Goal: Information Seeking & Learning: Learn about a topic

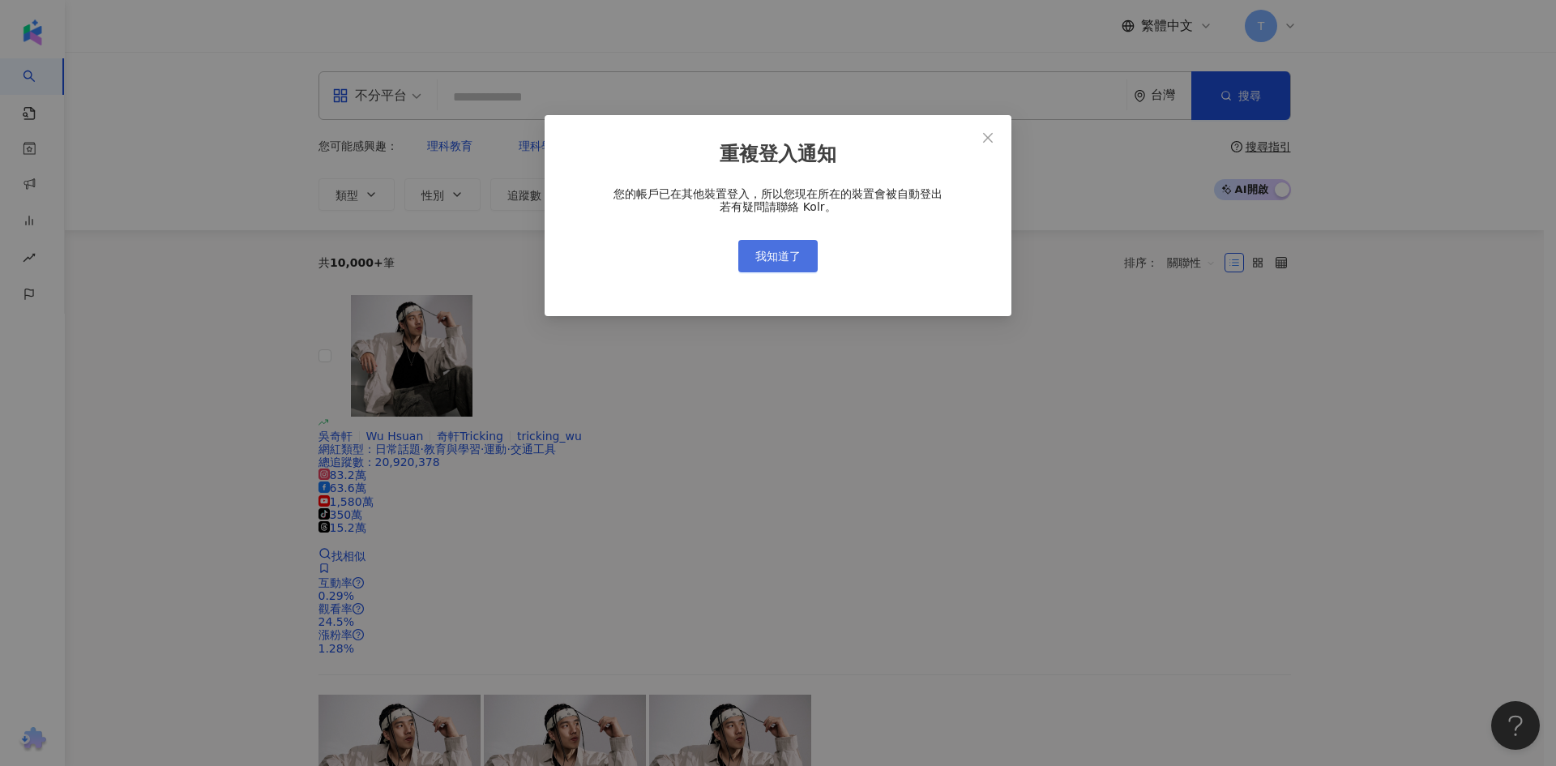
click at [787, 257] on span "我知道了" at bounding box center [777, 256] width 45 height 13
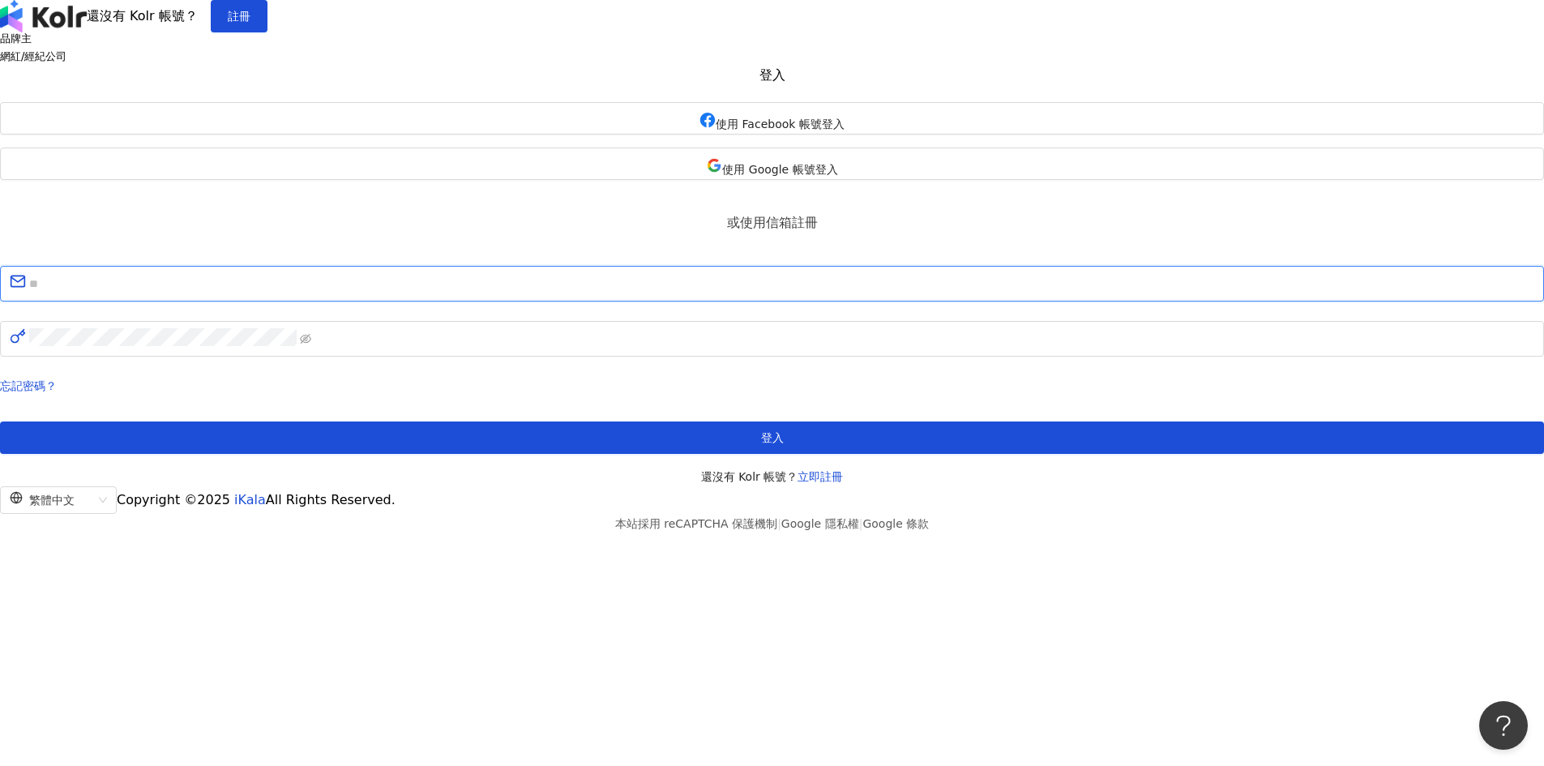
type input "**********"
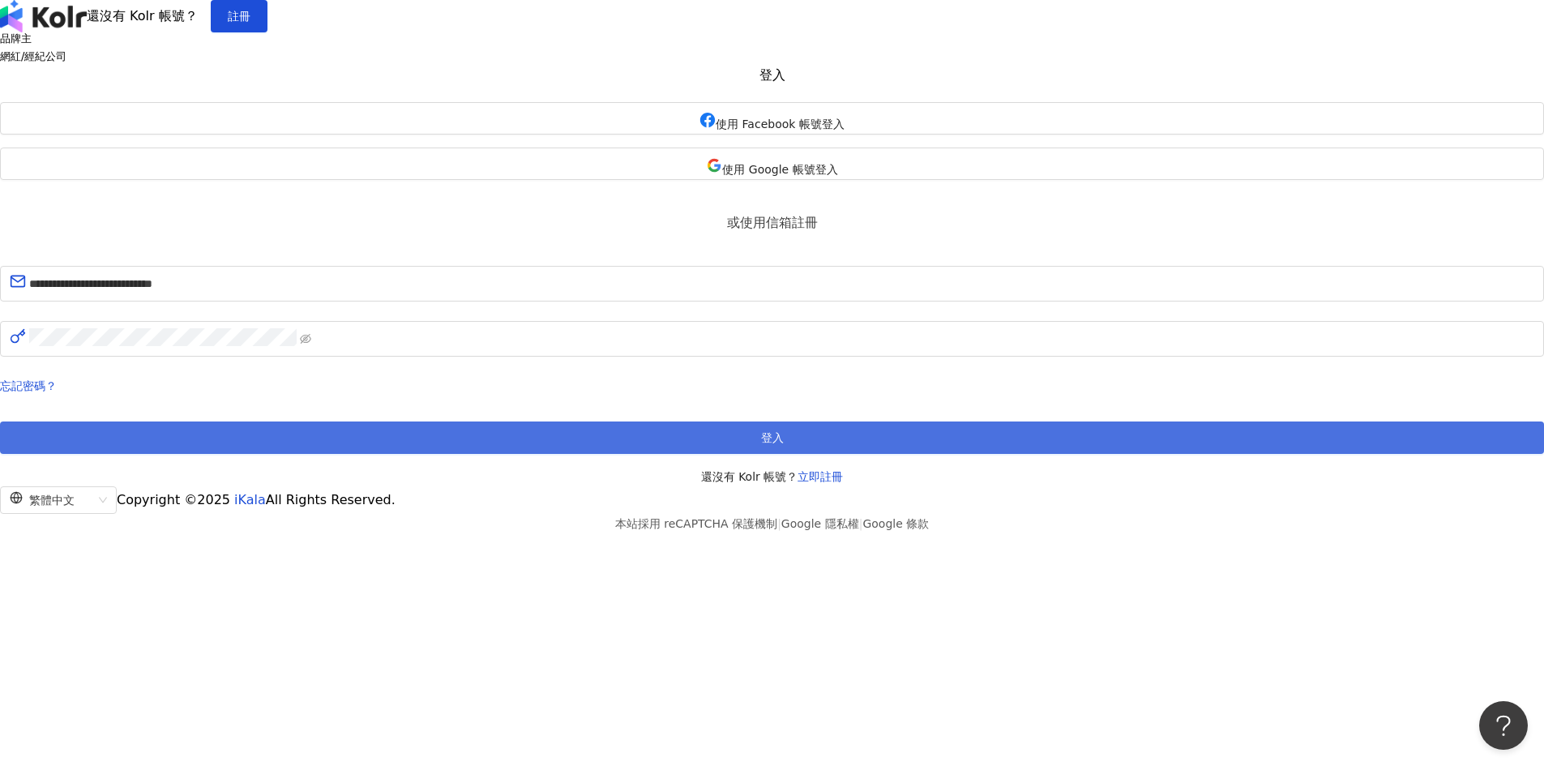
click at [772, 444] on span "登入" at bounding box center [772, 437] width 23 height 13
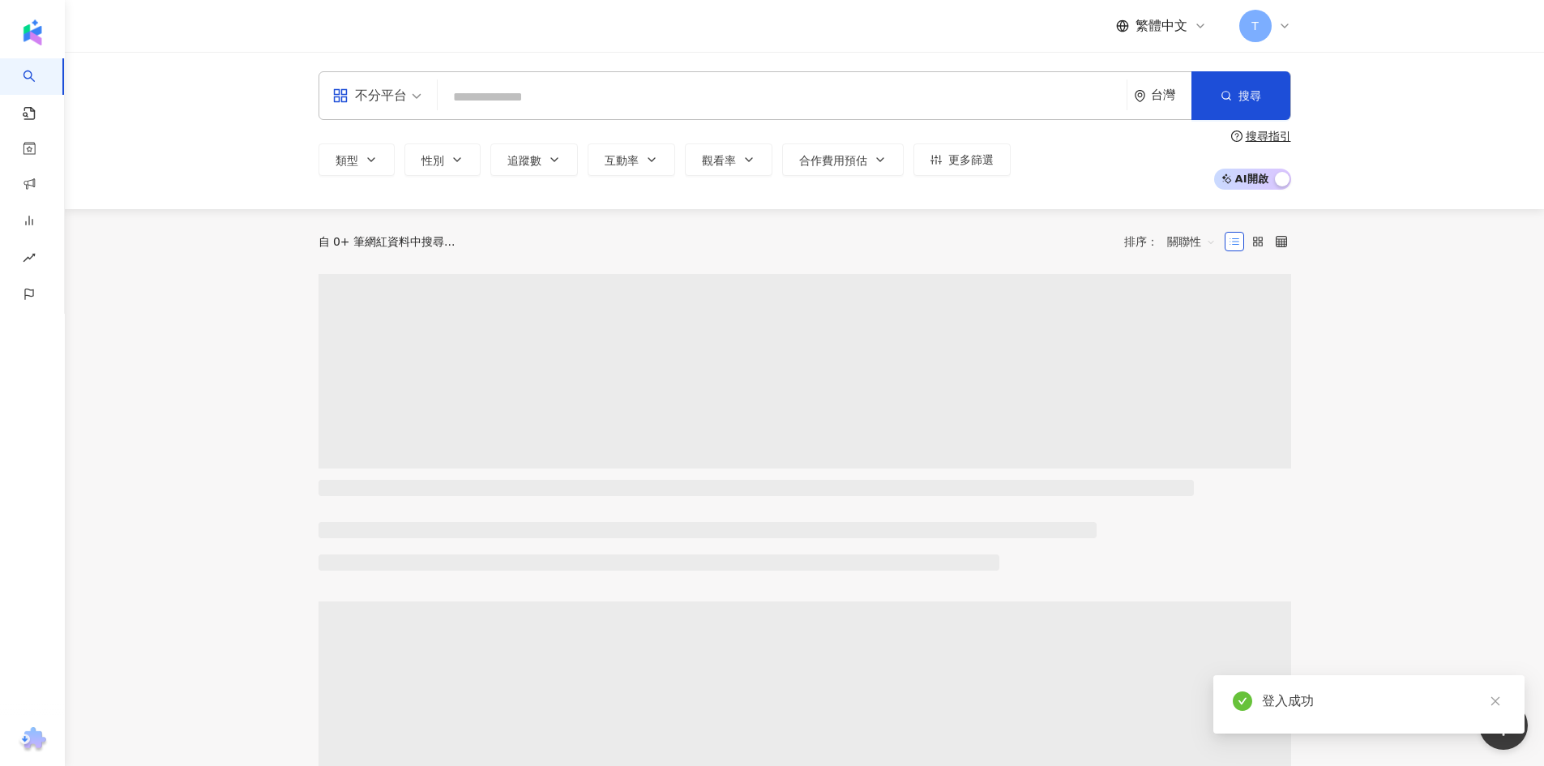
click at [609, 101] on input "search" at bounding box center [782, 97] width 676 height 31
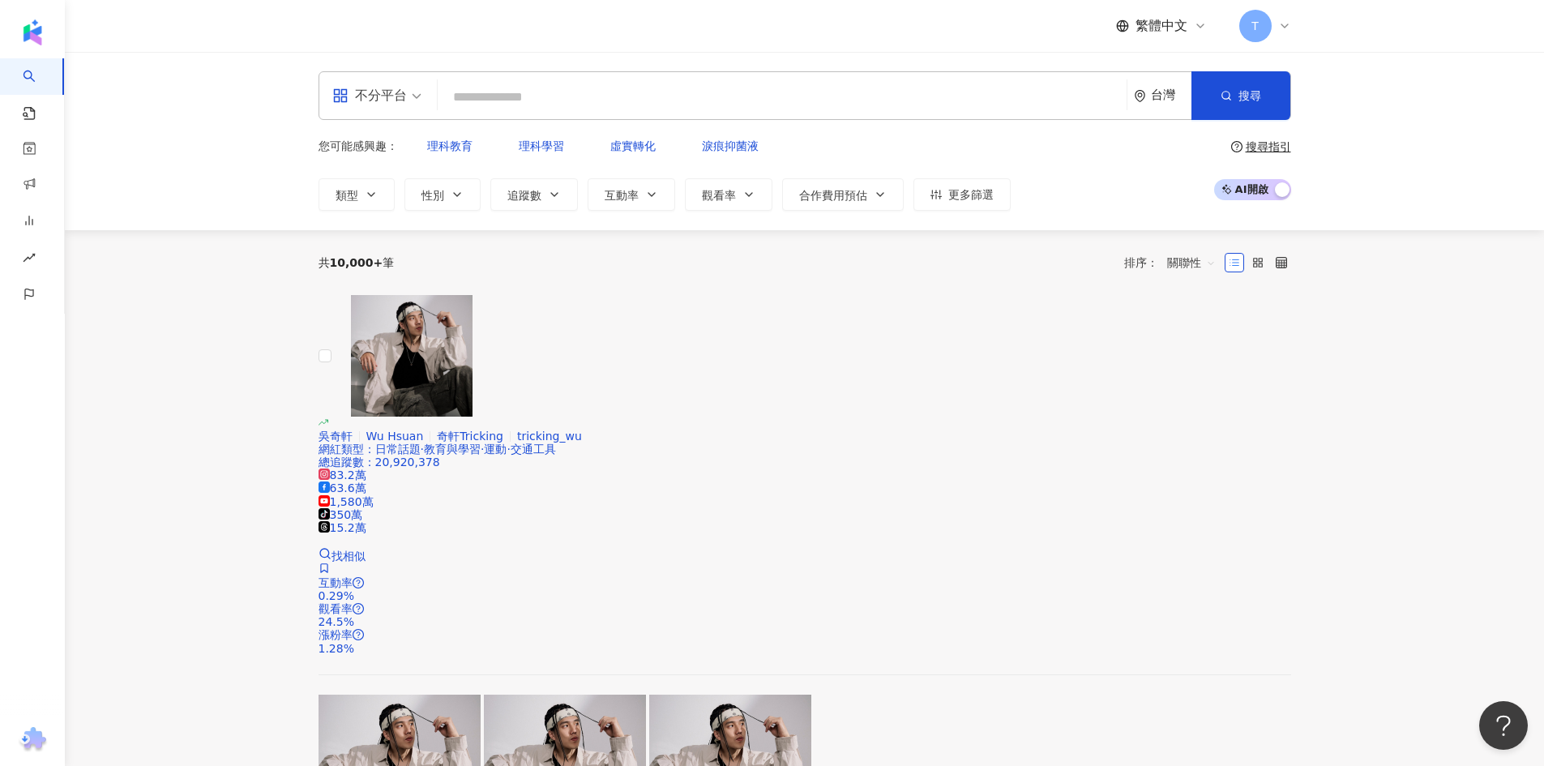
click at [576, 107] on input "search" at bounding box center [782, 97] width 676 height 31
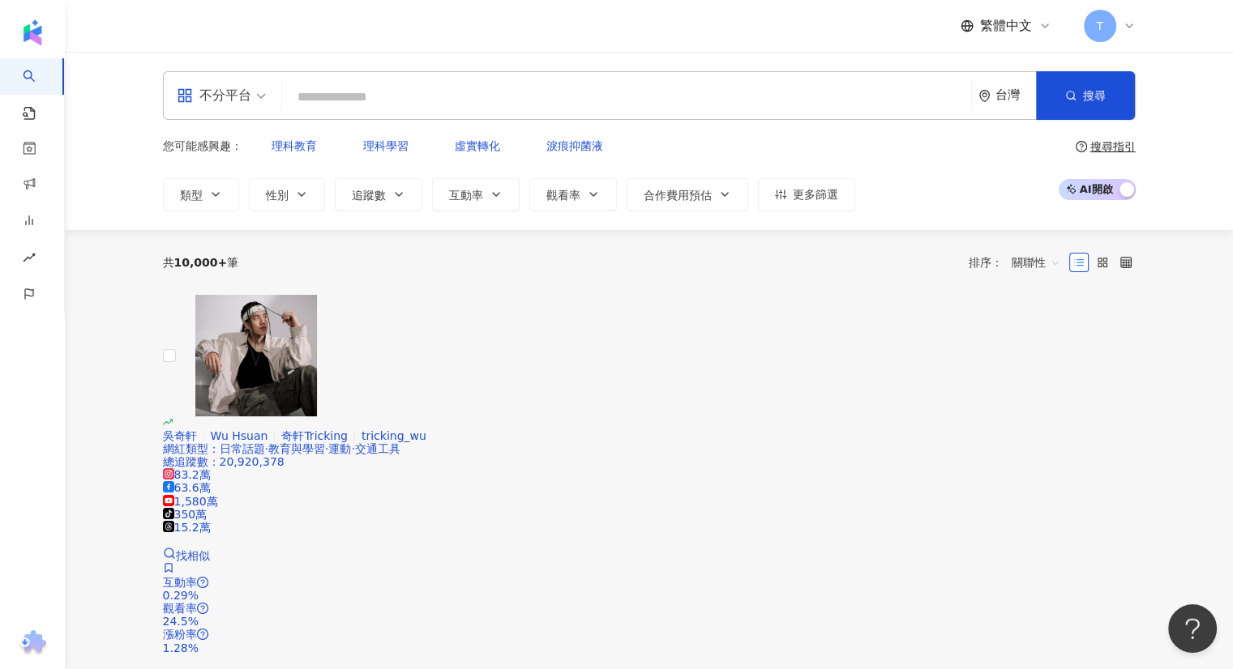
click at [955, 158] on div "您可能感興趣： 理科教育 理科學習 虛實轉化 淚痕抑菌液 類型 性別 追蹤數 互動率 觀看率 合作費用預估 更多篩選 搜尋指引 AI 開啟 AI 關閉" at bounding box center [649, 170] width 973 height 81
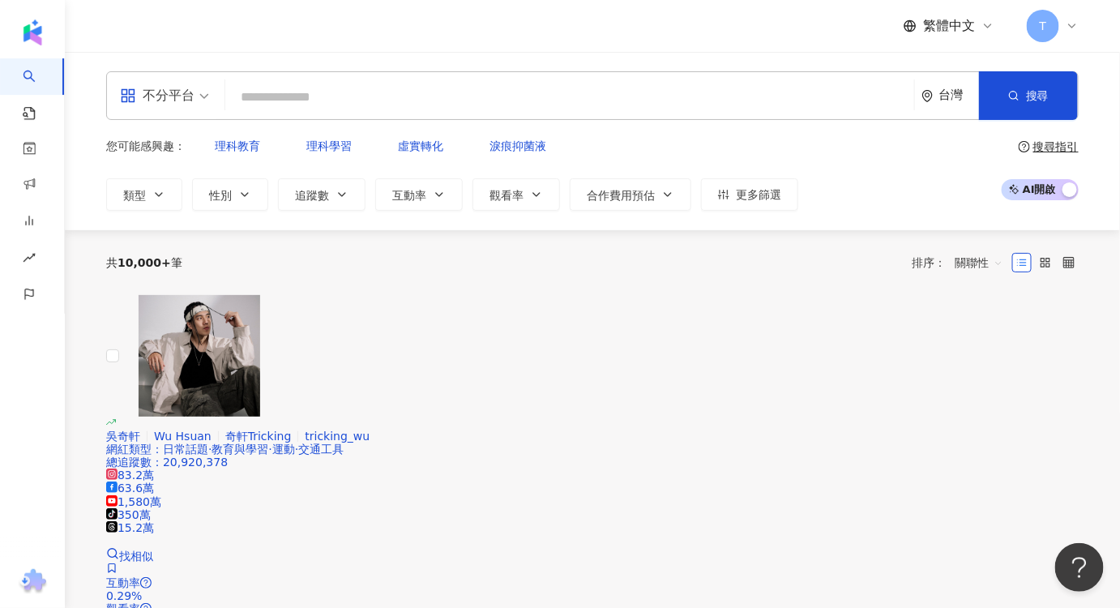
drag, startPoint x: 1204, startPoint y: 1, endPoint x: 688, endPoint y: 263, distance: 578.9
click at [667, 264] on div "共 10,000+ 筆 排序： 關聯性" at bounding box center [592, 262] width 973 height 65
click at [479, 106] on input "search" at bounding box center [570, 97] width 676 height 31
paste input "******"
type input "******"
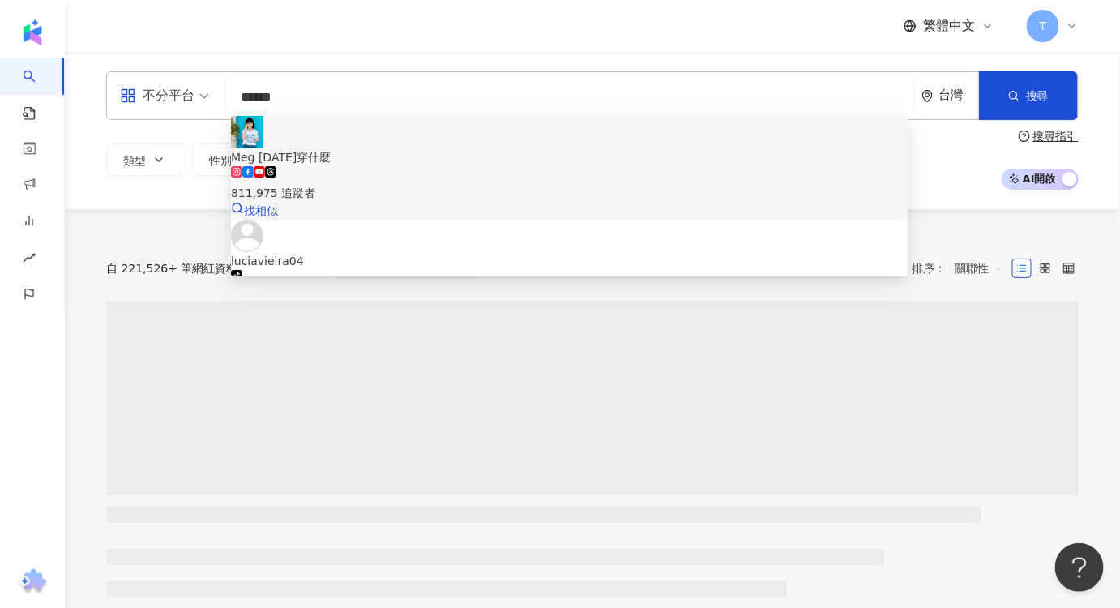
click at [423, 166] on div "811,975 追蹤者" at bounding box center [569, 184] width 677 height 36
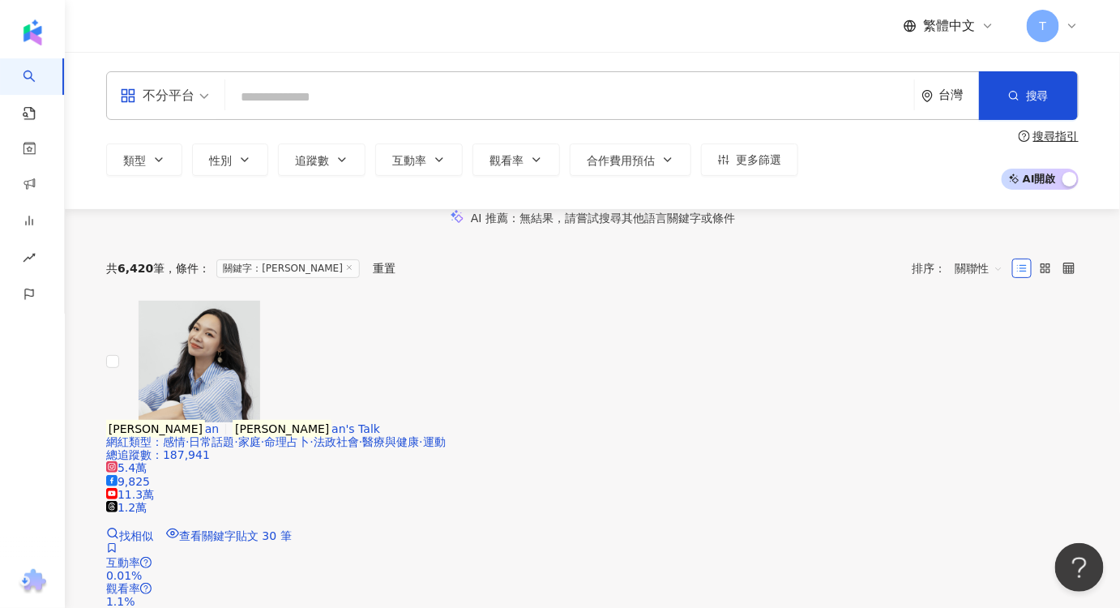
click at [531, 100] on input "search" at bounding box center [570, 97] width 676 height 31
paste input "********"
type input "********"
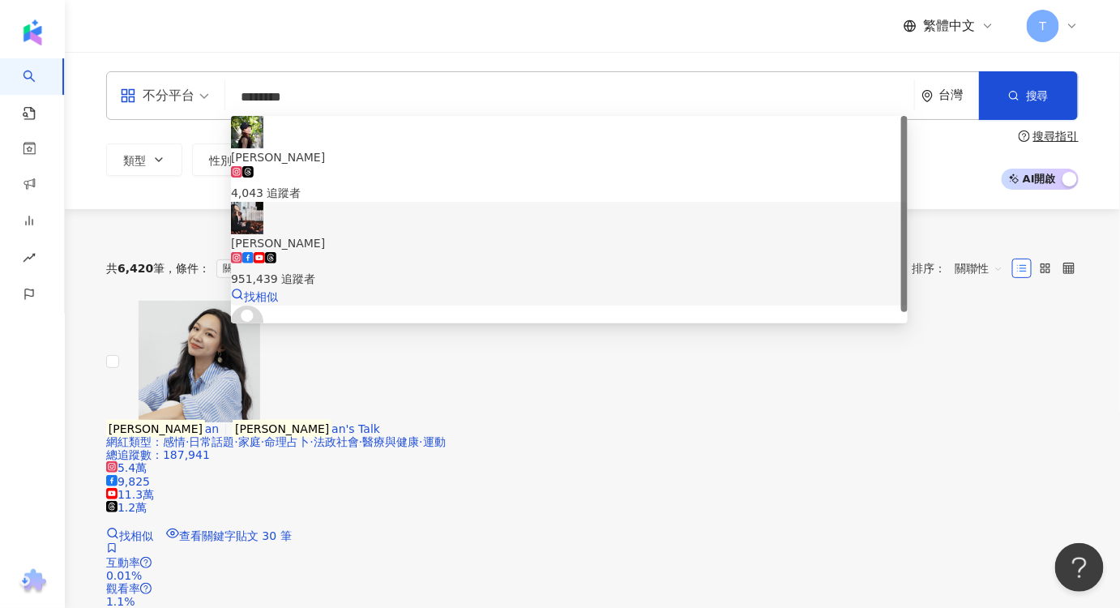
click at [428, 234] on span "Ivy Chao" at bounding box center [569, 243] width 677 height 18
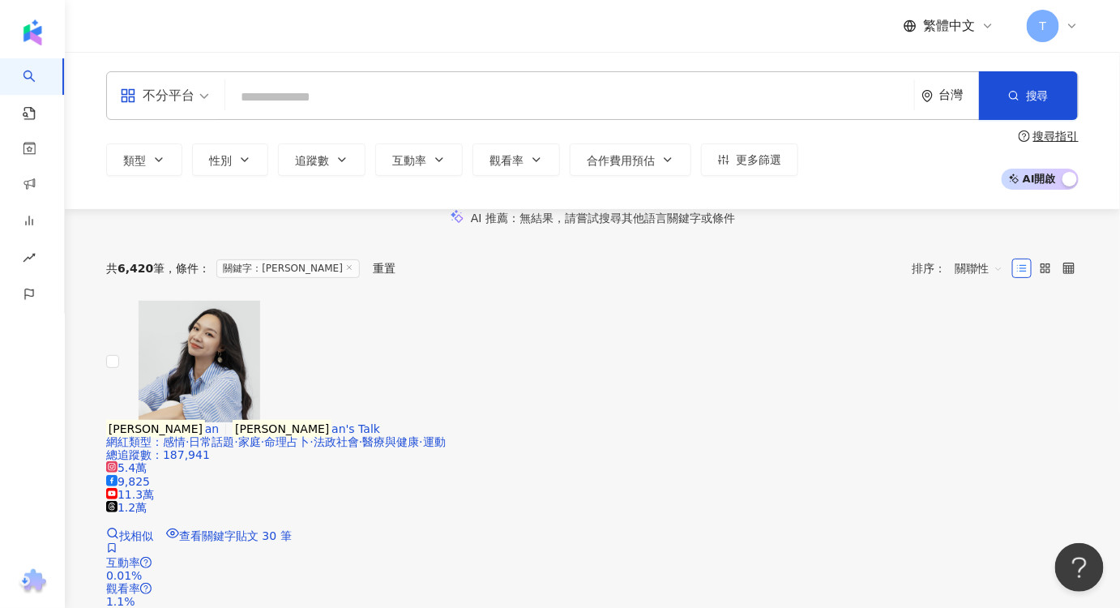
click at [319, 95] on input "search" at bounding box center [570, 97] width 676 height 31
paste input "***"
type input "***"
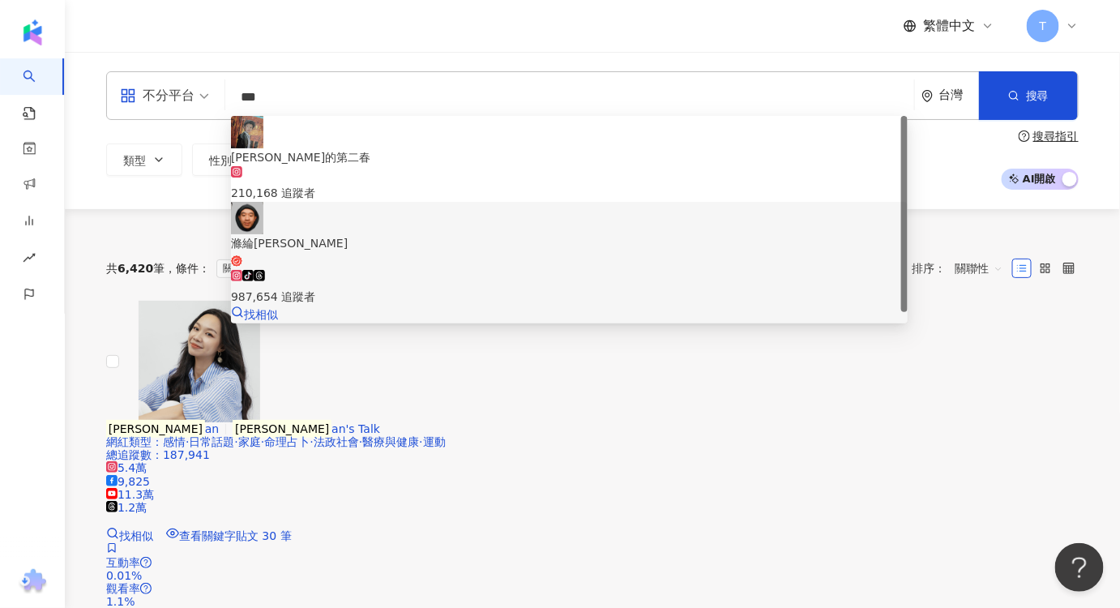
click at [427, 270] on div "tiktok-icon 987,654 追蹤者" at bounding box center [569, 288] width 677 height 36
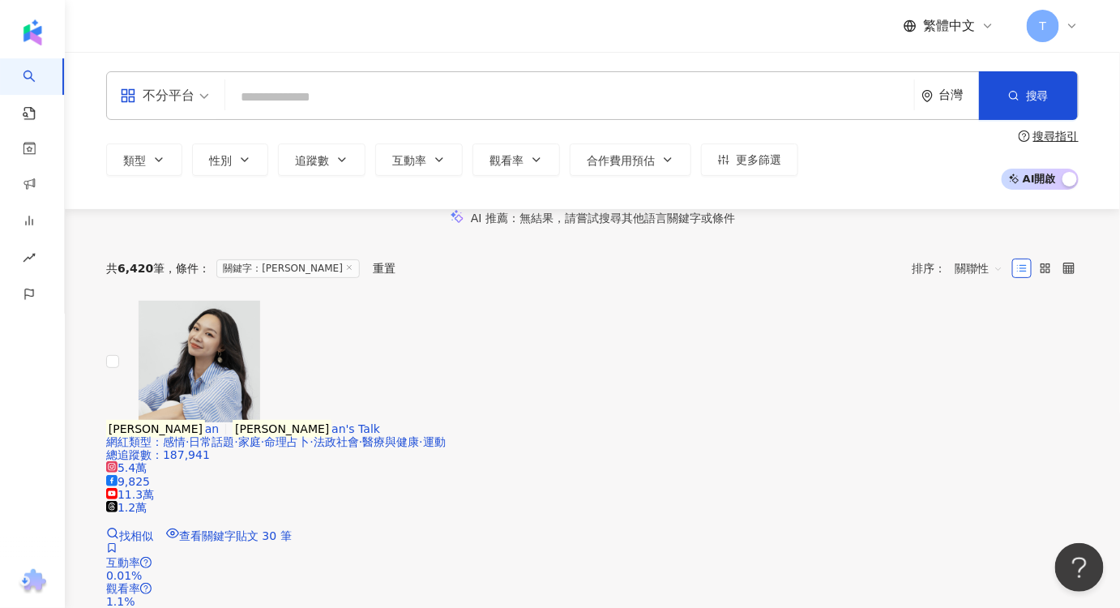
paste input "***"
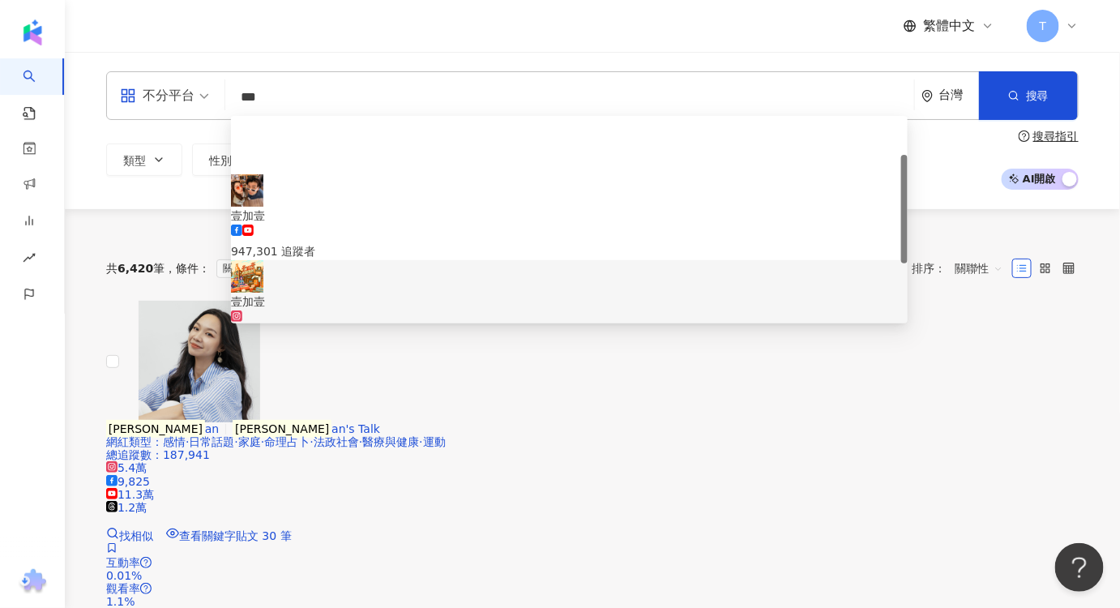
scroll to position [73, 0]
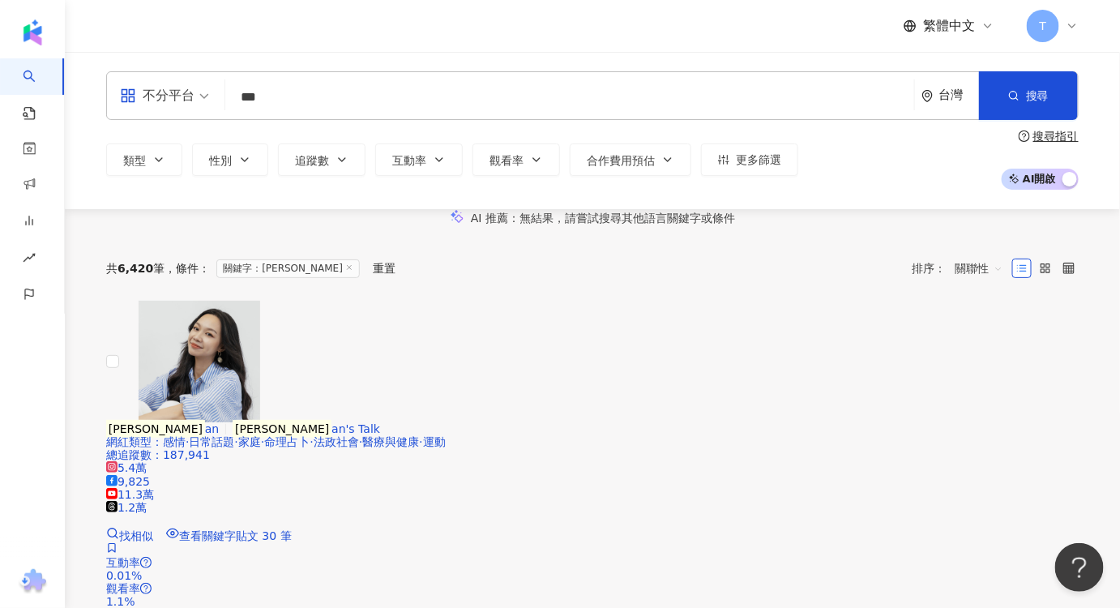
drag, startPoint x: 289, startPoint y: 104, endPoint x: 229, endPoint y: 102, distance: 60.8
click at [229, 102] on div "不分平台 *** 台灣 搜尋 dabf9cf7-3dca-4bf1-91f4-40c4e58cb83f e13833e8-7985-4edd-ad7a-ea4…" at bounding box center [592, 95] width 973 height 49
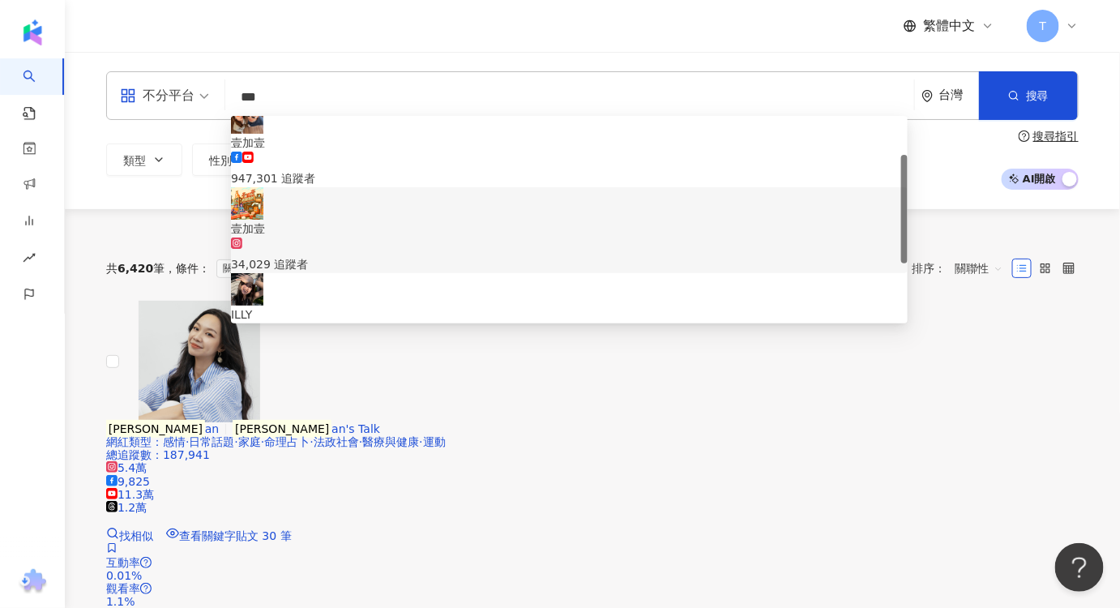
paste input "**"
type input "*****"
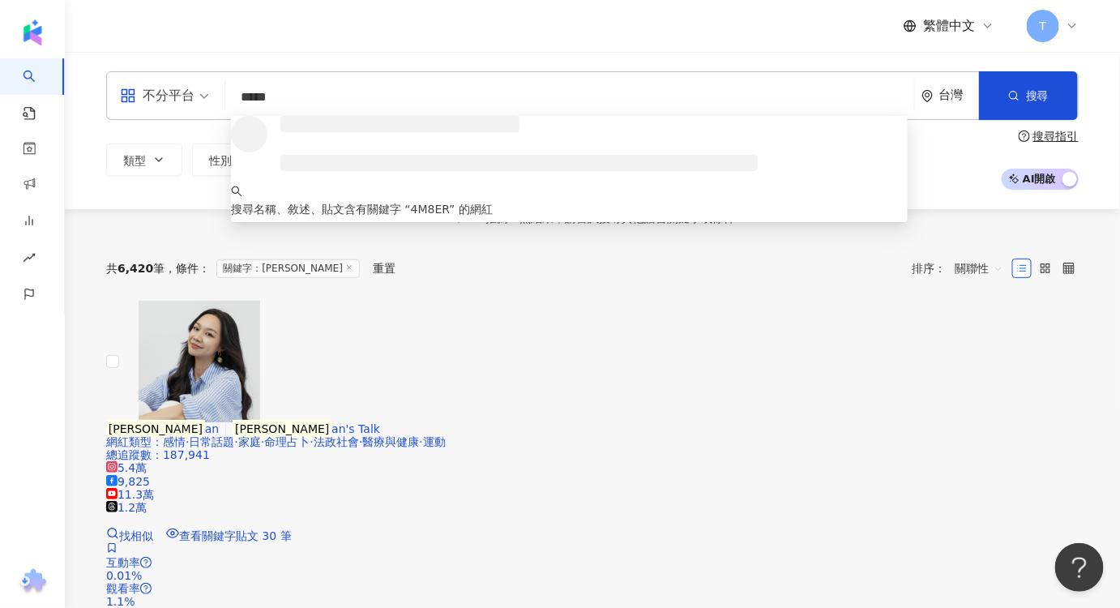
scroll to position [0, 0]
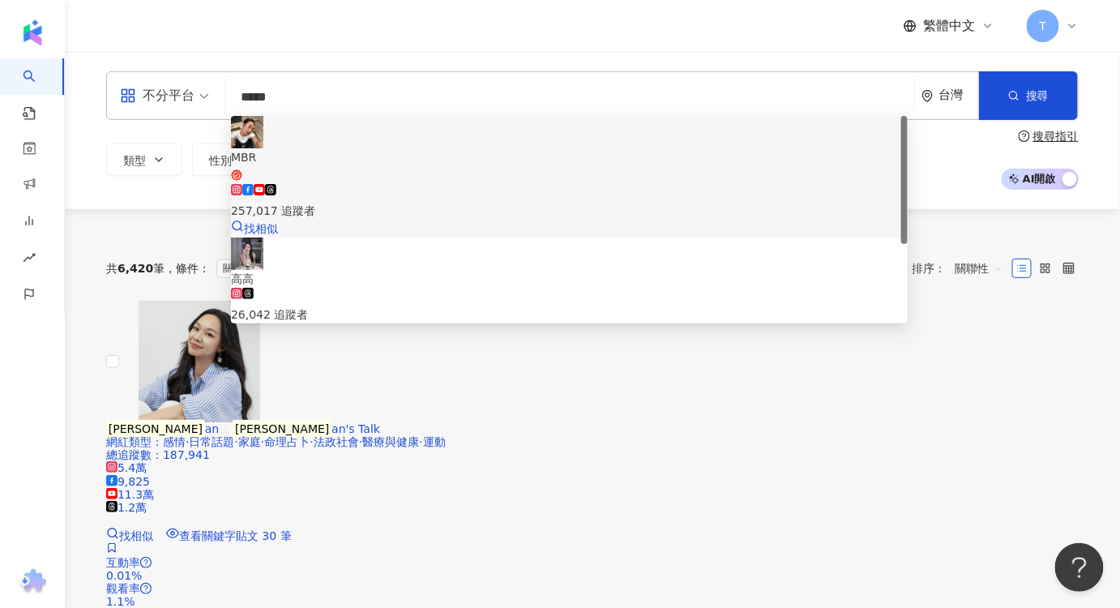
click at [396, 184] on div "257,017 追蹤者" at bounding box center [569, 202] width 677 height 36
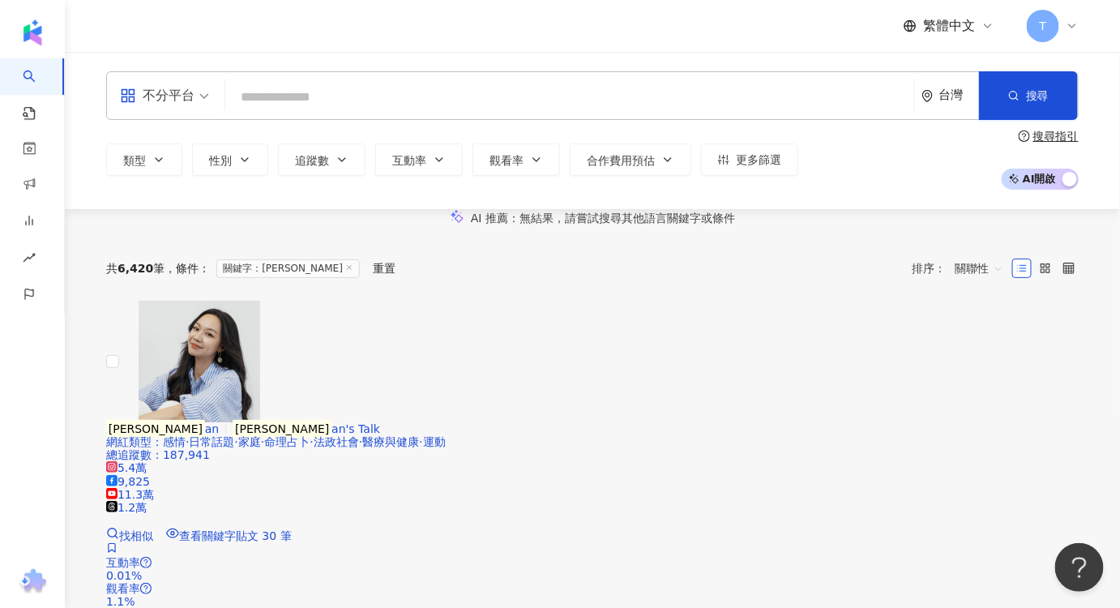
click at [335, 91] on input "search" at bounding box center [570, 97] width 676 height 31
paste input "**"
type input "**"
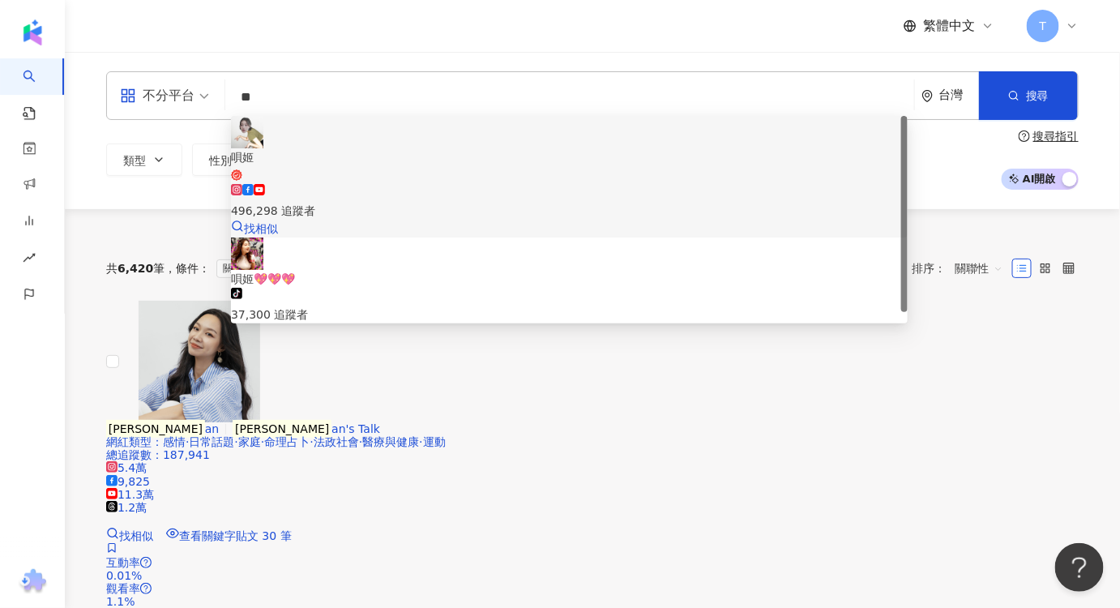
click at [353, 202] on div "496,298 追蹤者" at bounding box center [569, 211] width 677 height 18
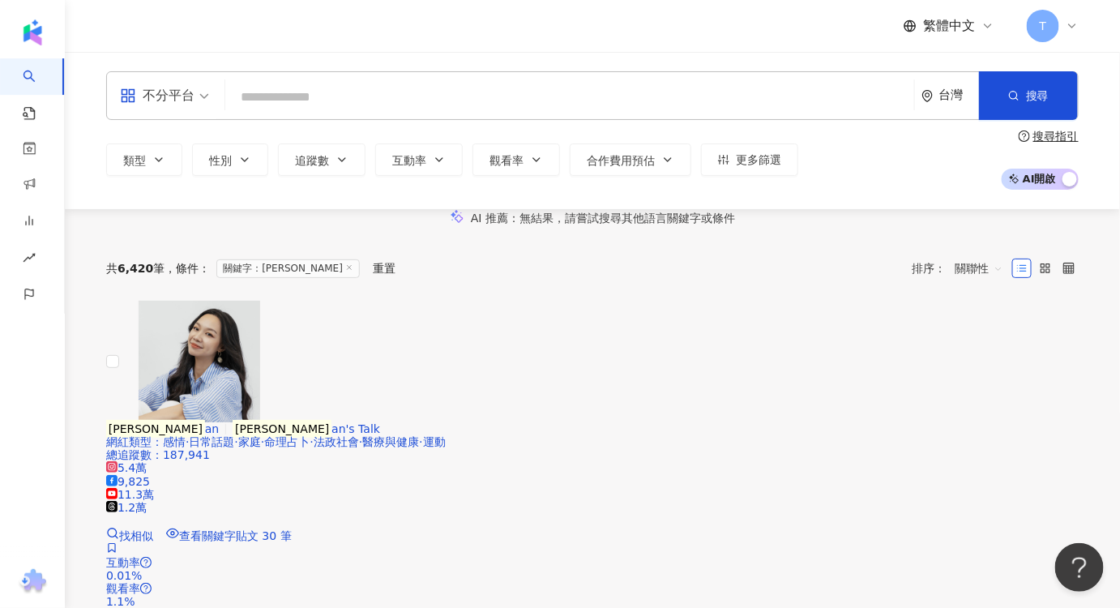
click at [318, 91] on input "search" at bounding box center [570, 97] width 676 height 31
paste input "**"
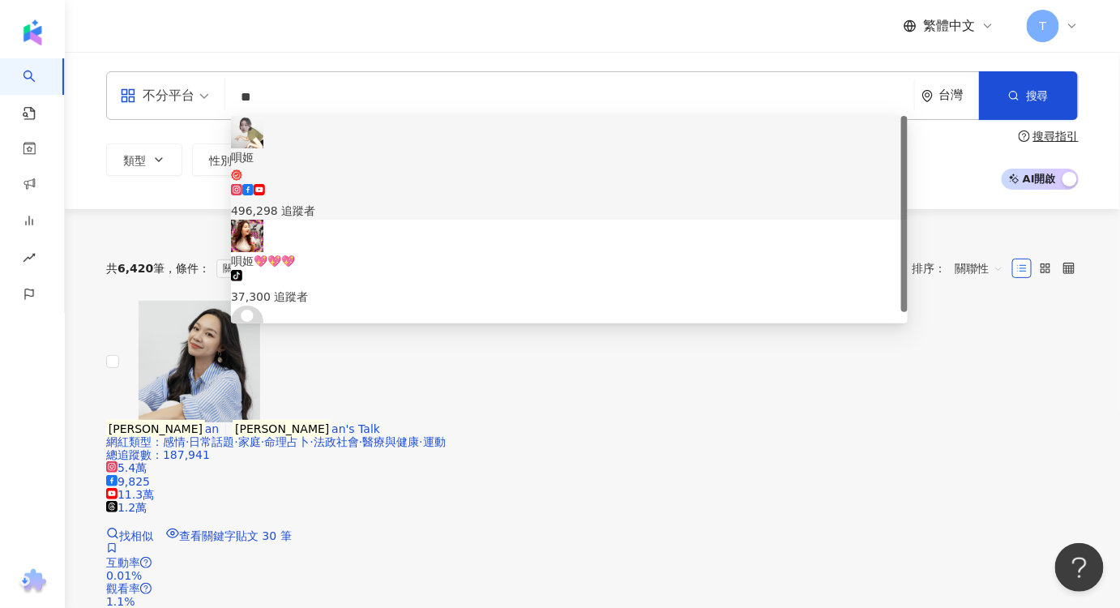
click at [324, 92] on input "**" at bounding box center [570, 97] width 676 height 31
drag, startPoint x: 301, startPoint y: 98, endPoint x: 211, endPoint y: 97, distance: 90.0
click at [211, 97] on div "不分平台 ** 台灣 搜尋 6034978f-93da-4910-bcf6-22eaeb9fd862 3e0bf447-db56-48e5-a98e-29e6…" at bounding box center [592, 95] width 973 height 49
paste input "search"
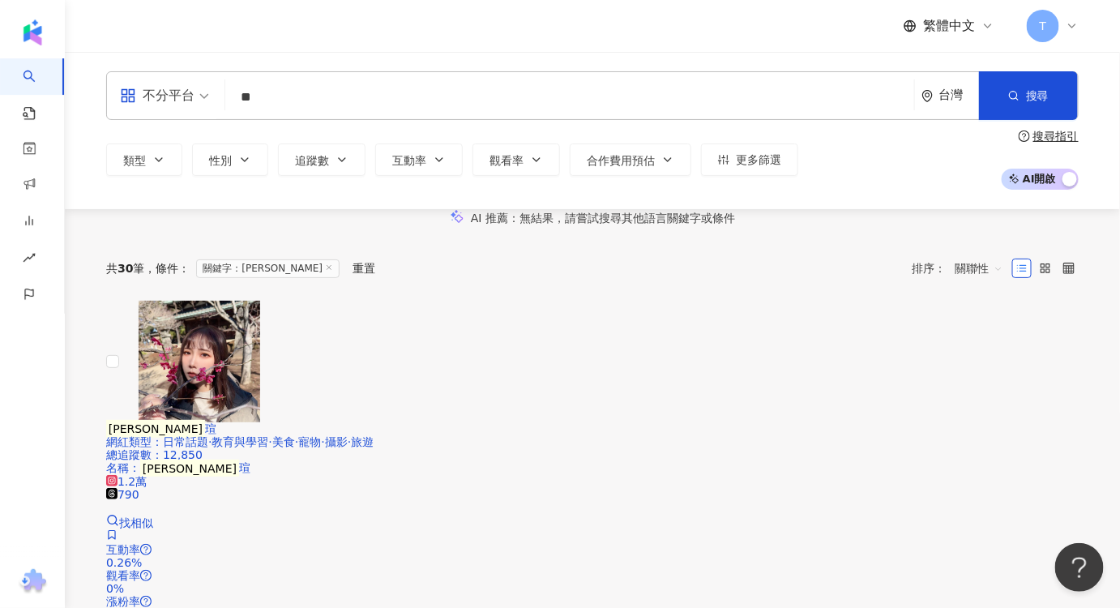
click at [346, 96] on input "**" at bounding box center [570, 97] width 676 height 31
type input "*"
type input "**"
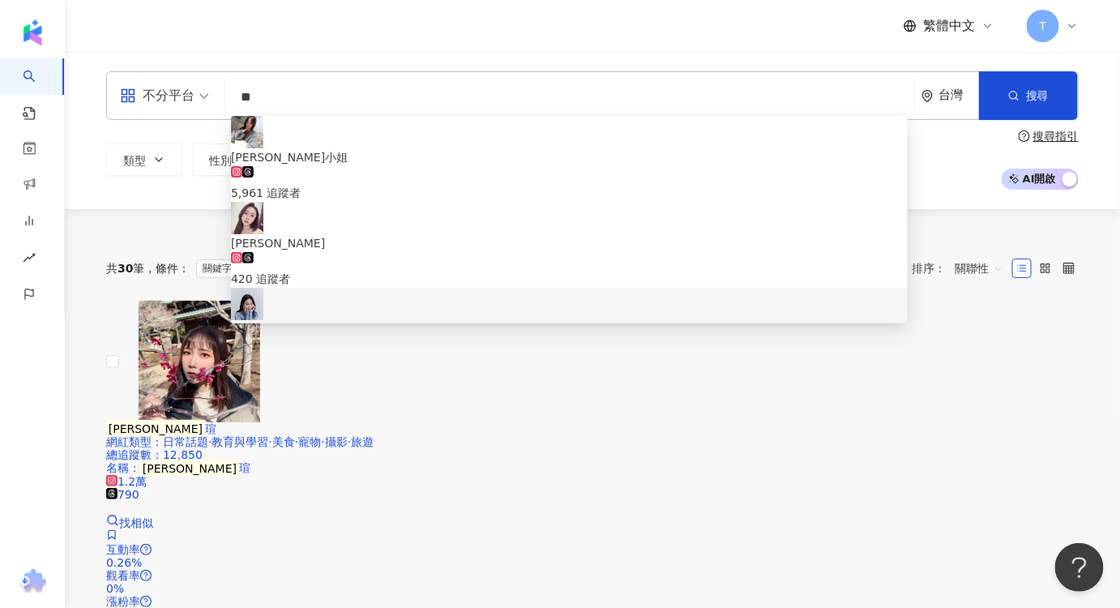
click at [475, 338] on div "856,002 追蹤者" at bounding box center [569, 356] width 677 height 36
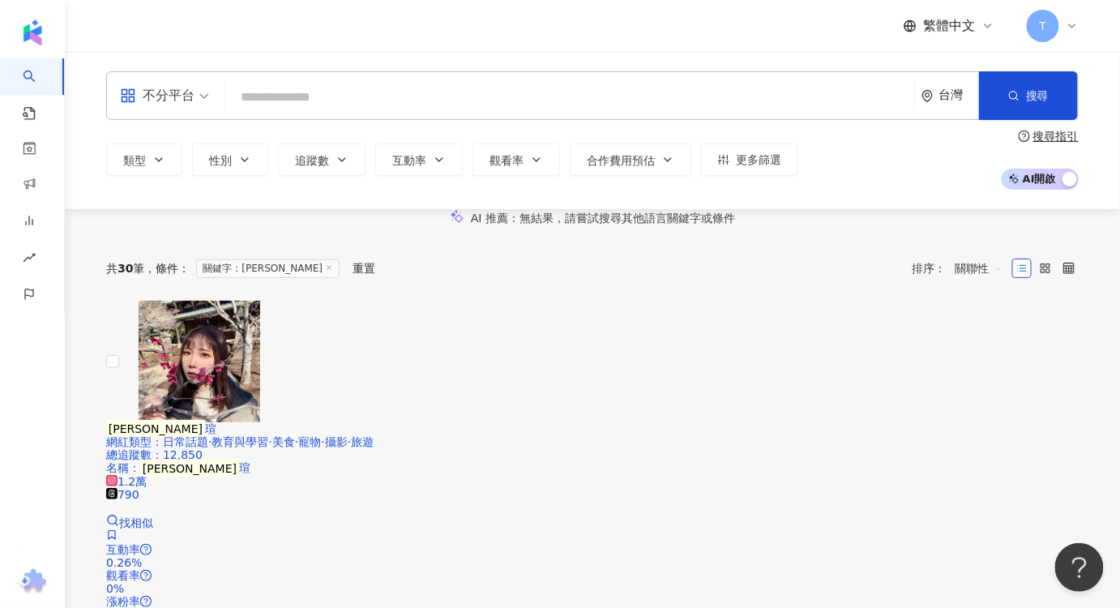
paste input "**"
type input "**"
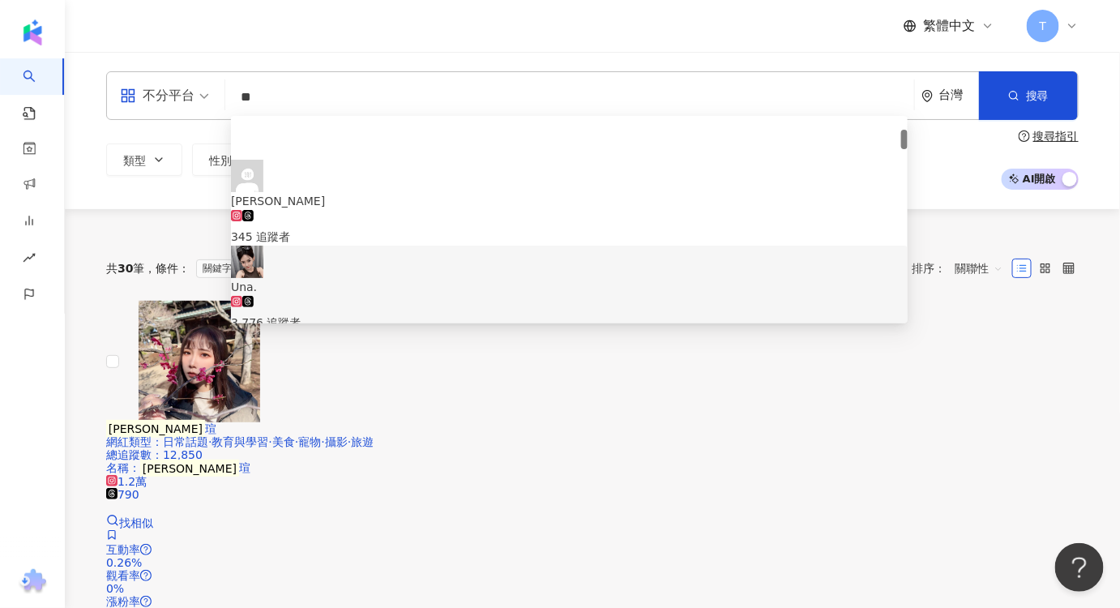
scroll to position [147, 0]
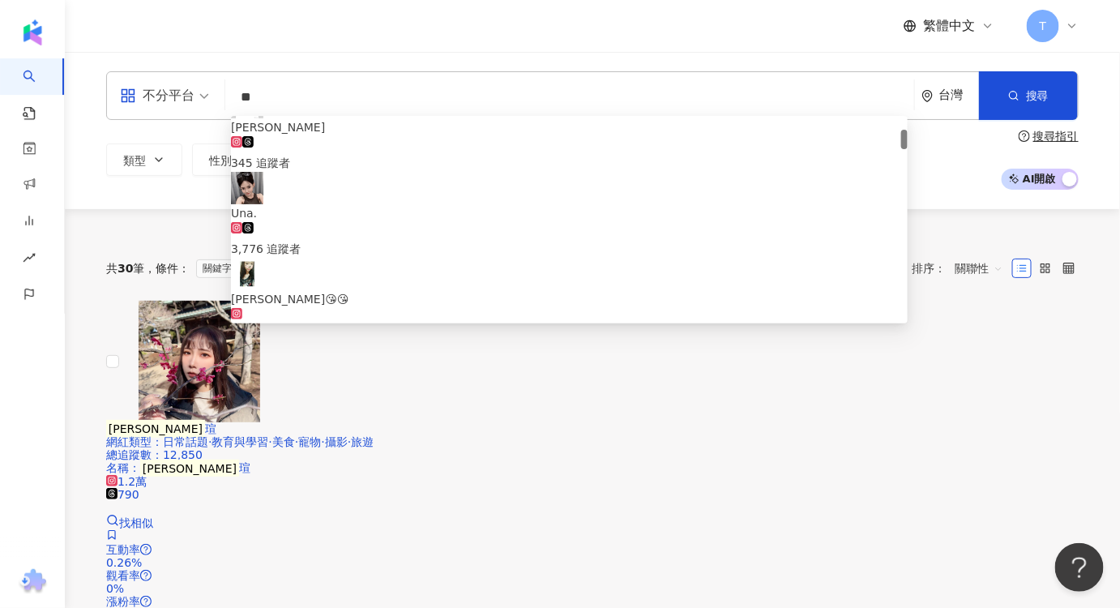
click at [487, 394] on div "827,270 追蹤者" at bounding box center [569, 412] width 677 height 36
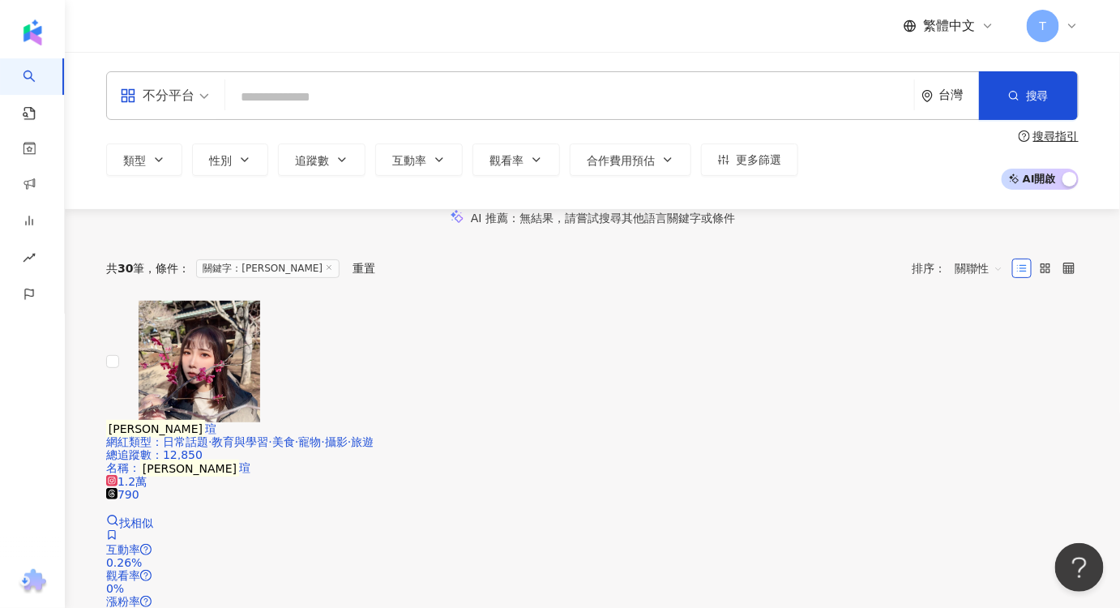
click at [331, 106] on input "search" at bounding box center [570, 97] width 676 height 31
paste input "***"
type input "***"
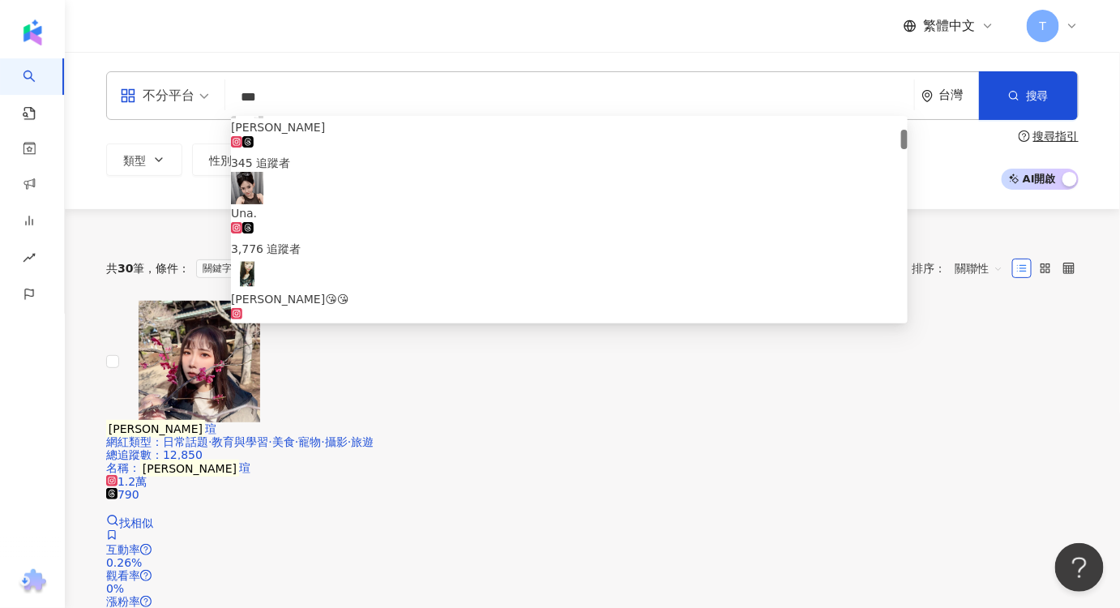
scroll to position [0, 0]
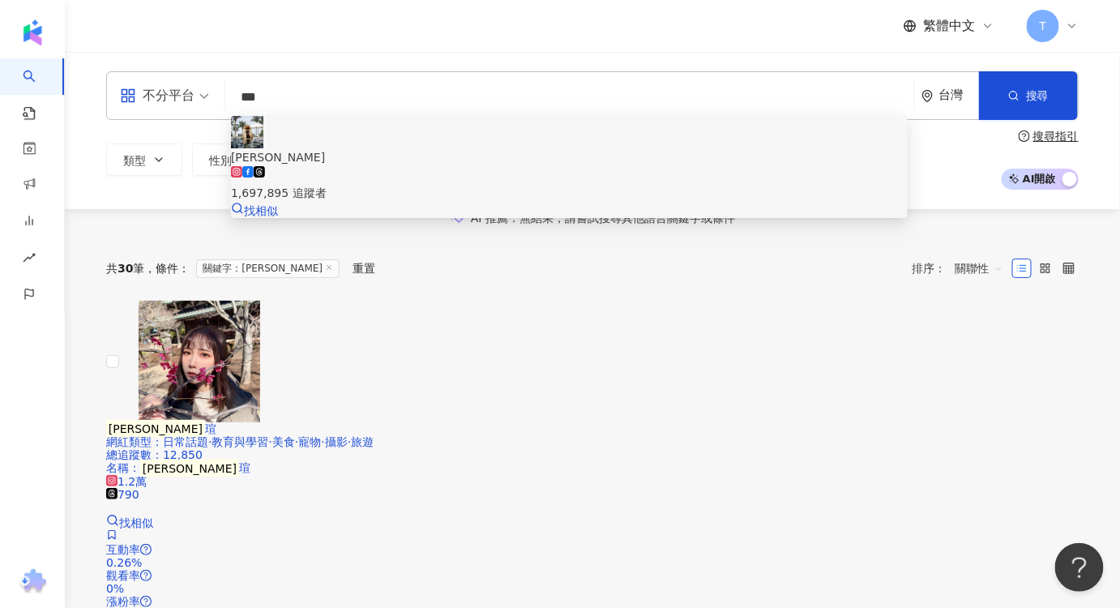
click at [339, 166] on div "1,697,895 追蹤者" at bounding box center [569, 184] width 677 height 36
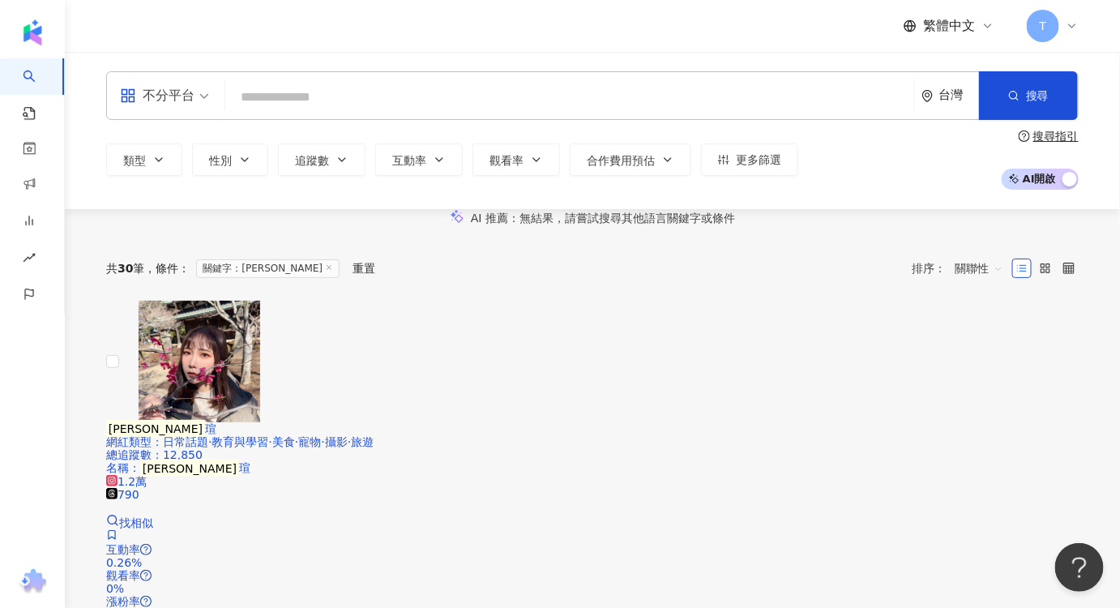
click at [409, 92] on input "search" at bounding box center [570, 97] width 676 height 31
paste input "**"
type input "**"
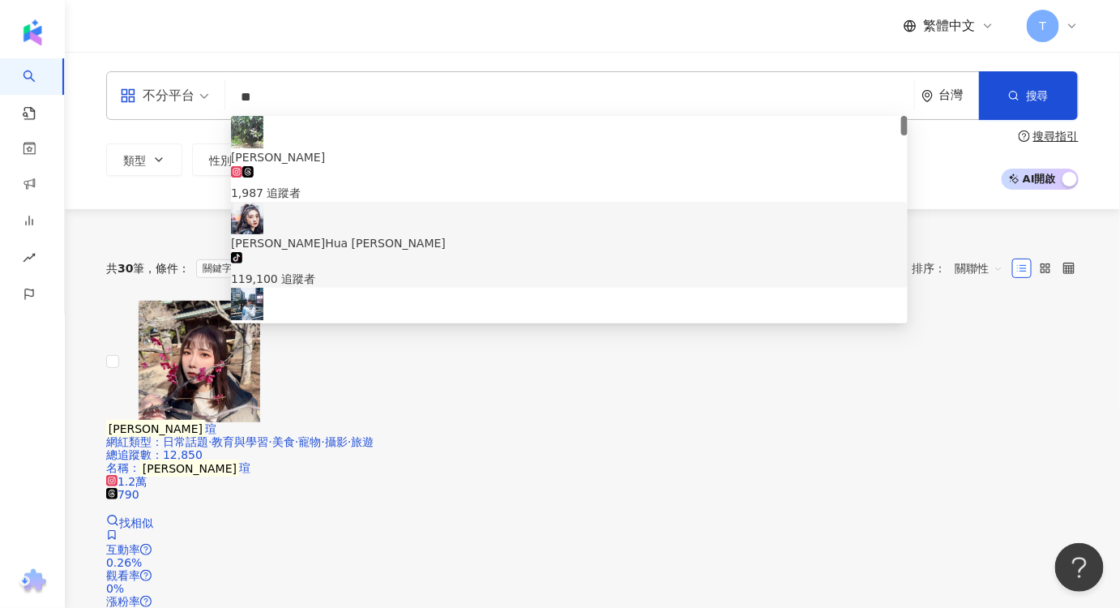
scroll to position [73, 0]
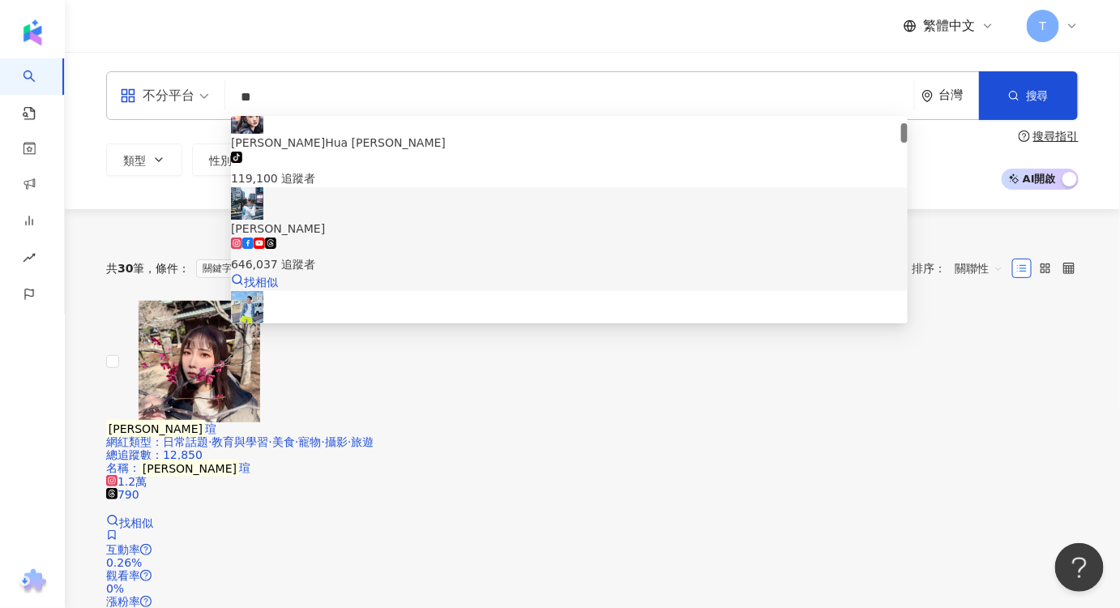
click at [416, 237] on div "646,037 追蹤者" at bounding box center [569, 255] width 677 height 36
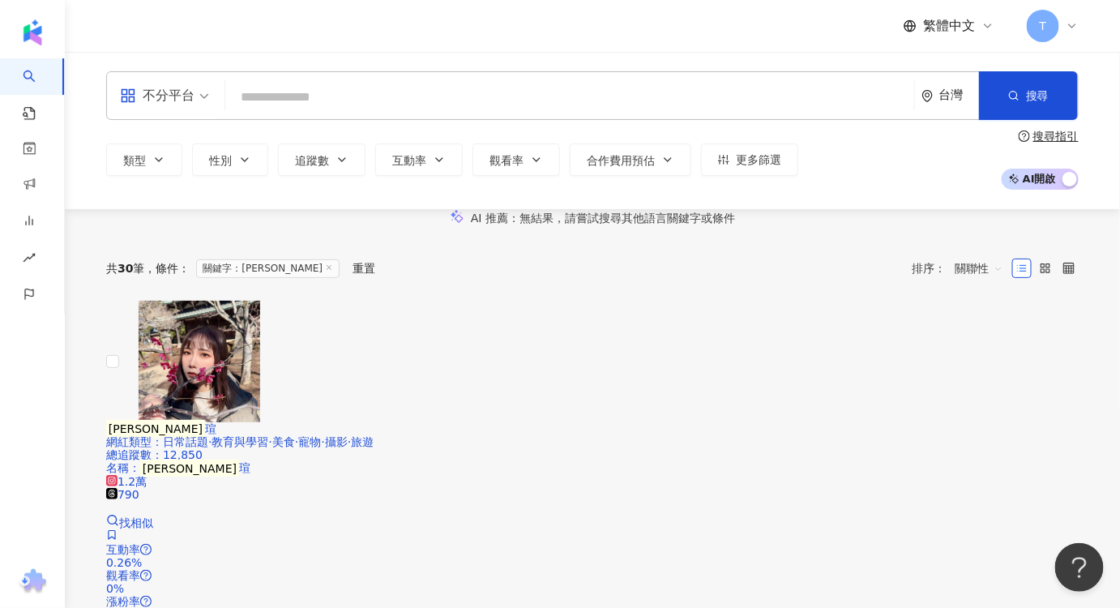
click at [369, 90] on input "search" at bounding box center [570, 97] width 676 height 31
paste input "***"
type input "***"
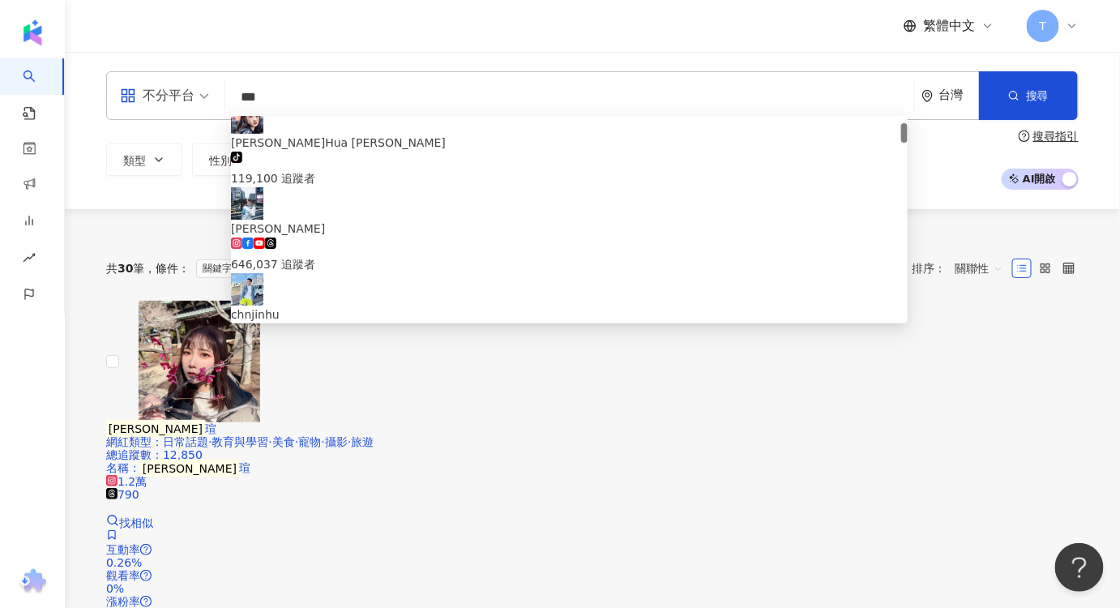
scroll to position [0, 0]
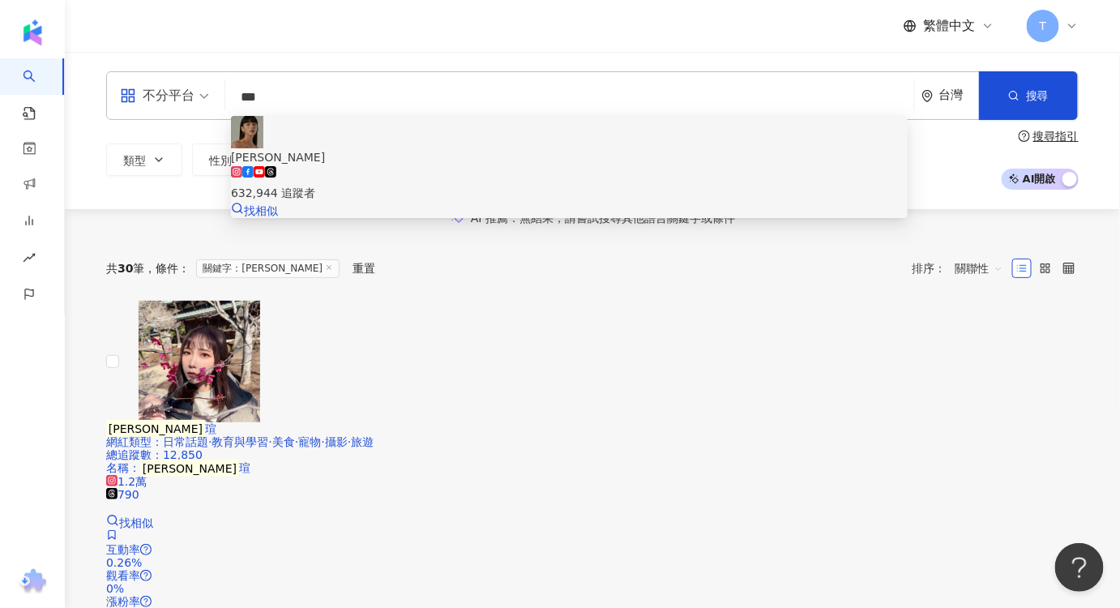
click at [407, 148] on span "郭源元" at bounding box center [569, 157] width 677 height 18
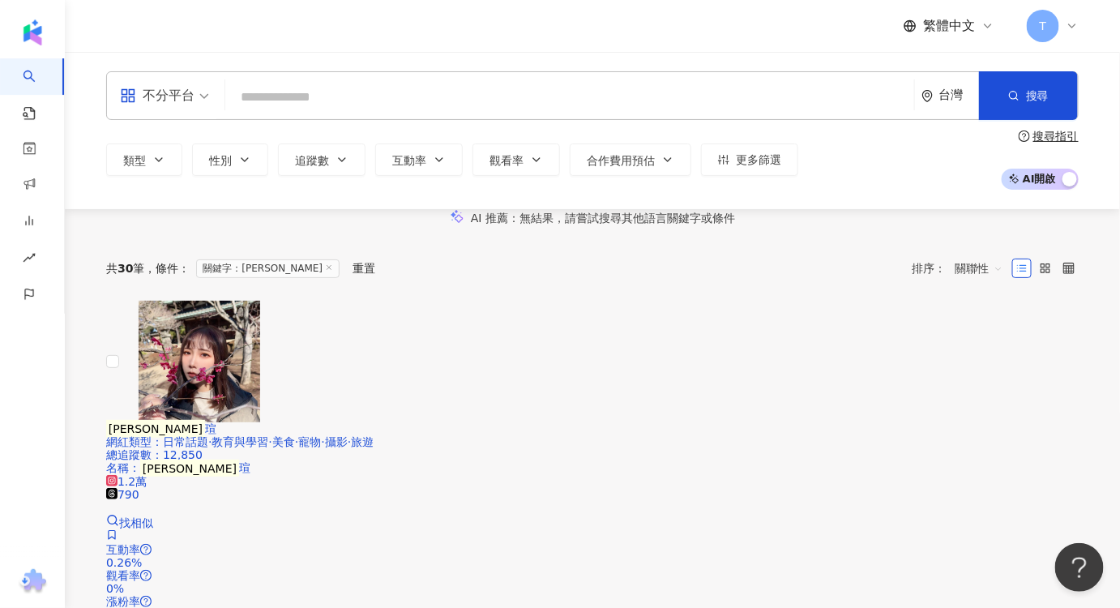
click at [263, 80] on div "不分平台 台灣 搜尋 f9c8b742-23d7-405e-8560-87c9b1bebb51 郭源元 632,944 追蹤者 搜尋名稱、敘述、貼文含有關鍵字…" at bounding box center [592, 95] width 973 height 49
click at [322, 105] on input "search" at bounding box center [570, 97] width 676 height 31
paste input "*****"
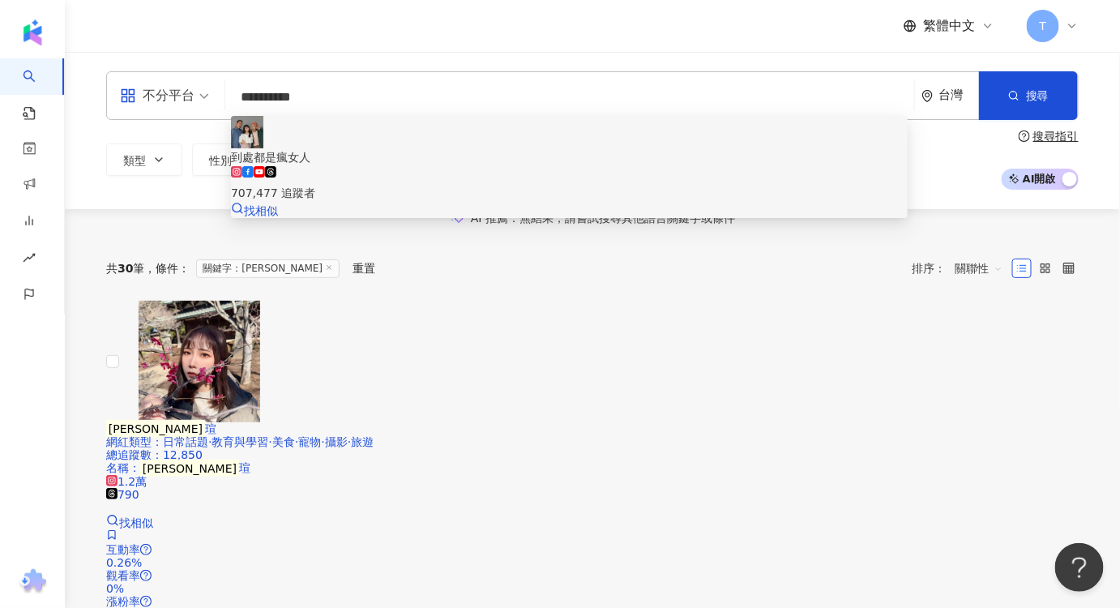
type input "**********"
click at [341, 148] on div "到處都是瘋女人" at bounding box center [569, 157] width 677 height 18
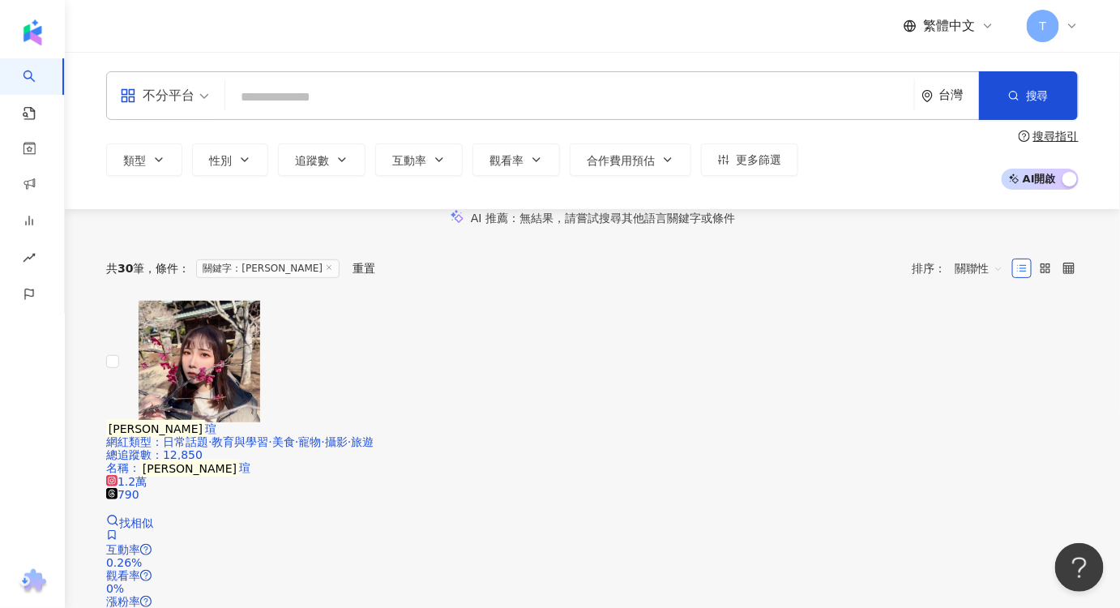
click at [325, 100] on input "search" at bounding box center [570, 97] width 676 height 31
paste input "********"
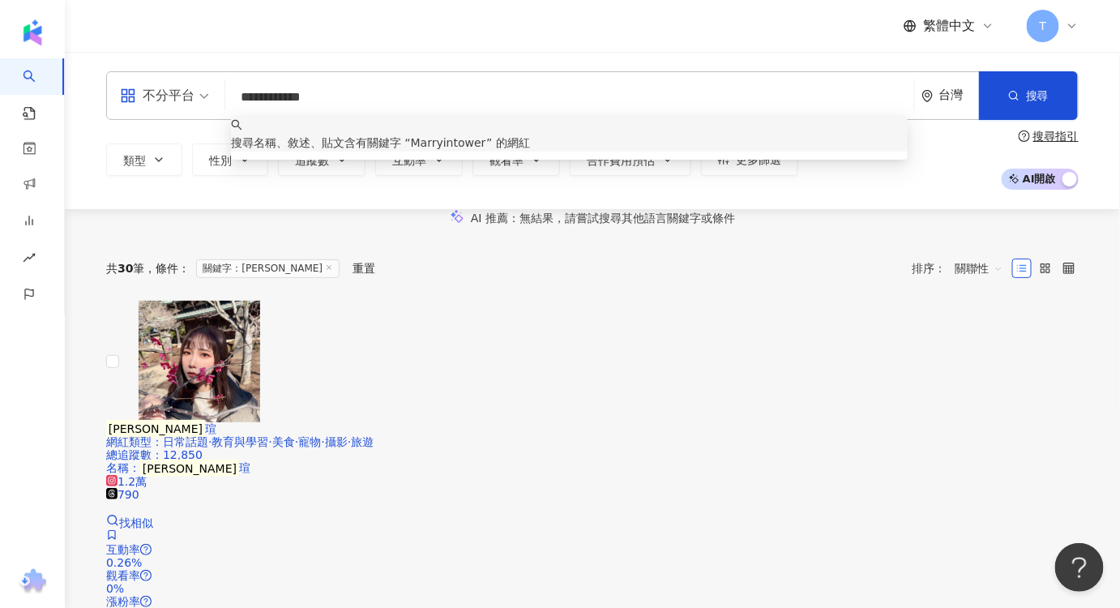
drag, startPoint x: 365, startPoint y: 93, endPoint x: 199, endPoint y: 95, distance: 166.2
click at [199, 95] on div "**********" at bounding box center [592, 95] width 973 height 49
paste input "search"
type input "**********"
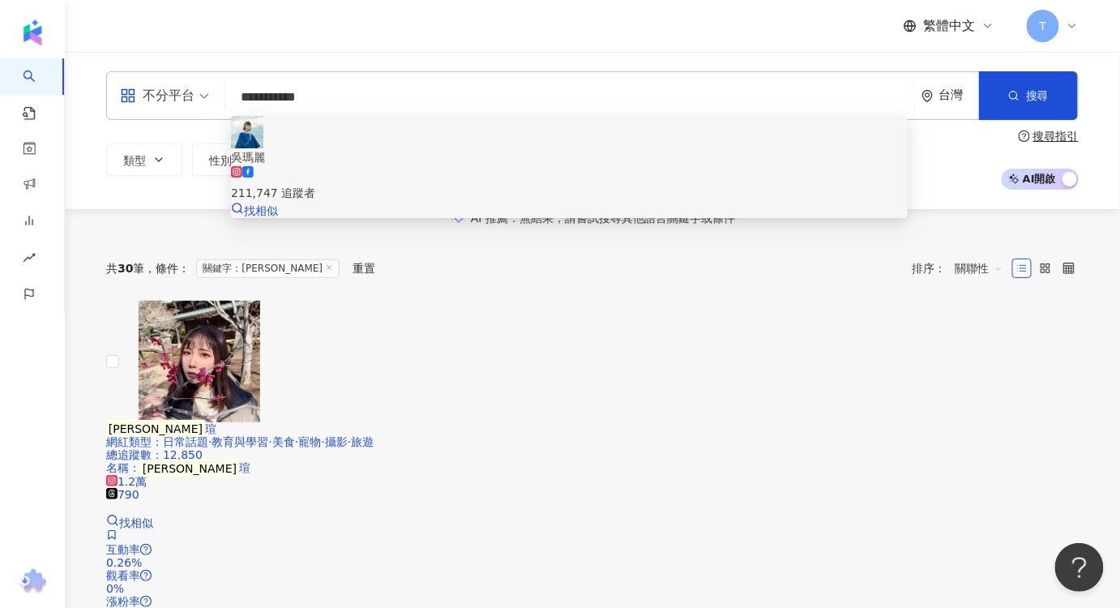
click at [389, 148] on span "吳瑪麗" at bounding box center [569, 157] width 677 height 18
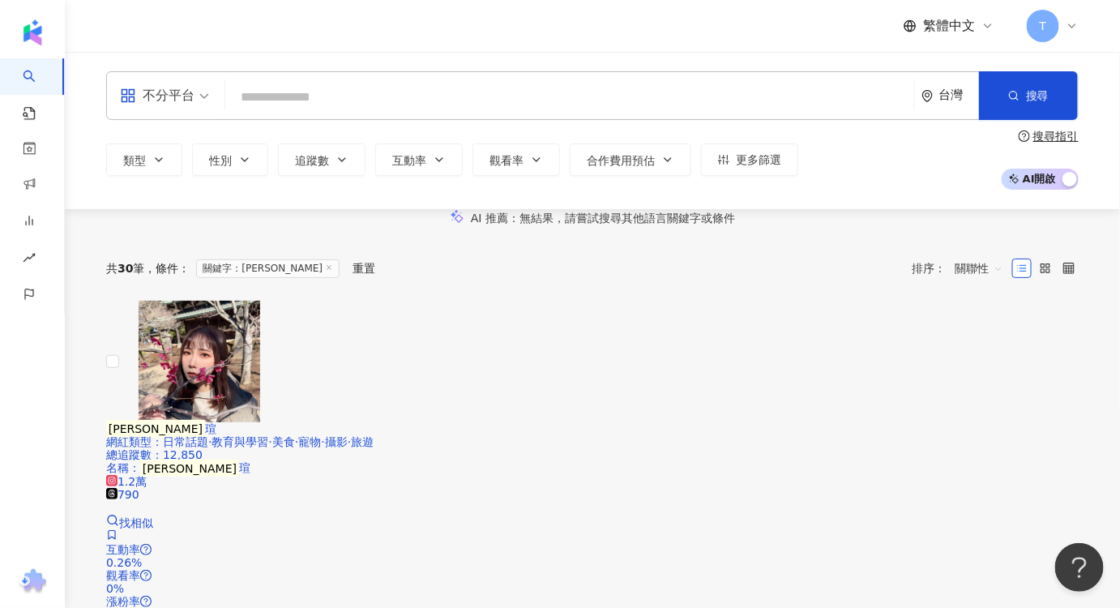
paste input "*********"
type input "*********"
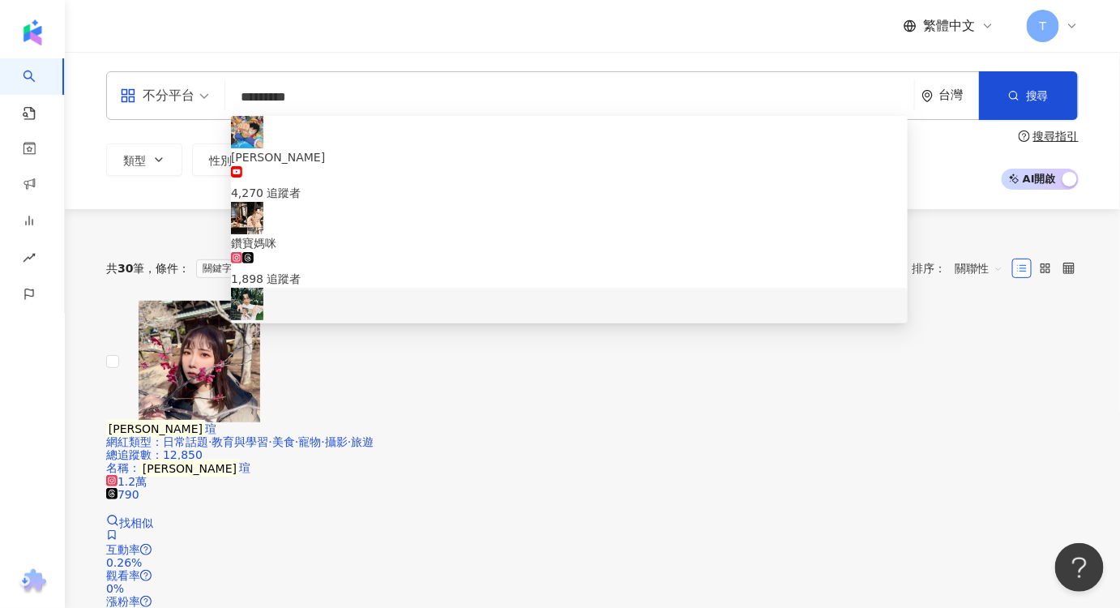
click at [427, 320] on span "Wei Chang" at bounding box center [569, 336] width 677 height 33
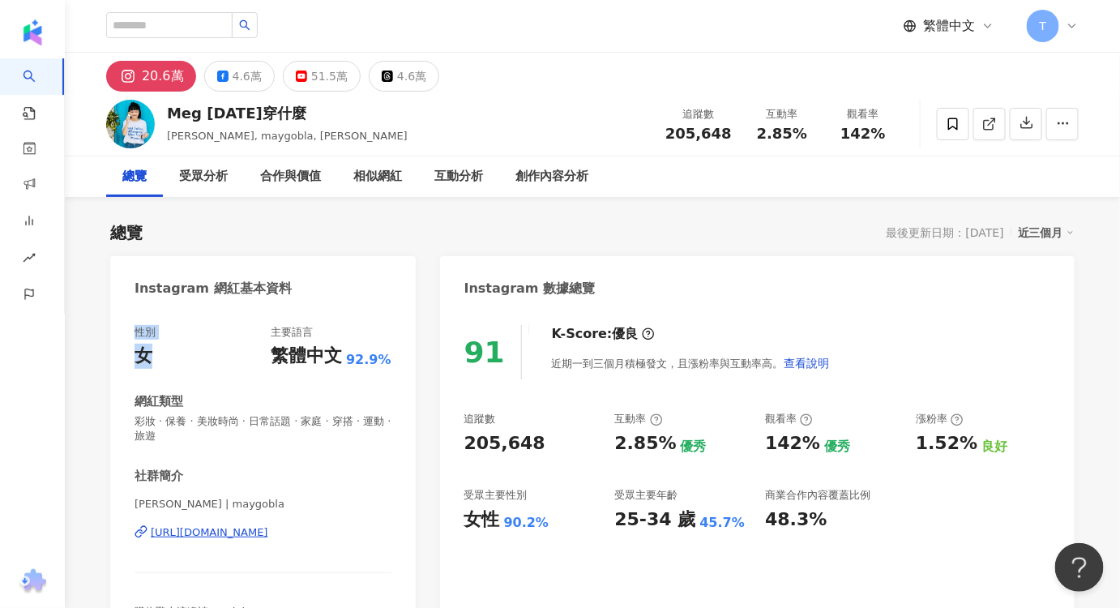
drag, startPoint x: 163, startPoint y: 346, endPoint x: 80, endPoint y: 340, distance: 82.9
click at [258, 370] on div "性別 女 主要語言 繁體中文 92.9% 網紅類型 彩妝 · 保養 · 美妝時尚 · 日常話題 · 家庭 · 穿搭 · 運動 · 旅遊 社群簡介 Meg Lu…" at bounding box center [263, 494] width 257 height 338
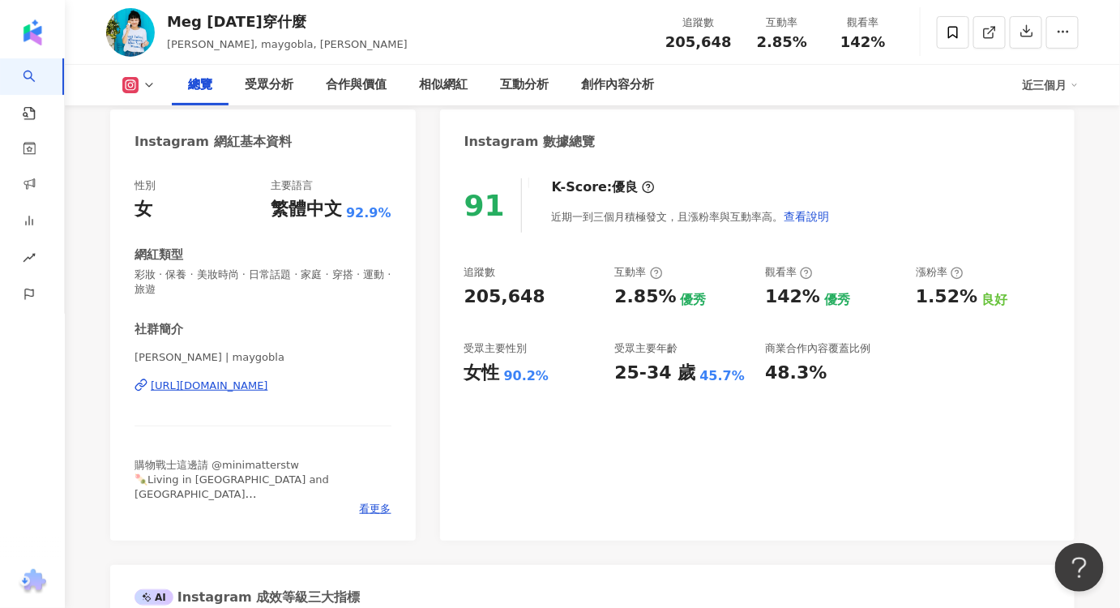
scroll to position [220, 0]
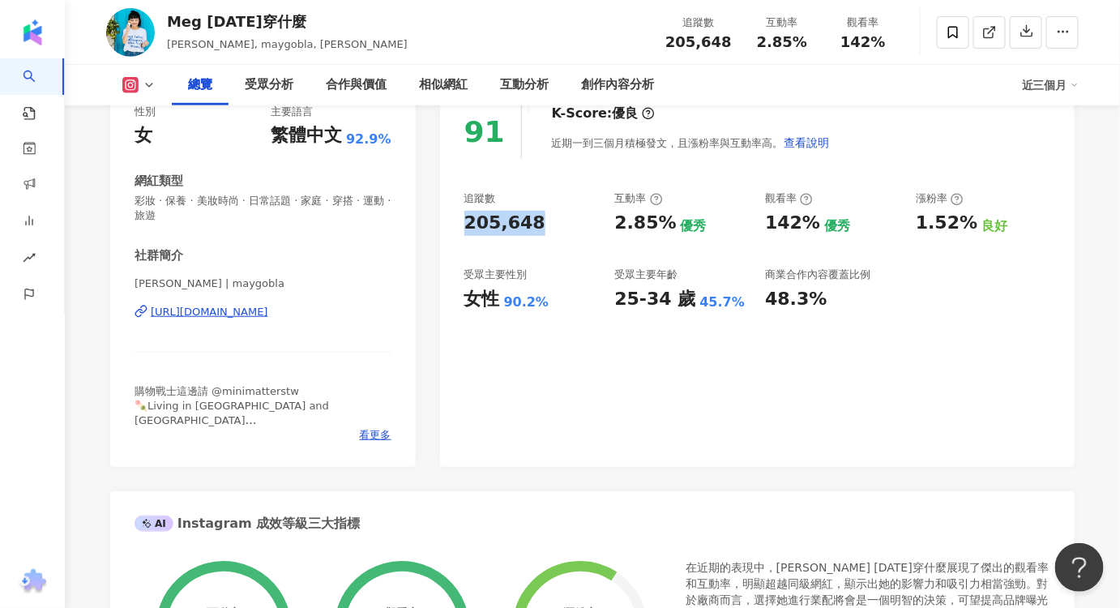
drag, startPoint x: 546, startPoint y: 225, endPoint x: 460, endPoint y: 225, distance: 85.9
click at [460, 225] on div "91 K-Score : 優良 近期一到三個月積極發文，且漲粉率與互動率高。 查看說明 追蹤數 205,648 互動率 2.85% 優秀 觀看率 142% 優…" at bounding box center [757, 277] width 635 height 379
copy div "205,648"
click at [241, 84] on div "受眾分析" at bounding box center [269, 85] width 81 height 41
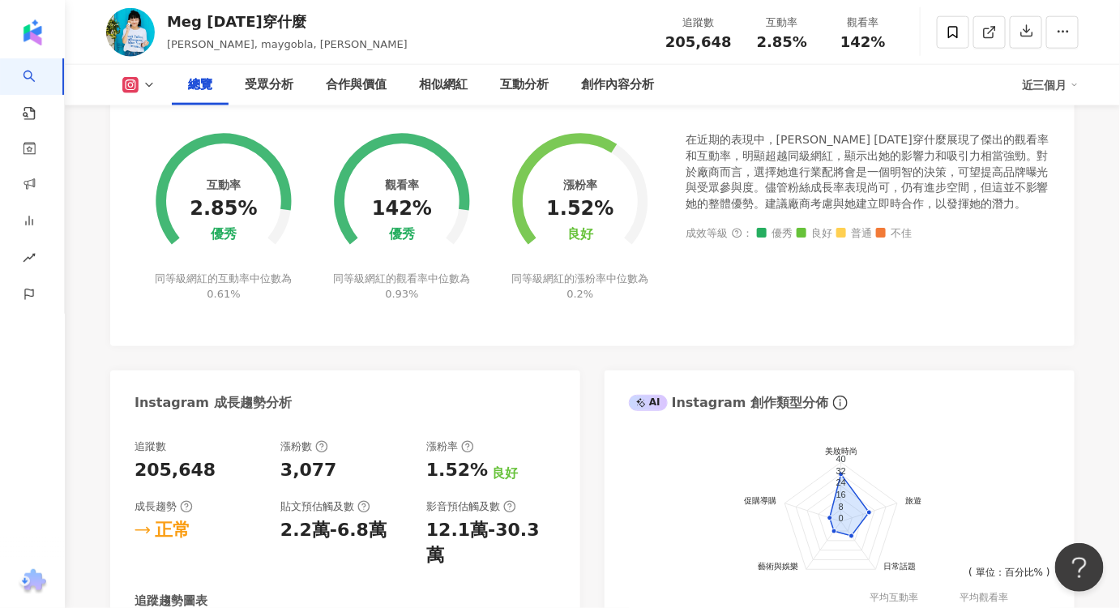
scroll to position [515, 0]
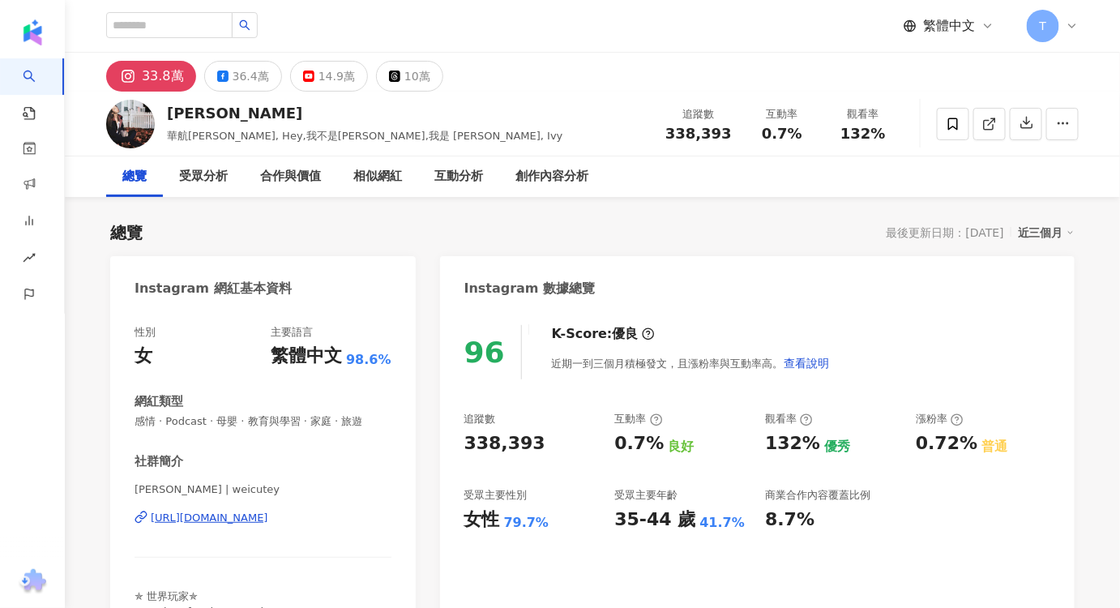
scroll to position [147, 0]
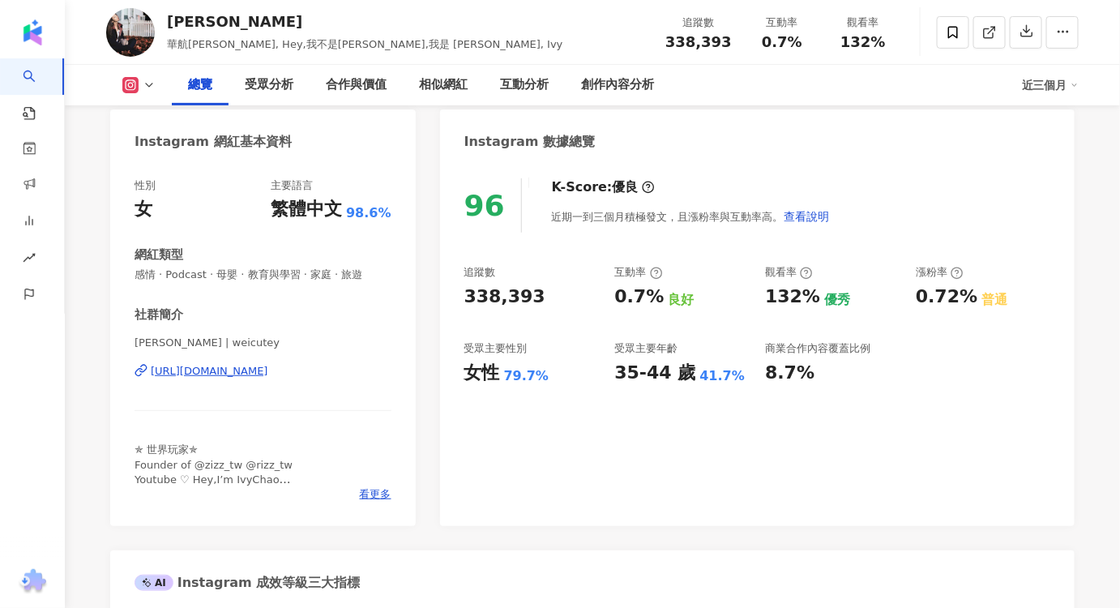
scroll to position [220, 0]
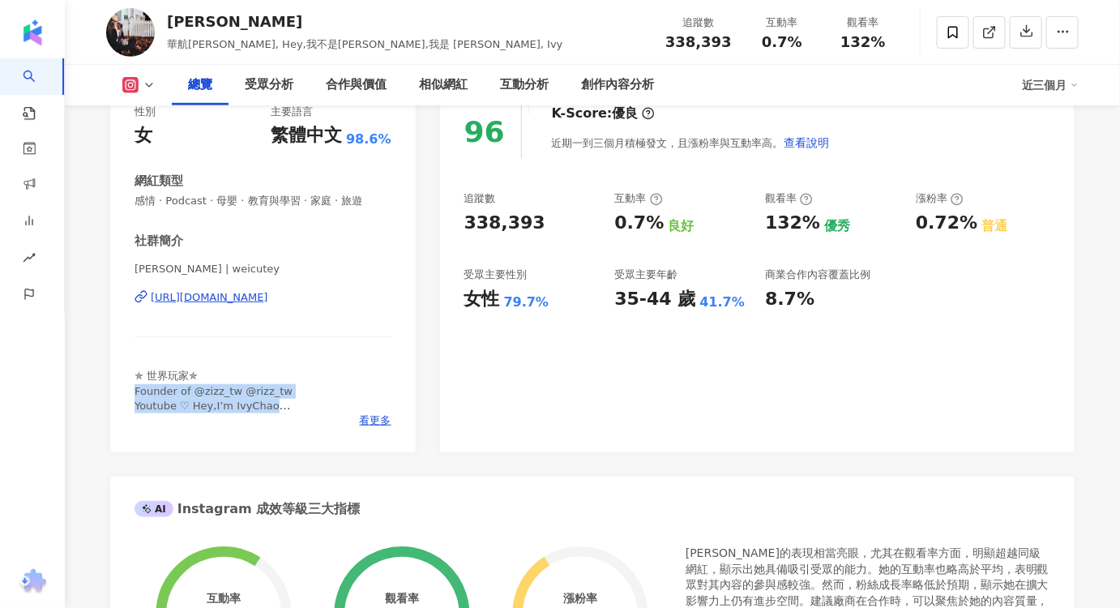
click at [268, 297] on div "https://www.instagram.com/weicutey/" at bounding box center [210, 297] width 118 height 15
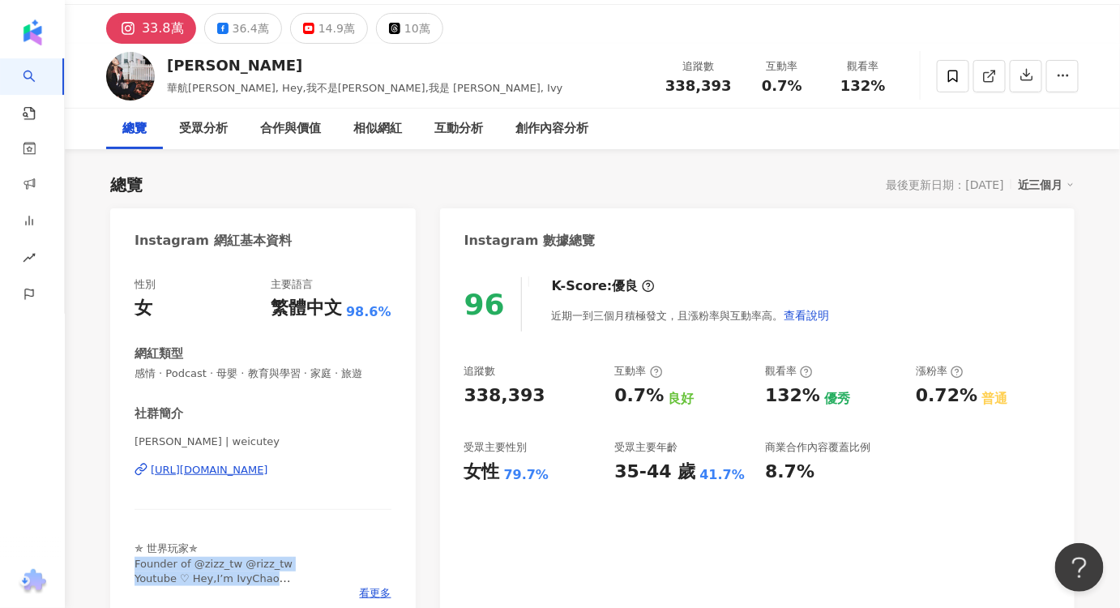
scroll to position [73, 0]
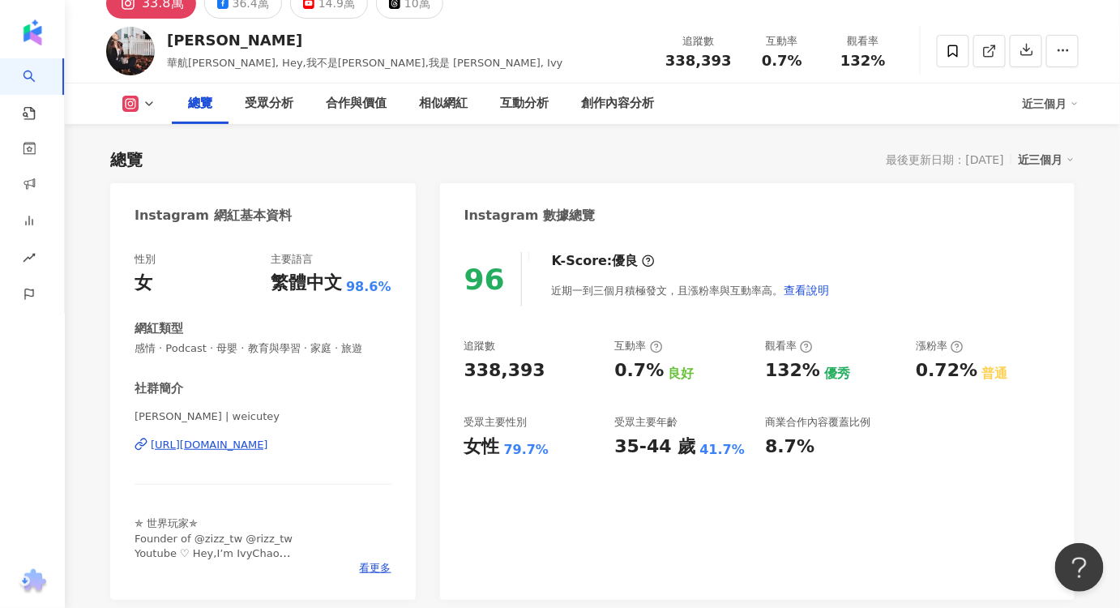
drag, startPoint x: 322, startPoint y: 446, endPoint x: 560, endPoint y: 342, distance: 259.9
click at [566, 337] on div "96 K-Score : 優良 近期一到三個月積極發文，且漲粉率與互動率高。 查看說明 追蹤數 338,393 互動率 0.7% 良好 觀看率 132% 優秀…" at bounding box center [757, 418] width 635 height 364
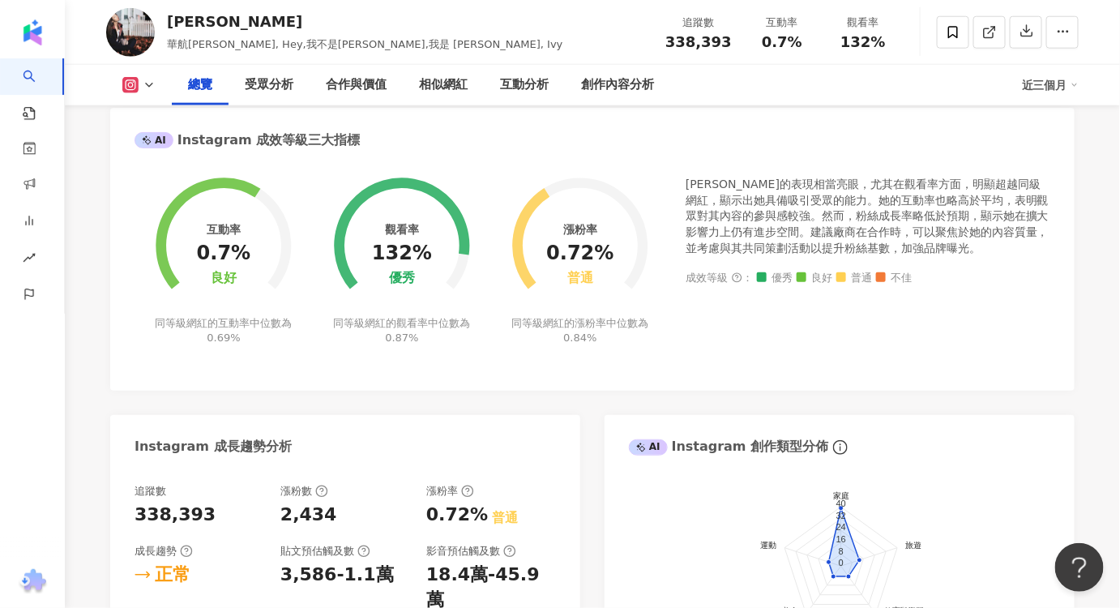
scroll to position [883, 0]
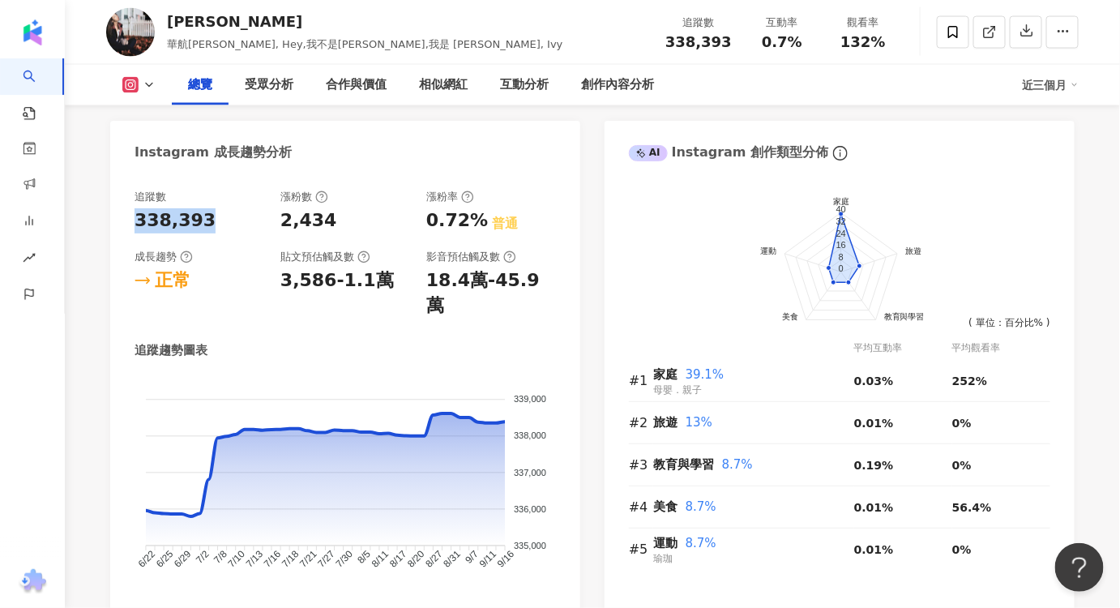
drag, startPoint x: 216, startPoint y: 222, endPoint x: 135, endPoint y: 225, distance: 80.3
click at [135, 225] on div "338,393" at bounding box center [200, 220] width 130 height 25
copy div "338,393"
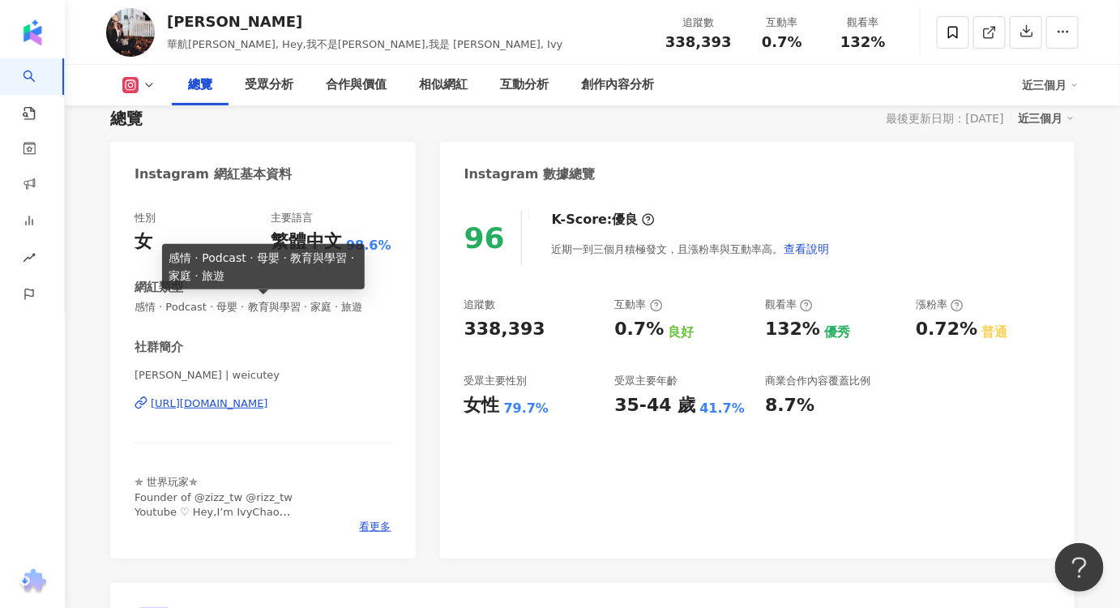
scroll to position [0, 0]
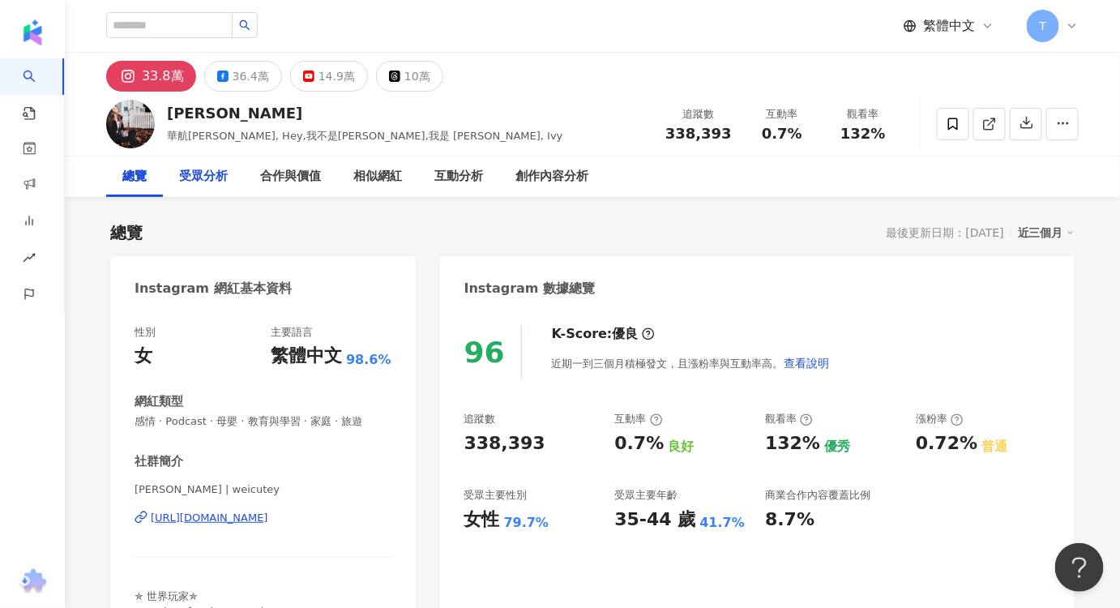
click at [235, 178] on div "受眾分析" at bounding box center [203, 176] width 81 height 41
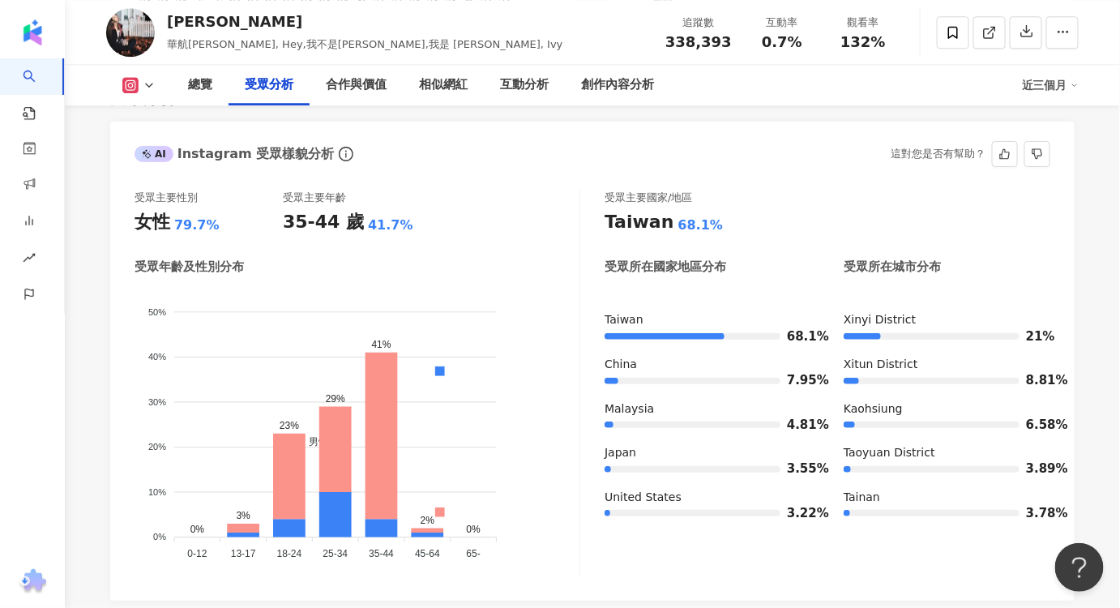
scroll to position [1458, 0]
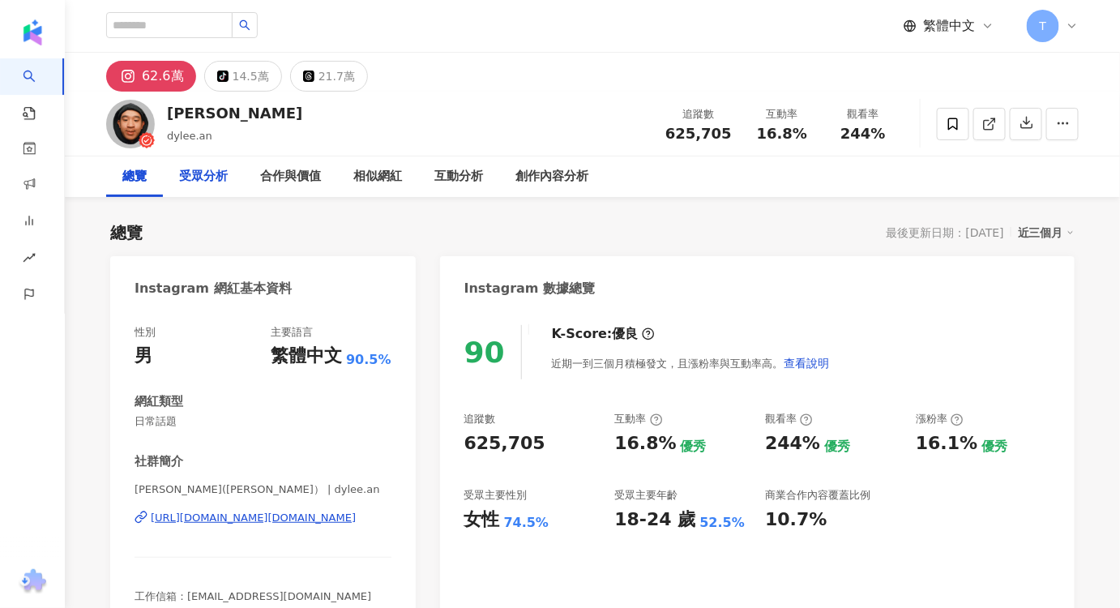
click at [225, 177] on div "受眾分析" at bounding box center [203, 176] width 49 height 19
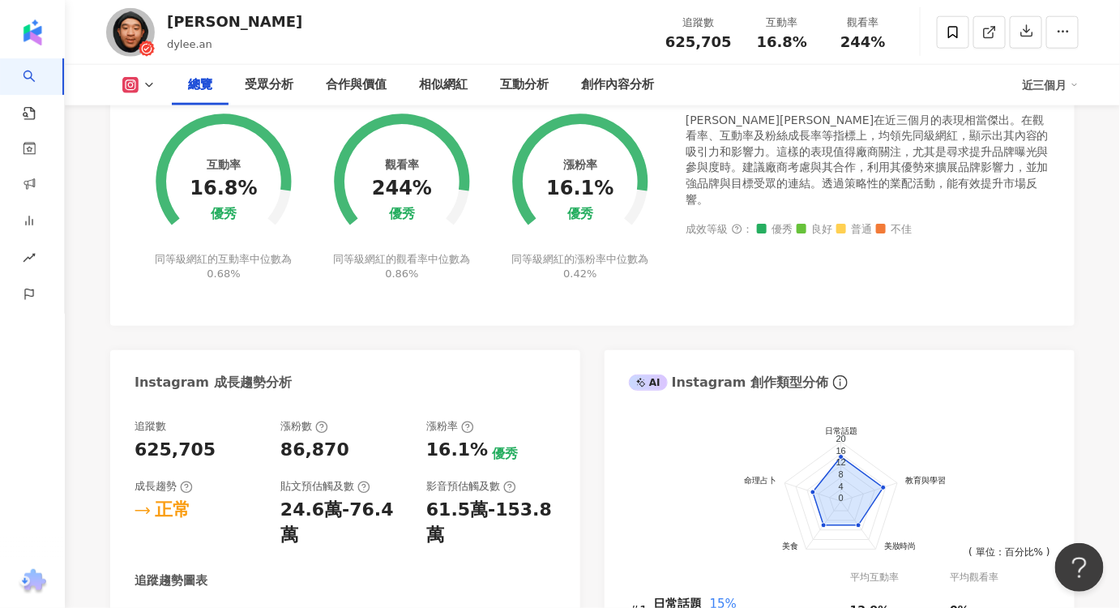
scroll to position [603, 0]
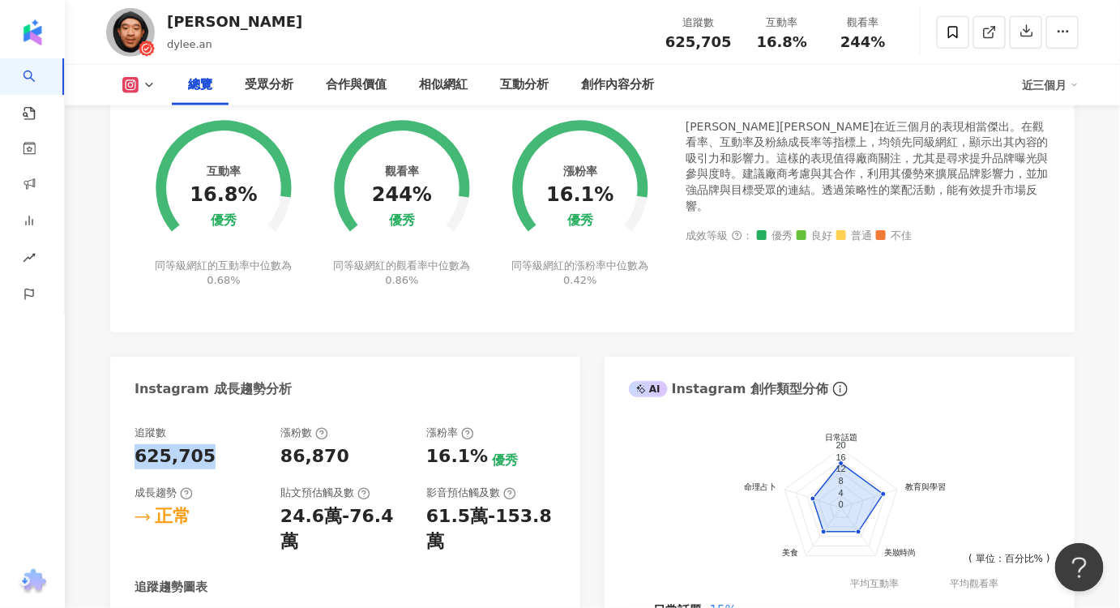
drag, startPoint x: 211, startPoint y: 456, endPoint x: 121, endPoint y: 460, distance: 90.0
copy div "625,705"
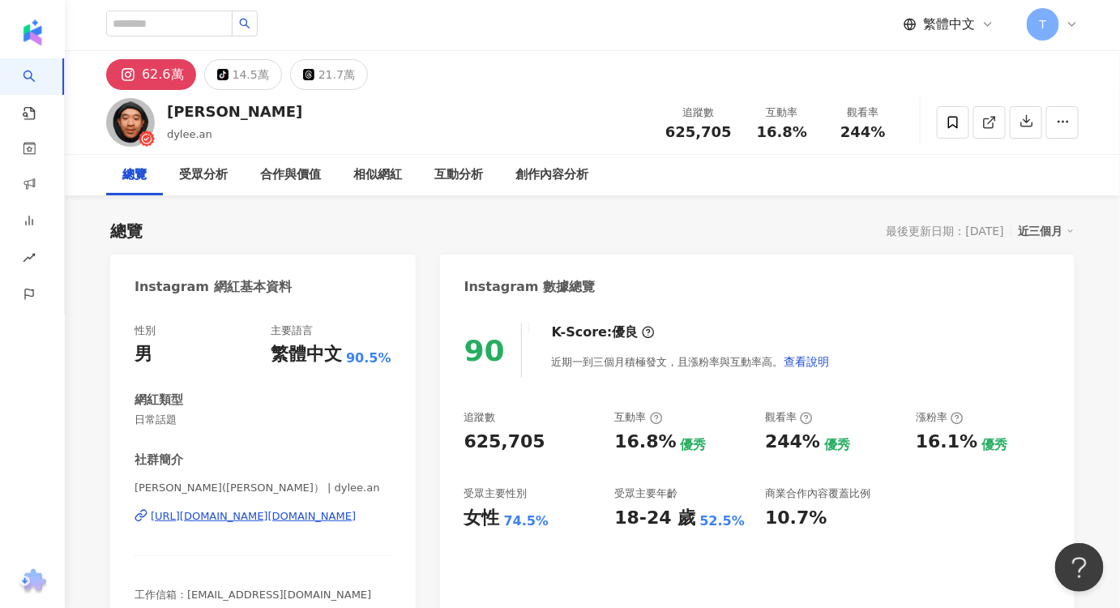
scroll to position [0, 0]
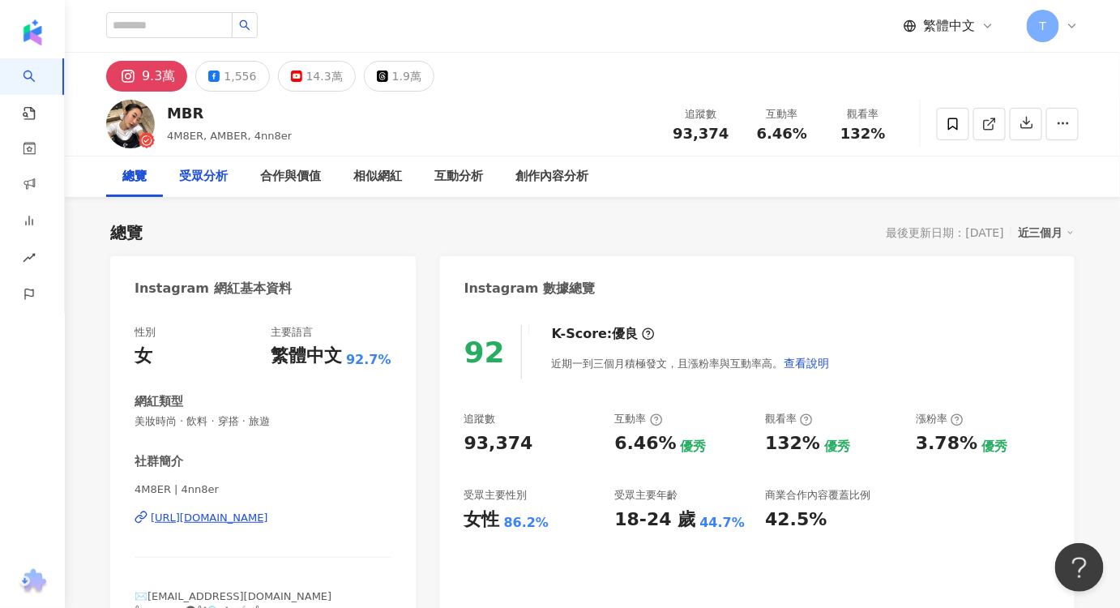
click at [212, 179] on div "受眾分析" at bounding box center [203, 176] width 49 height 19
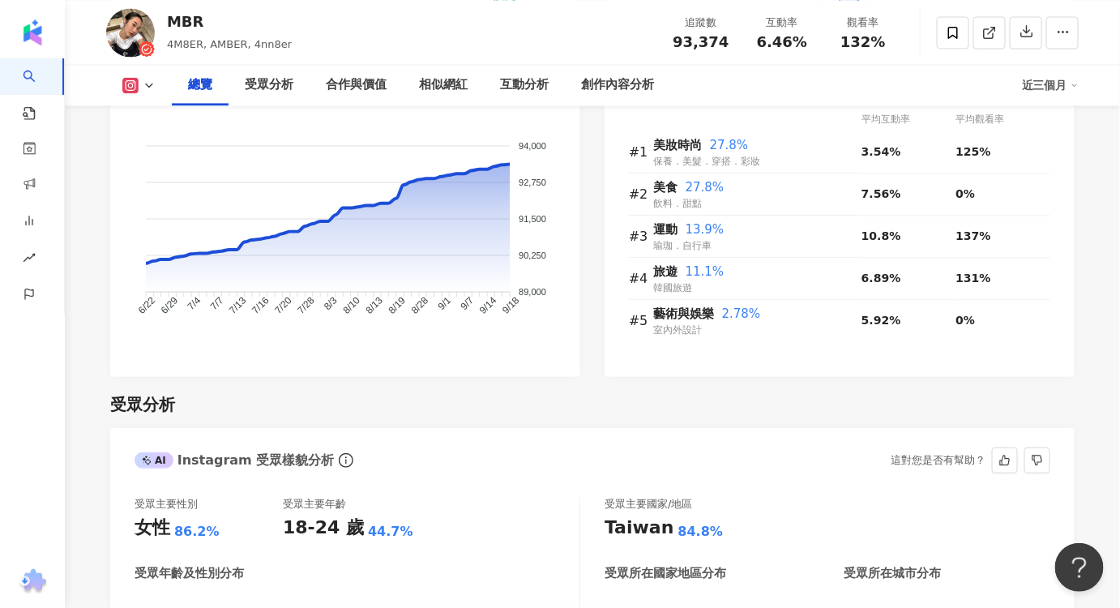
scroll to position [788, 0]
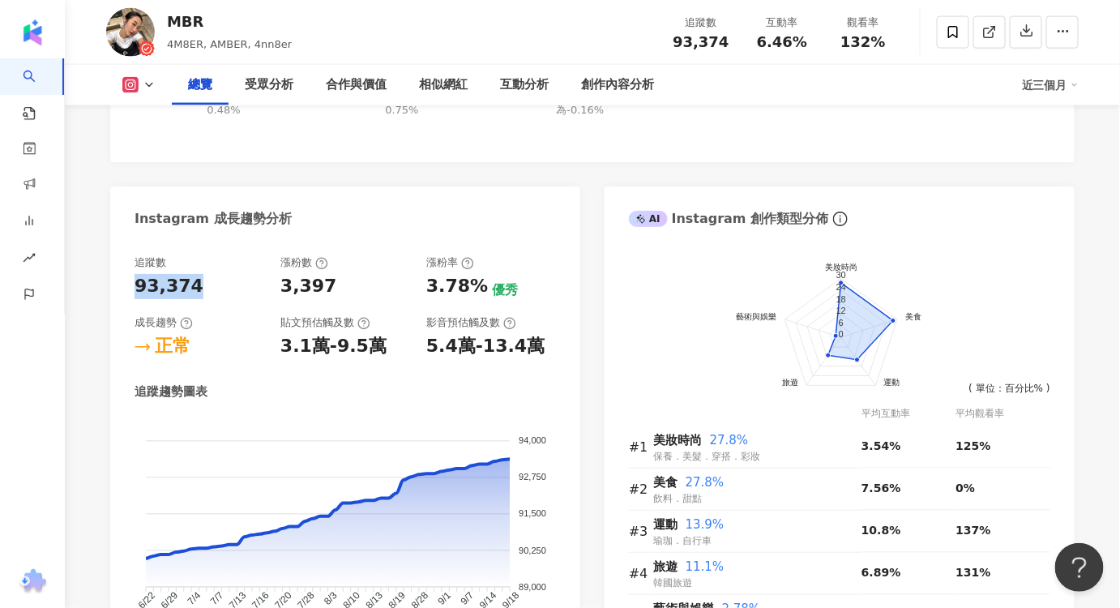
drag, startPoint x: 145, startPoint y: 282, endPoint x: 121, endPoint y: 282, distance: 24.3
click at [121, 282] on div "追蹤數 93,374 漲粉數 3,397 漲粉率 3.78% 優秀 成長趨勢 正常 貼文預估觸及數 3.1萬-9.5萬 影音預估觸及數 5.4萬-13.4萬 …" at bounding box center [345, 455] width 470 height 433
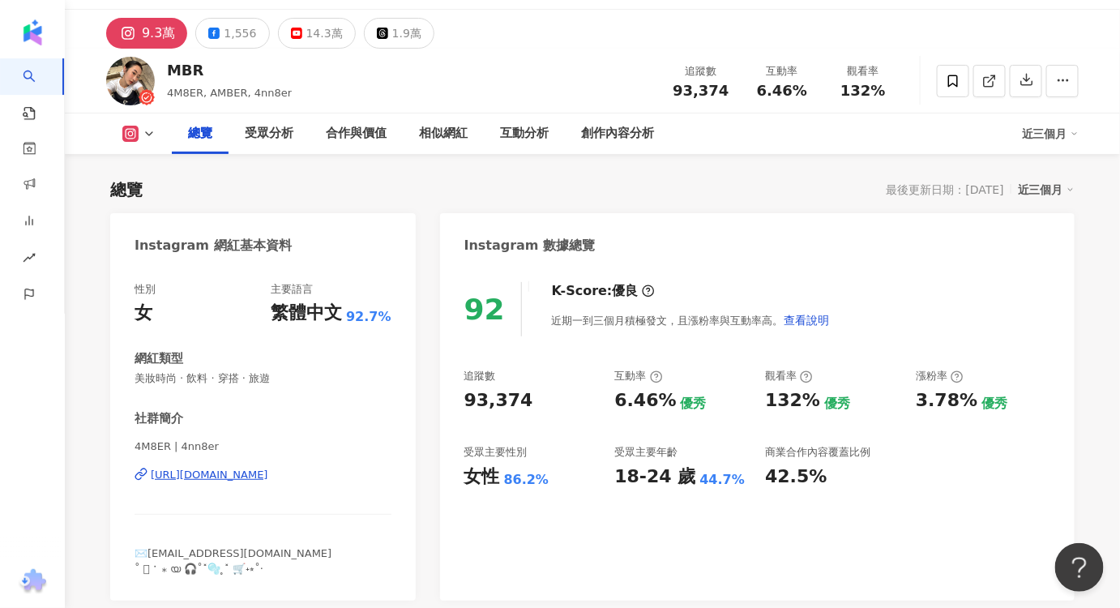
scroll to position [0, 0]
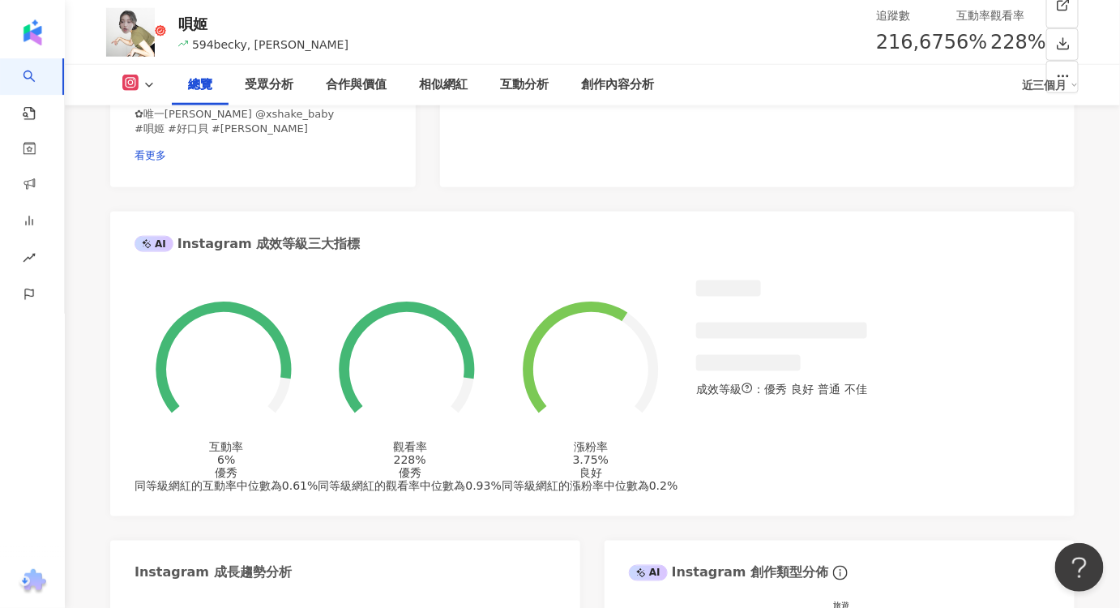
scroll to position [737, 0]
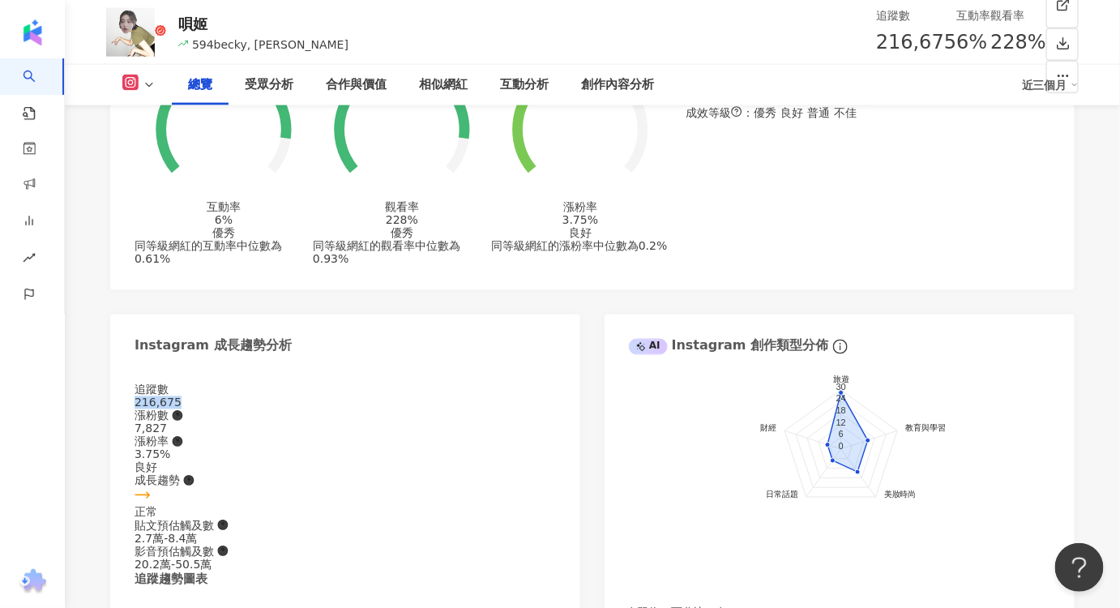
drag, startPoint x: 224, startPoint y: 383, endPoint x: 101, endPoint y: 381, distance: 122.4
copy div "216,675"
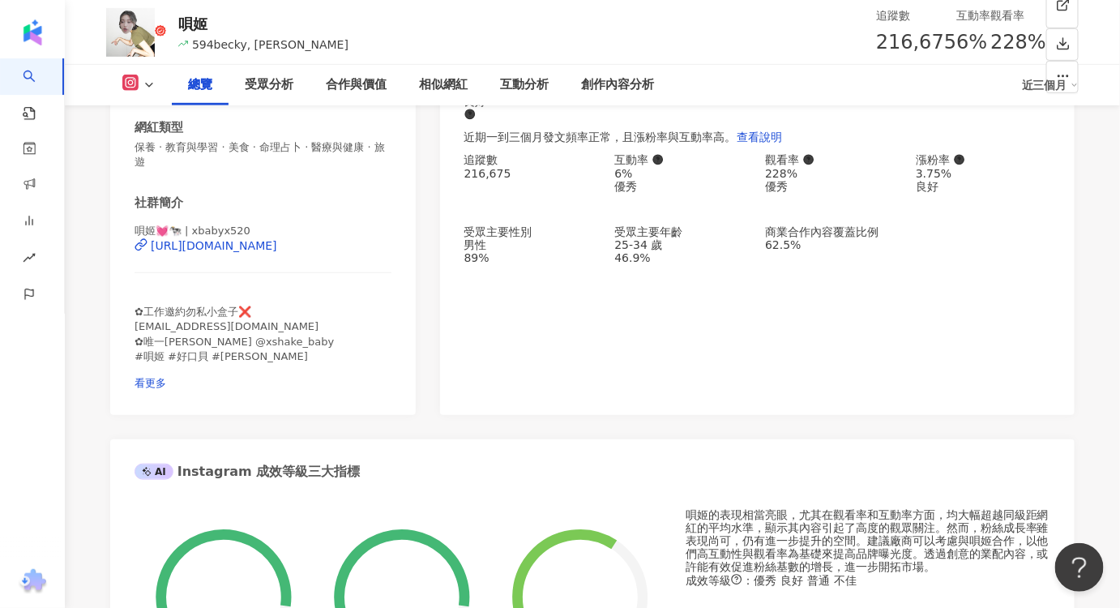
scroll to position [147, 0]
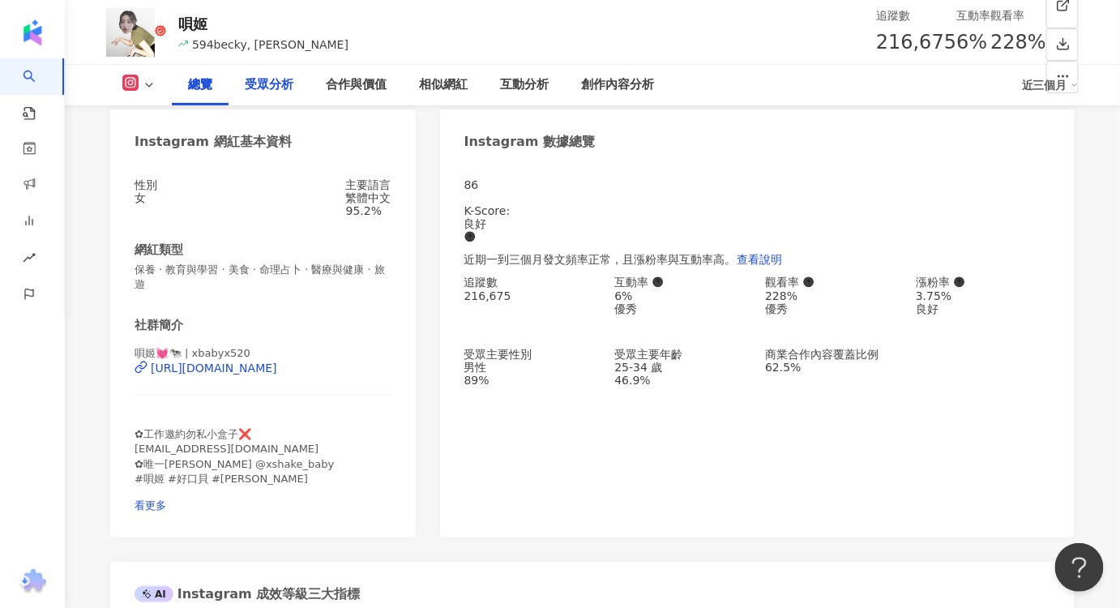
click at [267, 93] on div "受眾分析" at bounding box center [269, 84] width 49 height 19
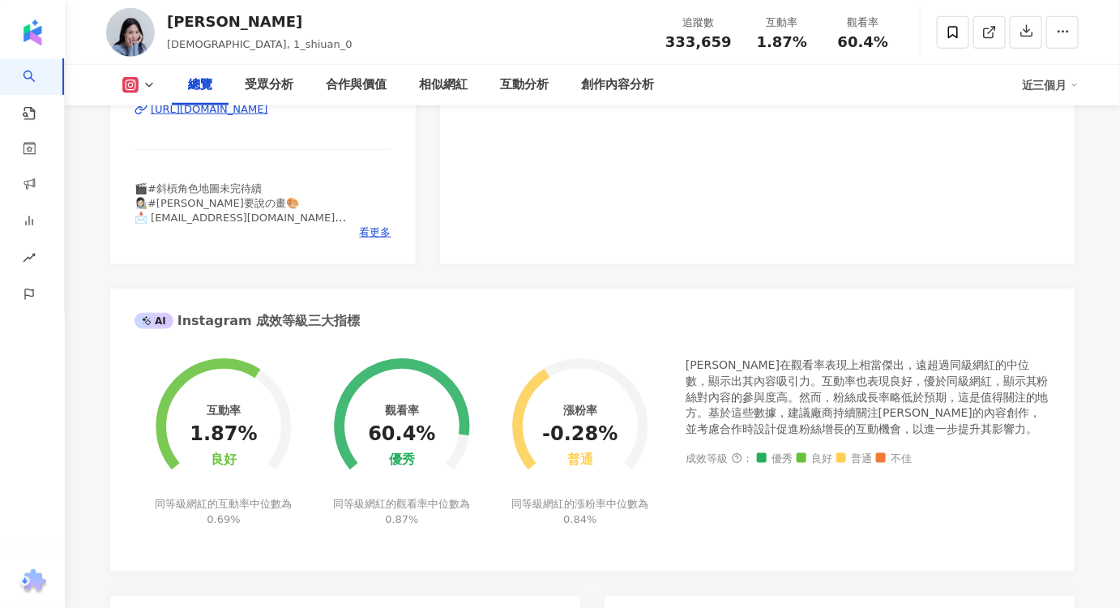
scroll to position [737, 0]
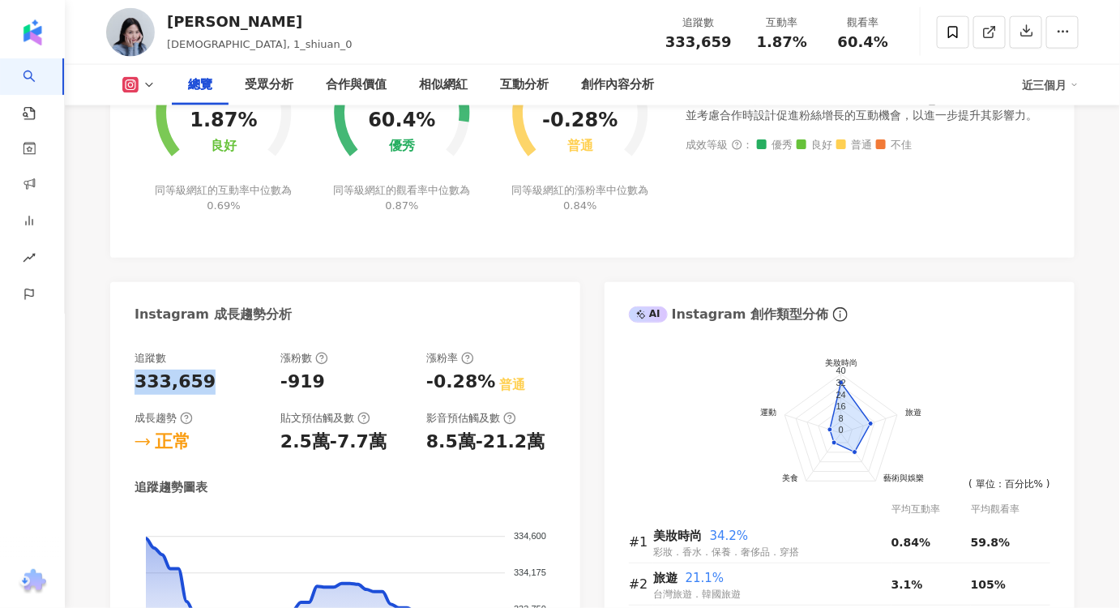
drag, startPoint x: 216, startPoint y: 375, endPoint x: 127, endPoint y: 382, distance: 88.6
click at [127, 382] on div "追蹤數 333,659 漲粉數 -919 漲粉率 -0.28% 普通 成長趨勢 正常 貼文預估觸及數 2.5萬-7.7萬 影音預估觸及數 8.5萬-21.2萬…" at bounding box center [345, 551] width 470 height 433
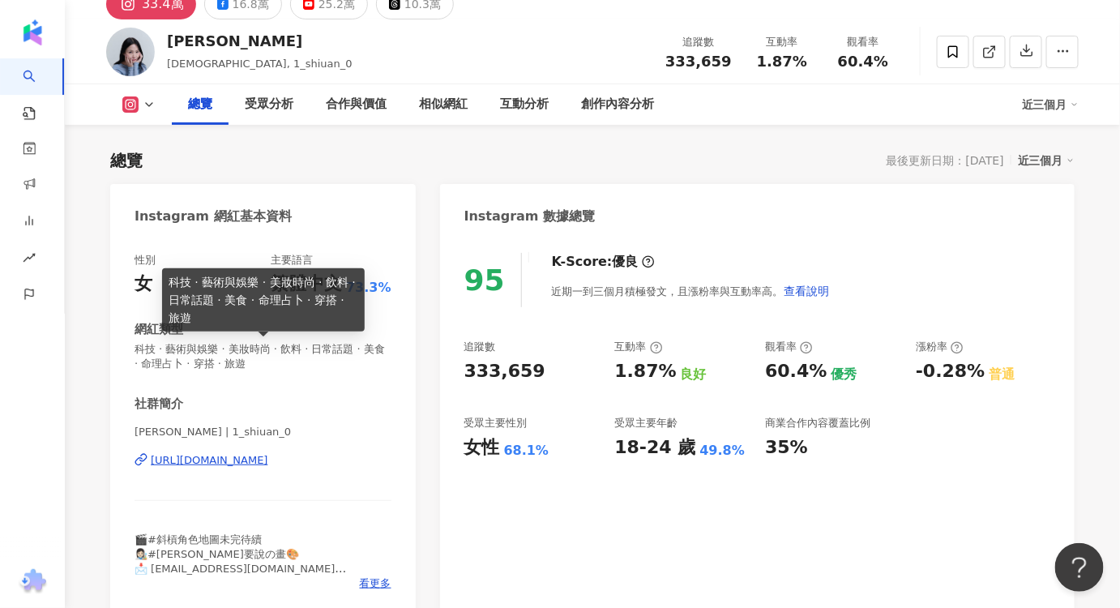
scroll to position [147, 0]
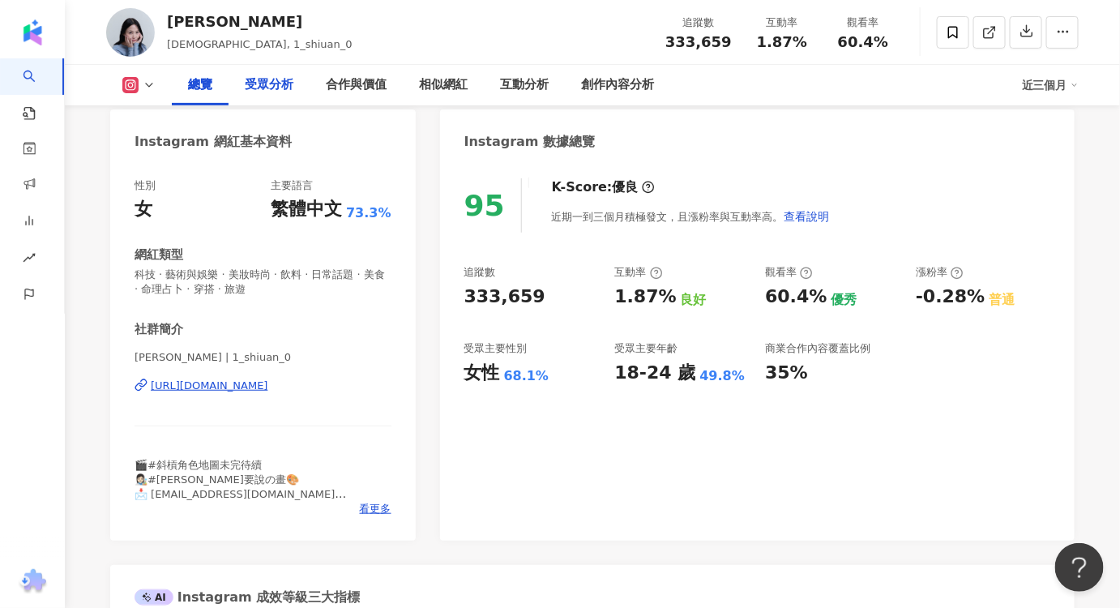
click at [290, 83] on div "受眾分析" at bounding box center [269, 84] width 49 height 19
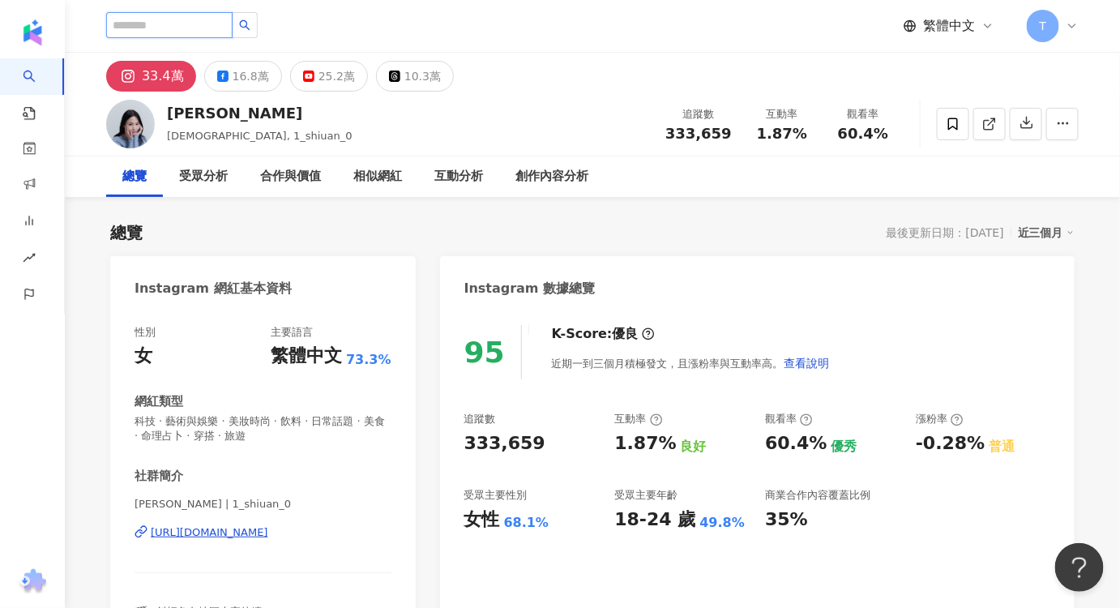
click at [233, 24] on input "search" at bounding box center [169, 25] width 126 height 26
paste input "**"
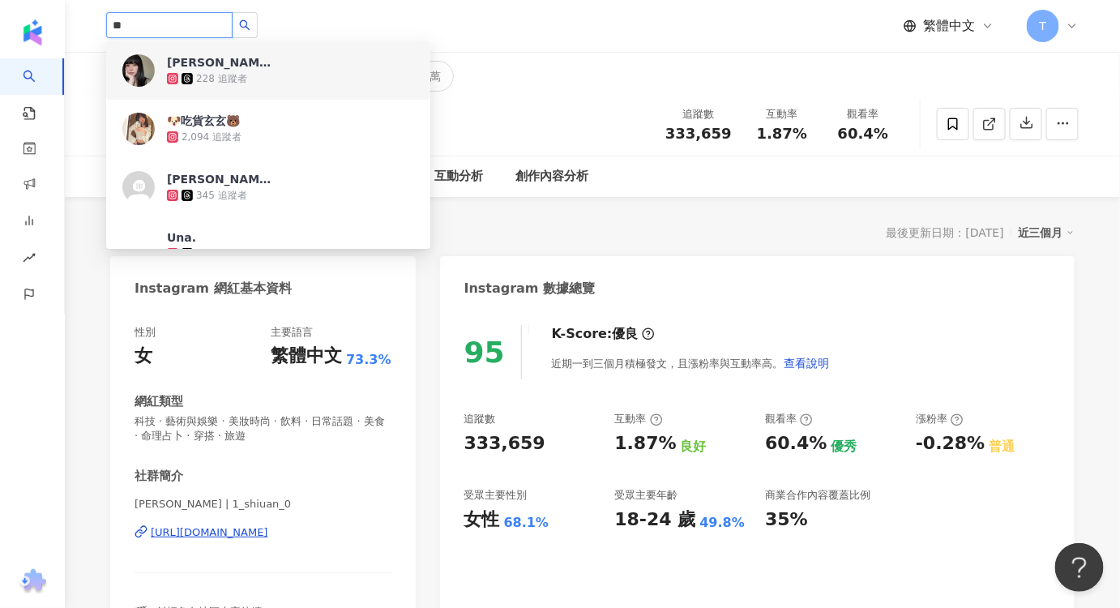
type input "**"
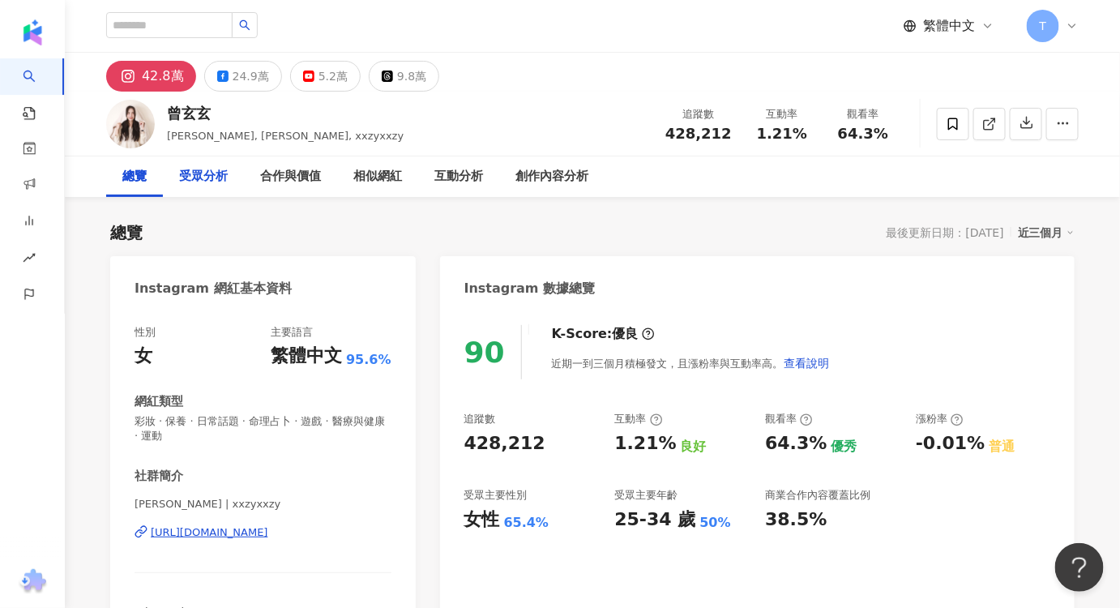
click at [212, 180] on div "受眾分析" at bounding box center [203, 176] width 49 height 19
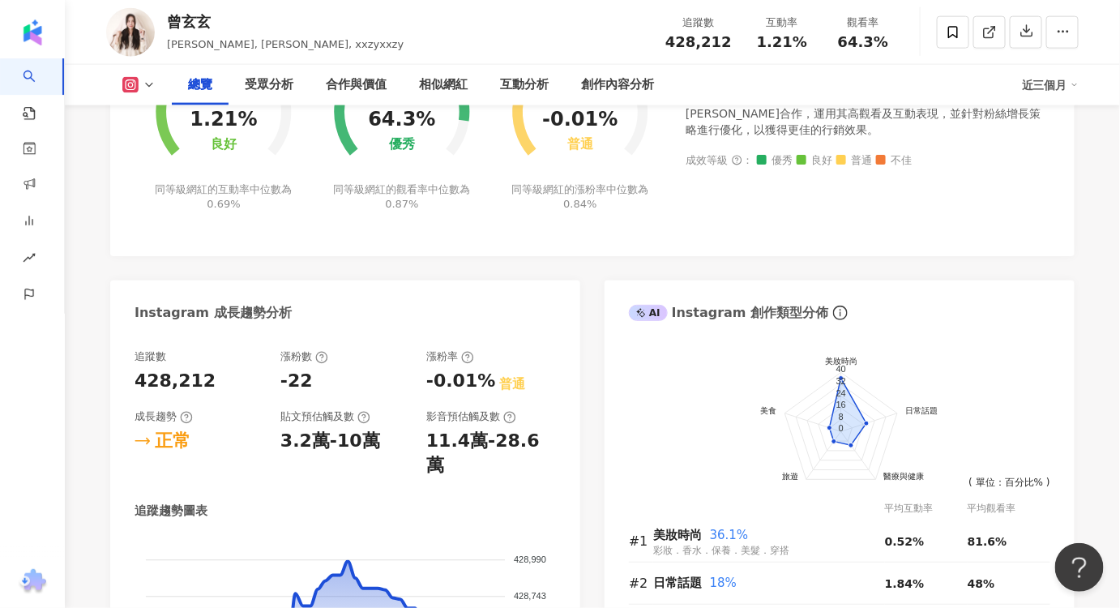
scroll to position [811, 0]
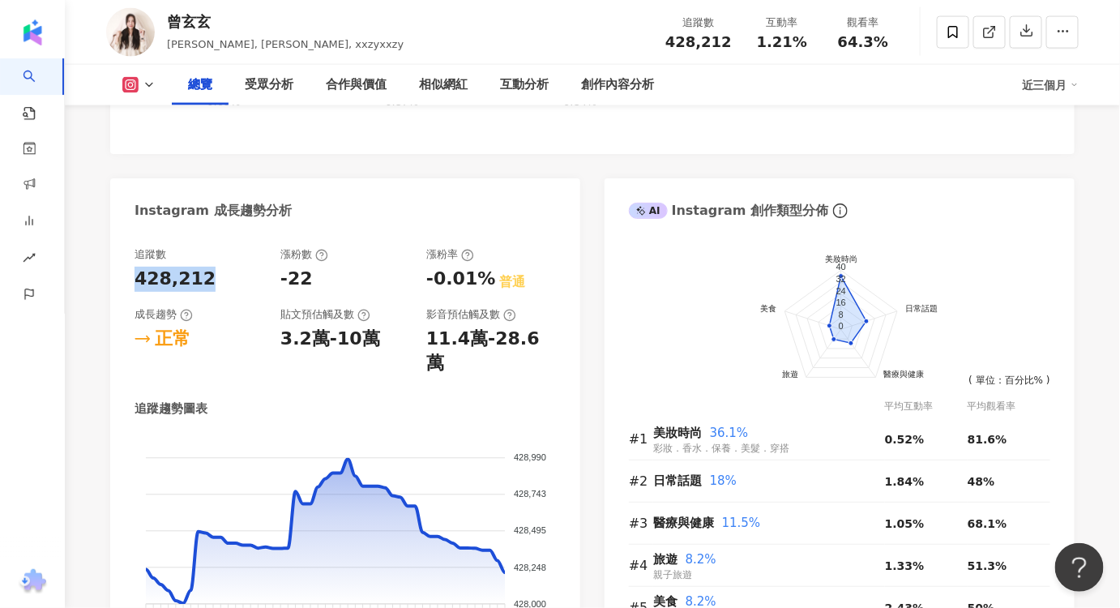
drag, startPoint x: 225, startPoint y: 272, endPoint x: 126, endPoint y: 279, distance: 98.3
click at [126, 279] on div "追蹤數 428,212 漲粉數 -22 漲粉率 -0.01% 普通 成長趨勢 正常 貼文預估觸及數 3.2萬-10萬 影音預估觸及數 11.4萬-28.6萬 …" at bounding box center [345, 460] width 470 height 458
copy div "428,212"
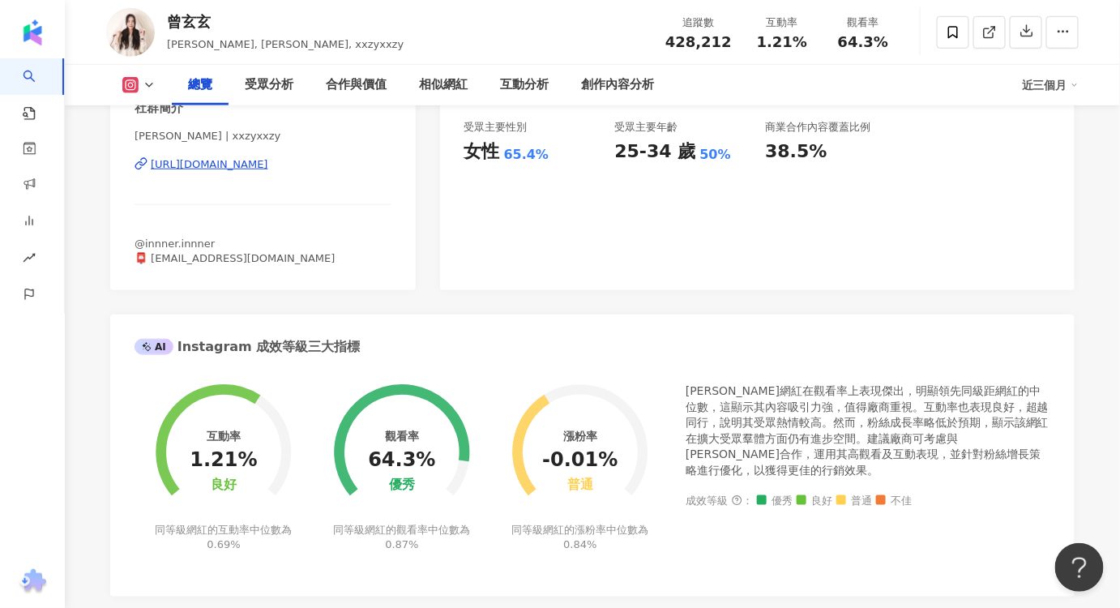
scroll to position [220, 0]
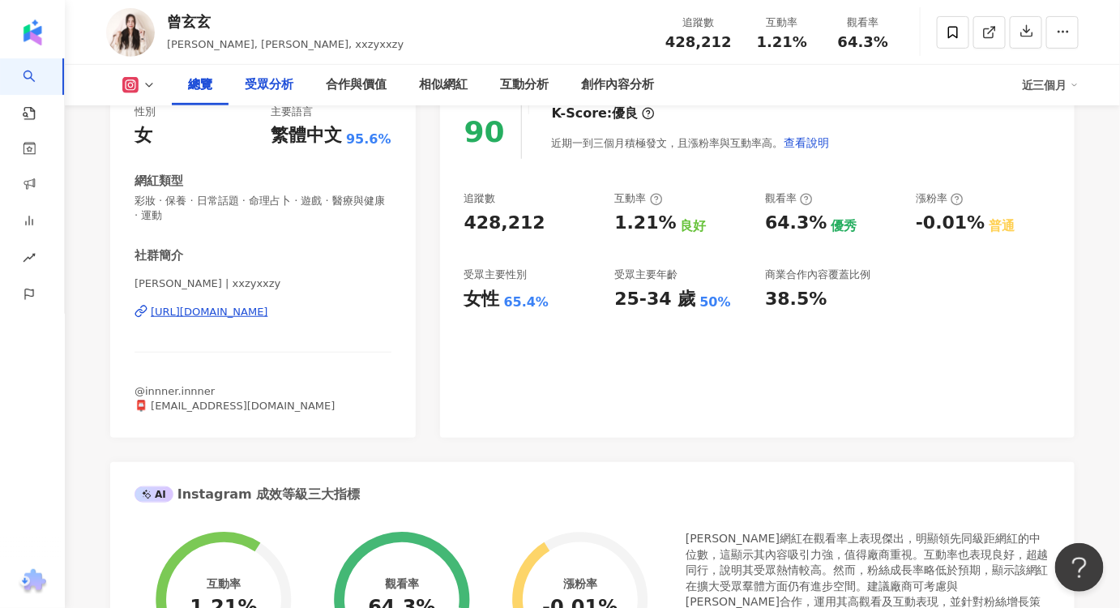
click at [257, 81] on div "受眾分析" at bounding box center [269, 84] width 49 height 19
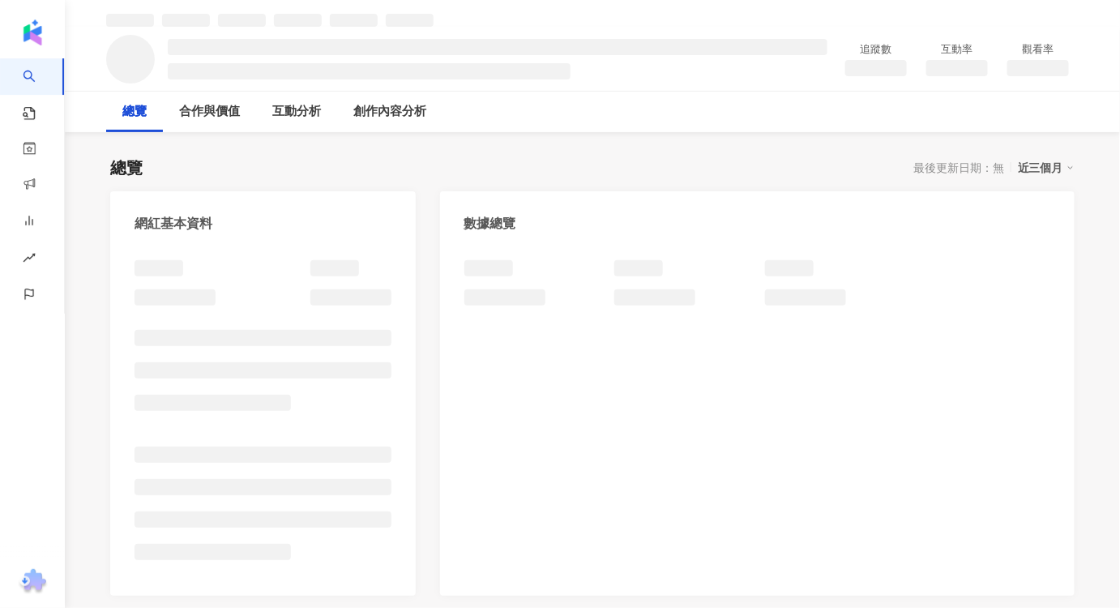
scroll to position [206, 0]
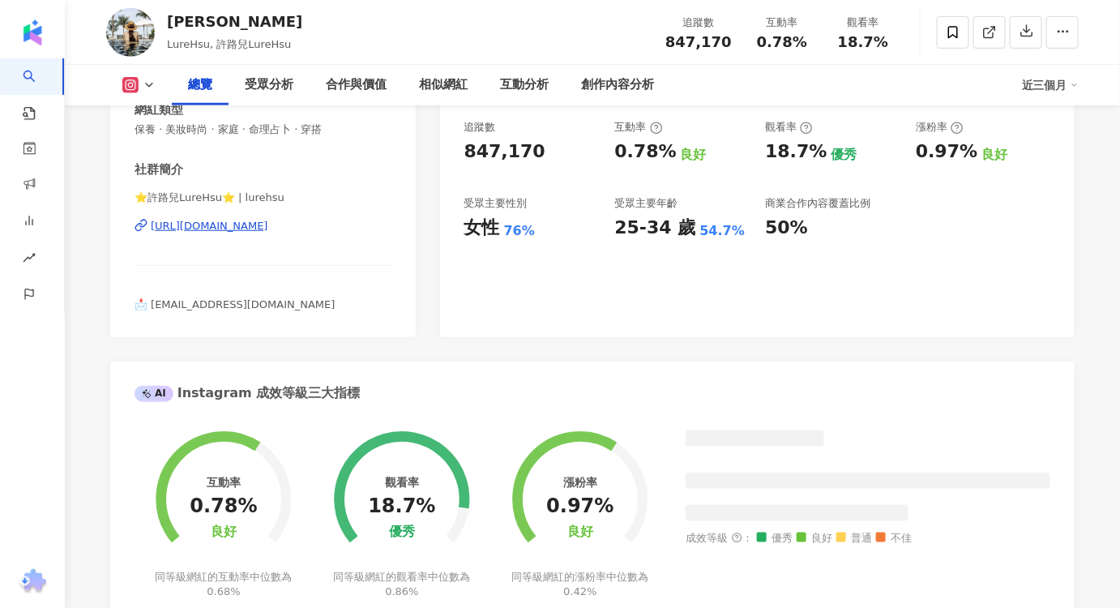
scroll to position [294, 0]
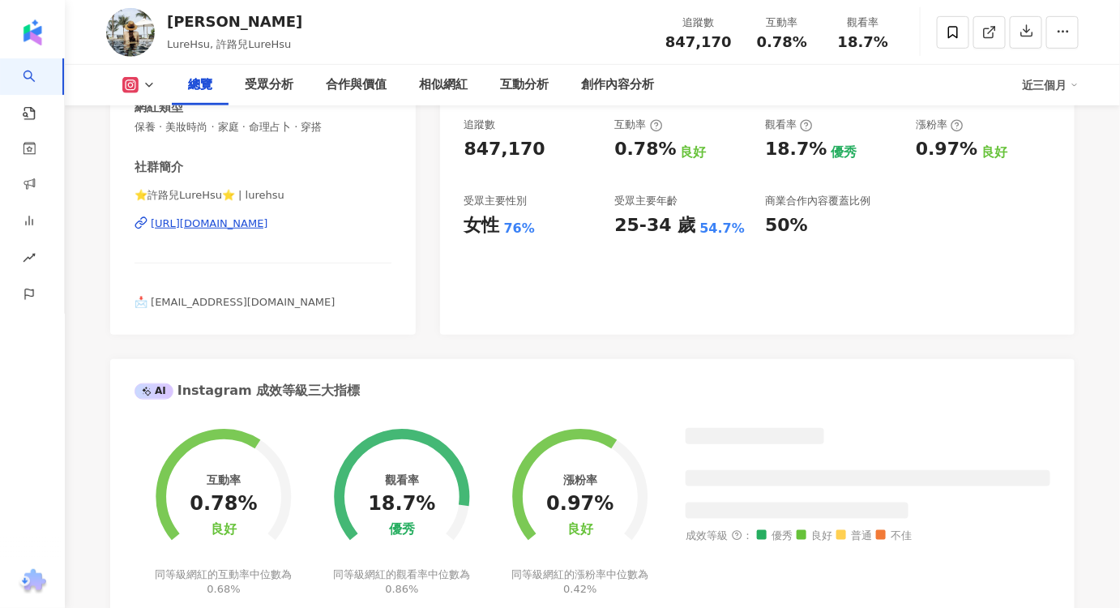
click at [268, 225] on div "https://www.instagram.com/lurehsu/" at bounding box center [210, 223] width 118 height 15
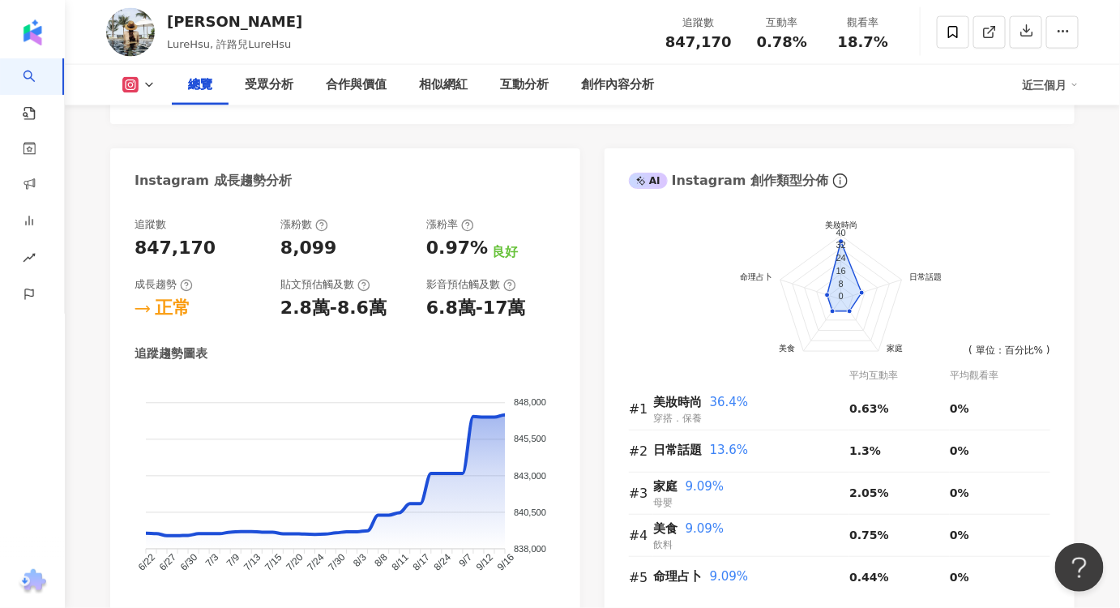
scroll to position [811, 0]
drag, startPoint x: 217, startPoint y: 250, endPoint x: 126, endPoint y: 250, distance: 91.6
click at [126, 250] on div "追蹤數 847,170 漲粉數 8,099 漲粉率 0.97% 良好 成長趨勢 正常 貼文預估觸及數 2.8萬-8.6萬 影音預估觸及數 6.8萬-17萬 追…" at bounding box center [345, 418] width 470 height 433
copy div "847,170"
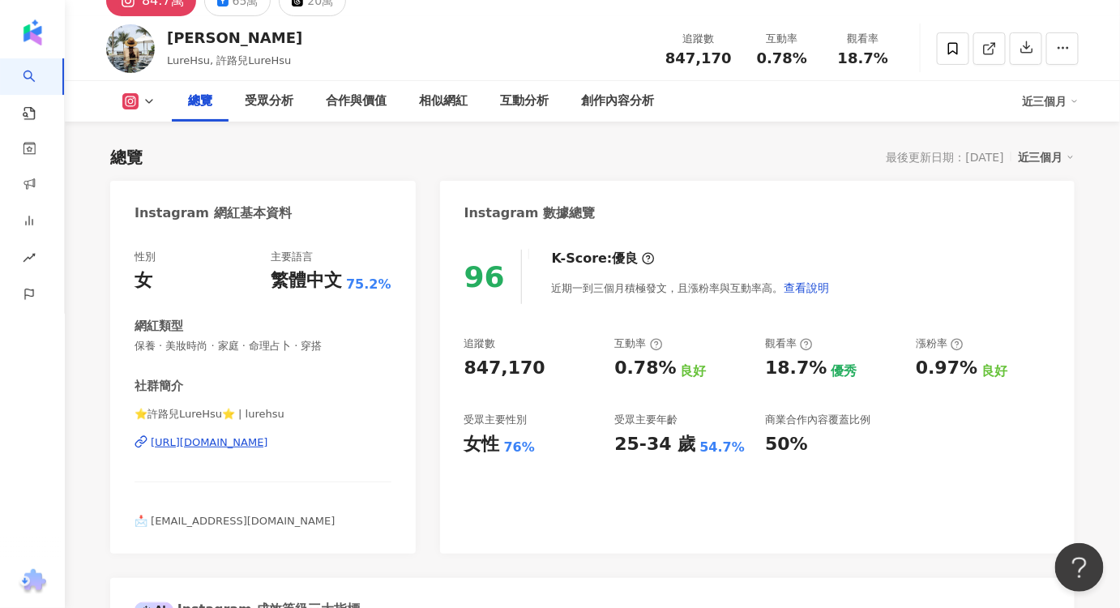
scroll to position [73, 0]
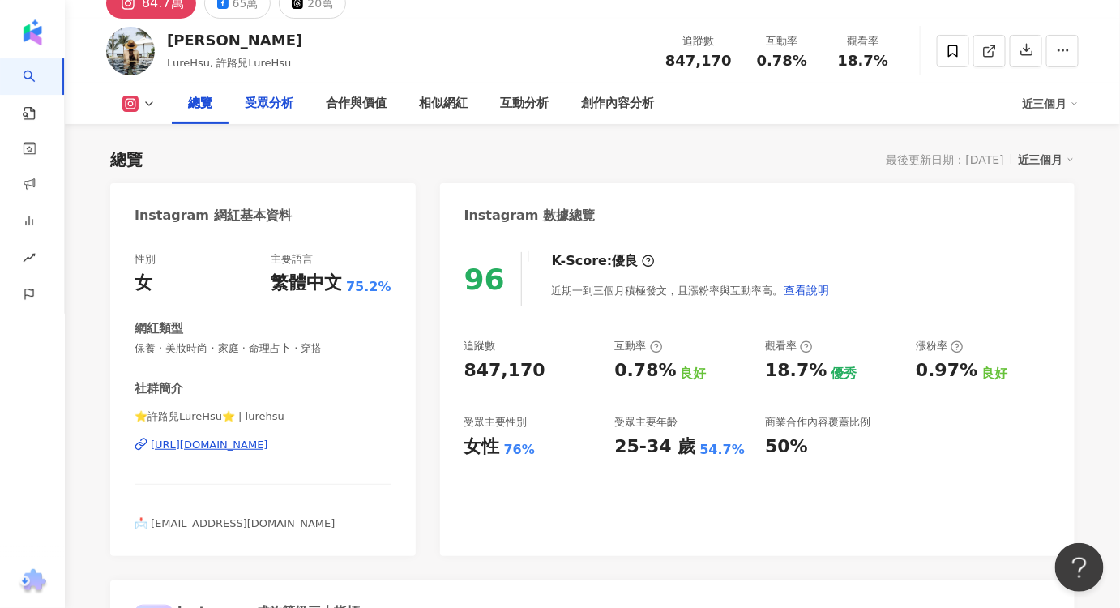
click at [270, 109] on div "受眾分析" at bounding box center [269, 103] width 49 height 19
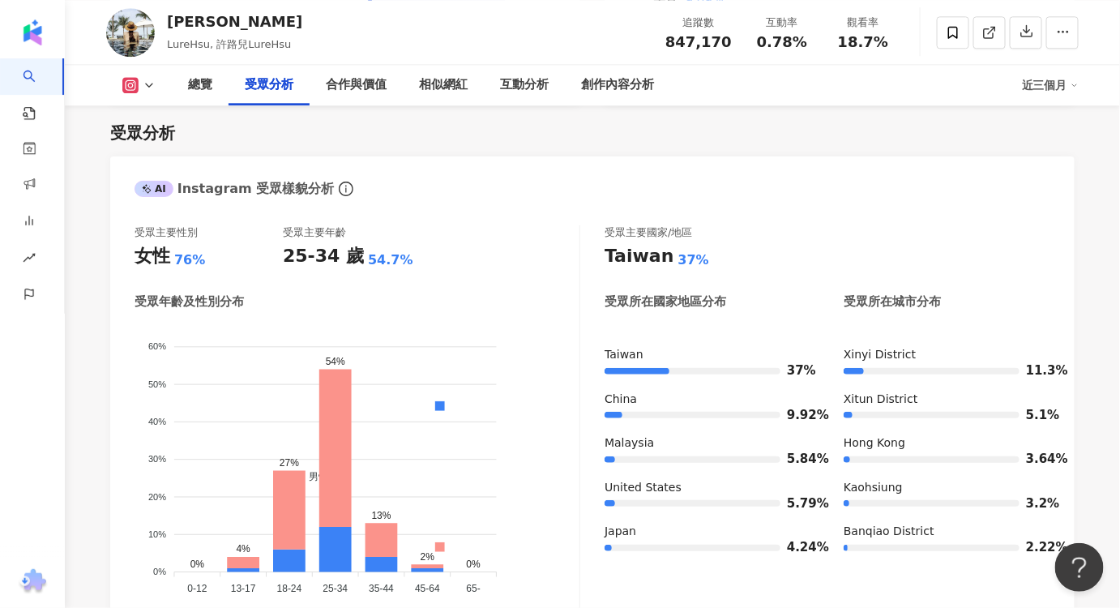
scroll to position [1266, 0]
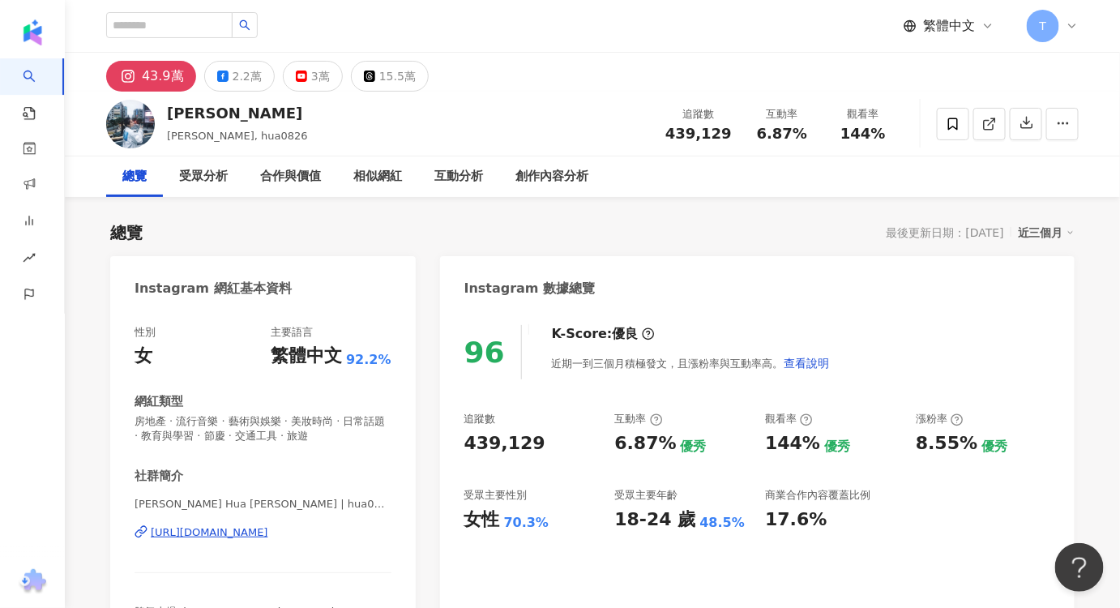
scroll to position [73, 0]
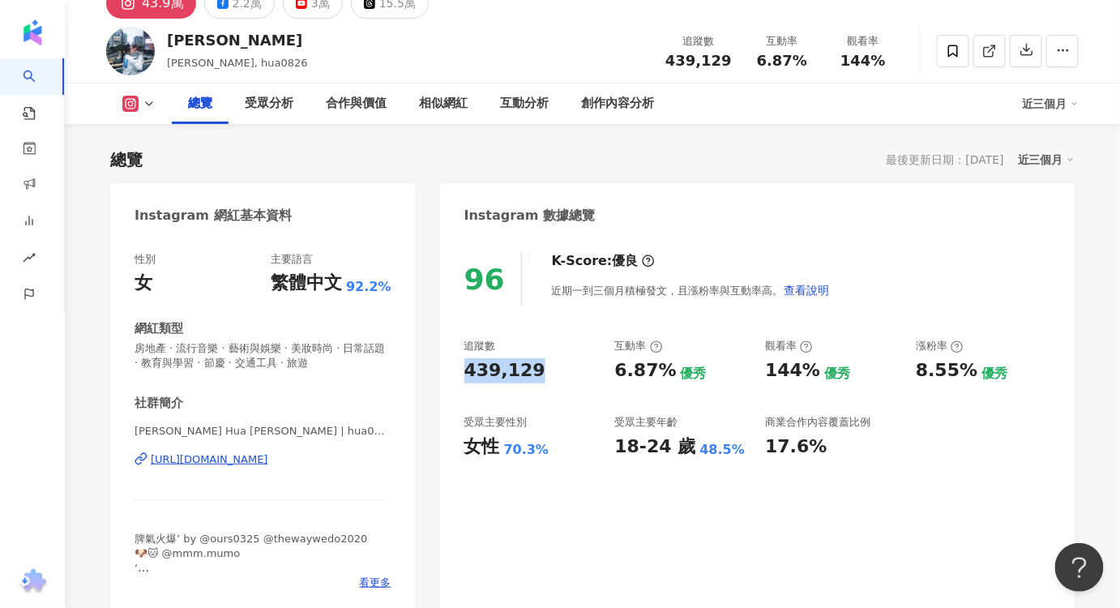
drag, startPoint x: 544, startPoint y: 370, endPoint x: 459, endPoint y: 383, distance: 86.1
click at [459, 383] on div "96 K-Score : 優良 近期一到三個月積極發文，且漲粉率與互動率高。 查看說明 追蹤數 439,129 互動率 6.87% 優秀 觀看率 144% 優…" at bounding box center [757, 425] width 635 height 379
copy div "439,129"
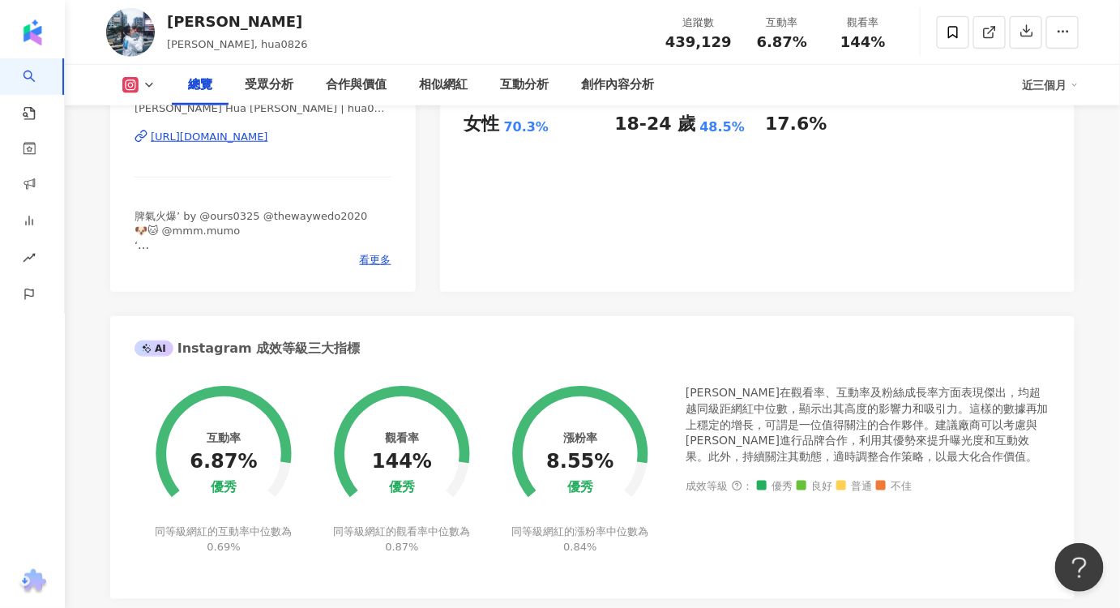
scroll to position [442, 0]
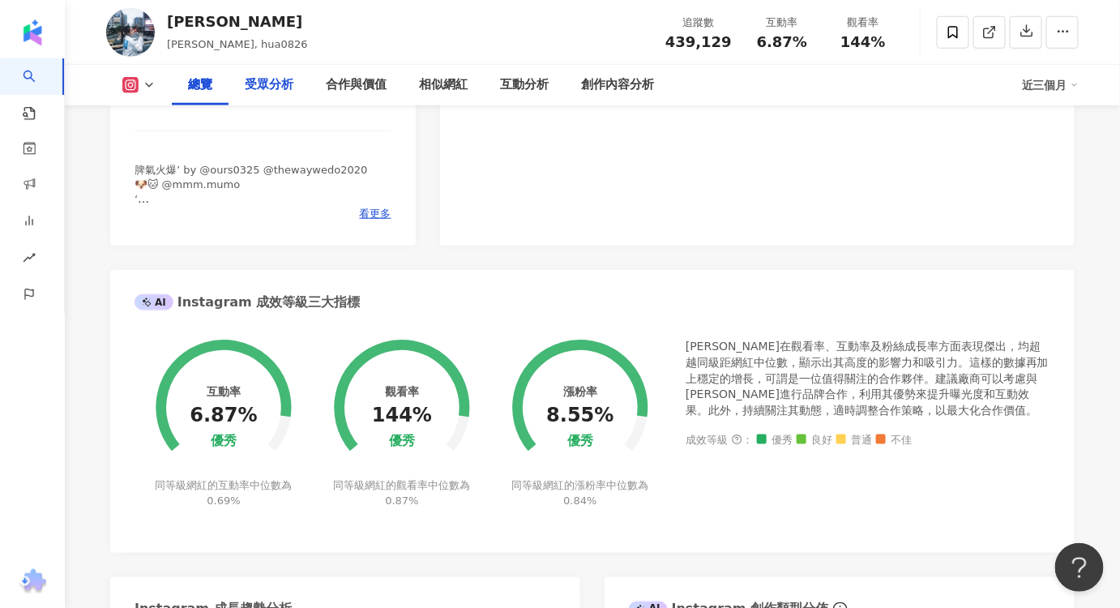
click at [255, 86] on div "受眾分析" at bounding box center [269, 84] width 49 height 19
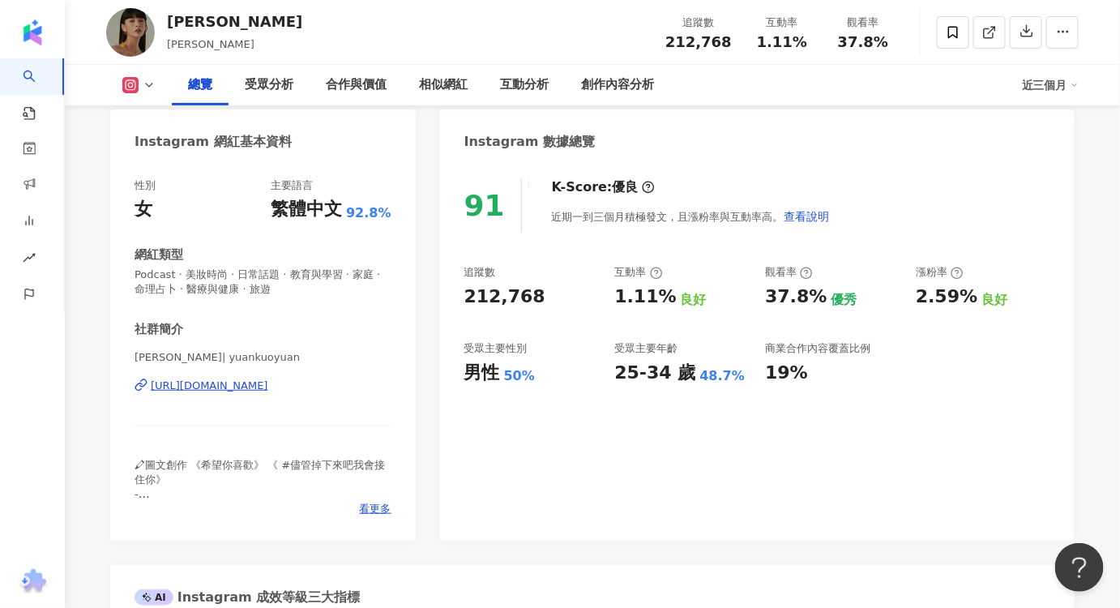
drag, startPoint x: 352, startPoint y: 383, endPoint x: 271, endPoint y: 305, distance: 112.9
click at [263, 302] on div "性別 女 主要語言 繁體中文 92.8% 網紅類型 Podcast · 美妝時尚 · 日常話題 · 教育與學習 · 家庭 · 命理占卜 · 醫療與健康 · 旅…" at bounding box center [263, 347] width 257 height 338
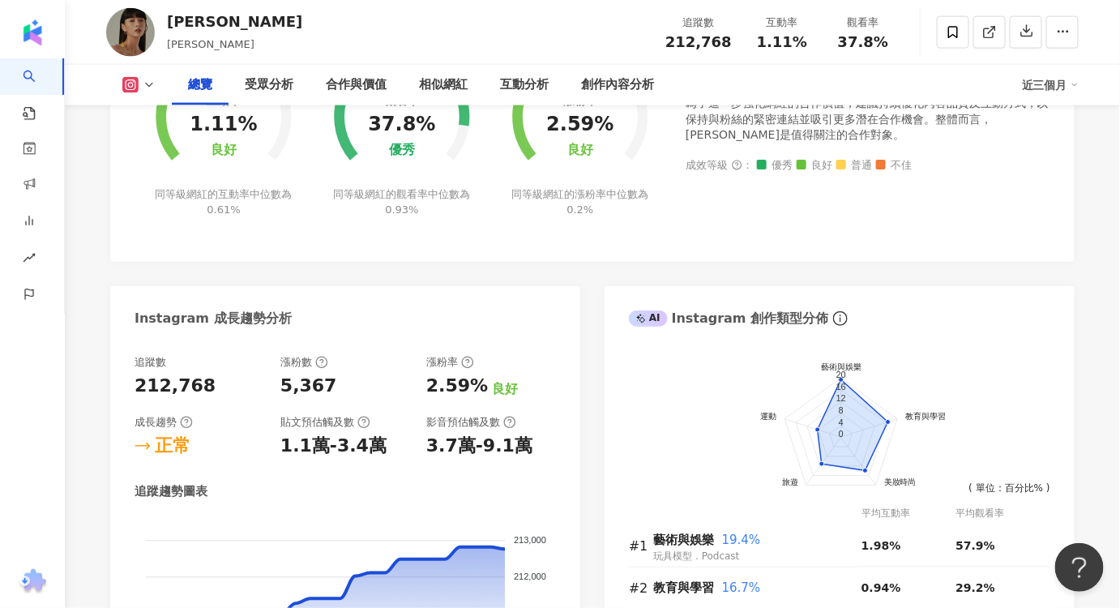
scroll to position [811, 0]
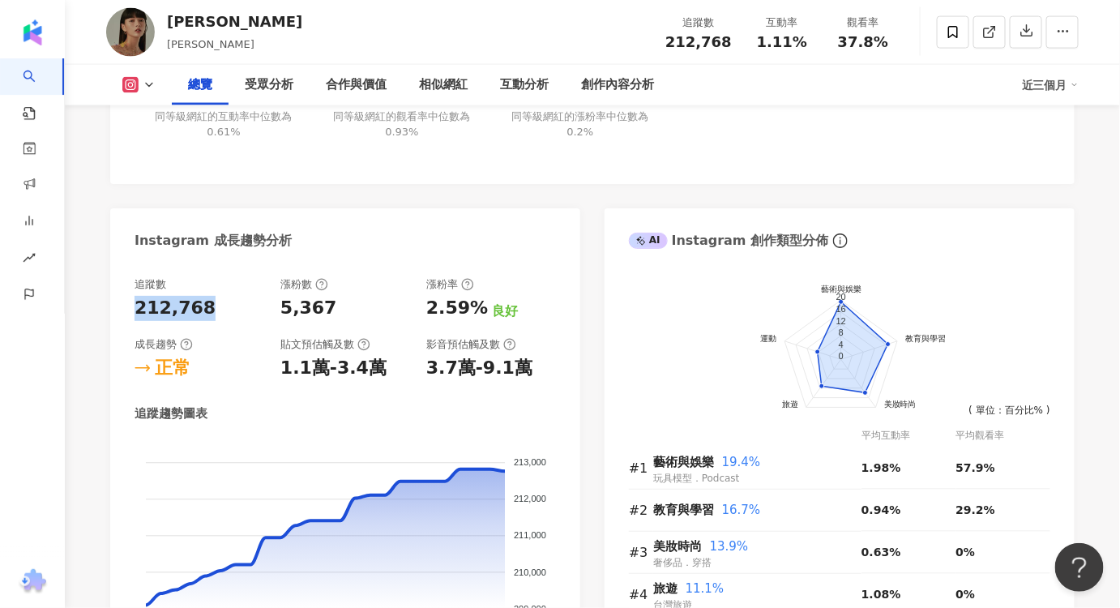
drag, startPoint x: 216, startPoint y: 311, endPoint x: 86, endPoint y: 312, distance: 130.5
copy div "212,768"
click at [229, 311] on div "212,768" at bounding box center [200, 308] width 130 height 25
drag, startPoint x: 224, startPoint y: 310, endPoint x: 131, endPoint y: 310, distance: 92.4
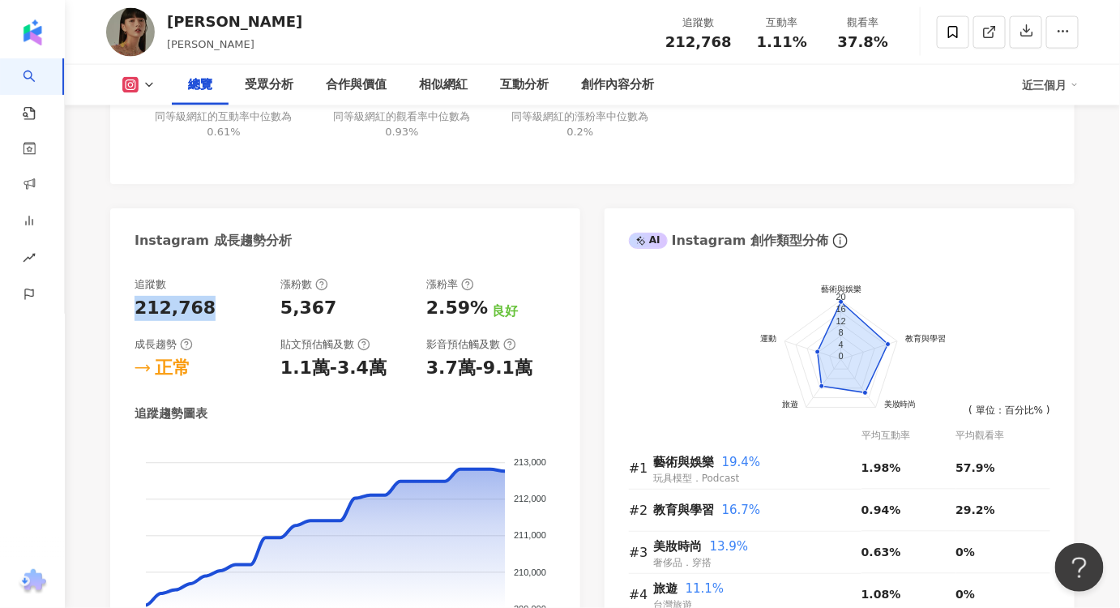
click at [131, 310] on div "追蹤數 212,768 漲粉數 5,367 漲粉率 2.59% 良好 成長趨勢 正常 貼文預估觸及數 1.1萬-3.4萬 影音預估觸及數 3.7萬-9.1萬 …" at bounding box center [345, 477] width 470 height 433
copy div "212,768"
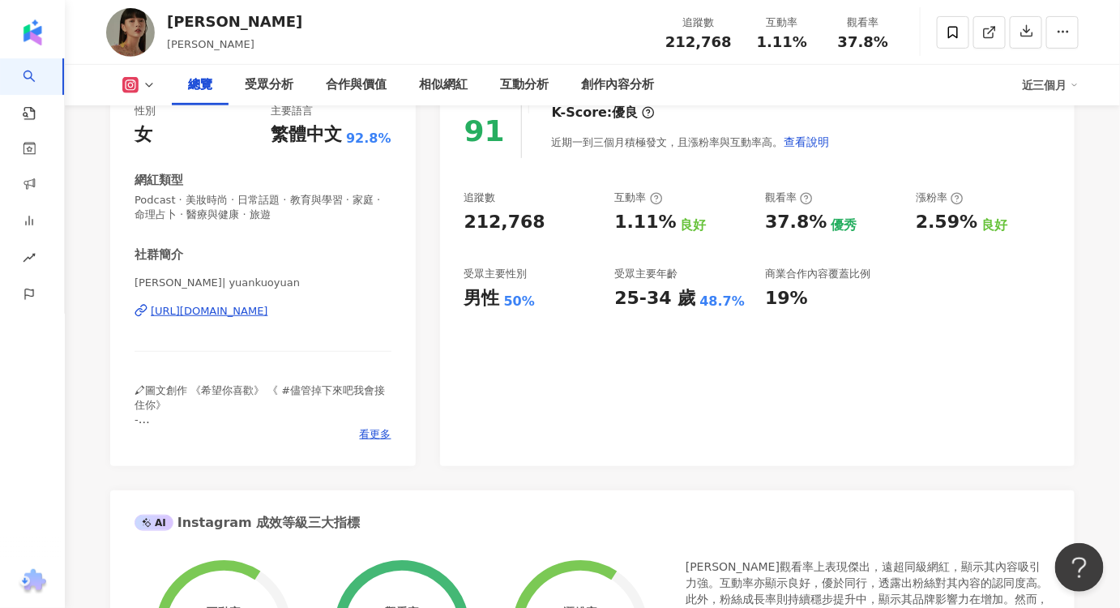
scroll to position [220, 0]
drag, startPoint x: 524, startPoint y: 233, endPoint x: 534, endPoint y: 229, distance: 11.3
click at [534, 229] on div "212,768" at bounding box center [531, 223] width 135 height 25
click at [506, 229] on div "212,768" at bounding box center [504, 223] width 81 height 25
drag, startPoint x: 466, startPoint y: 217, endPoint x: 543, endPoint y: 233, distance: 78.7
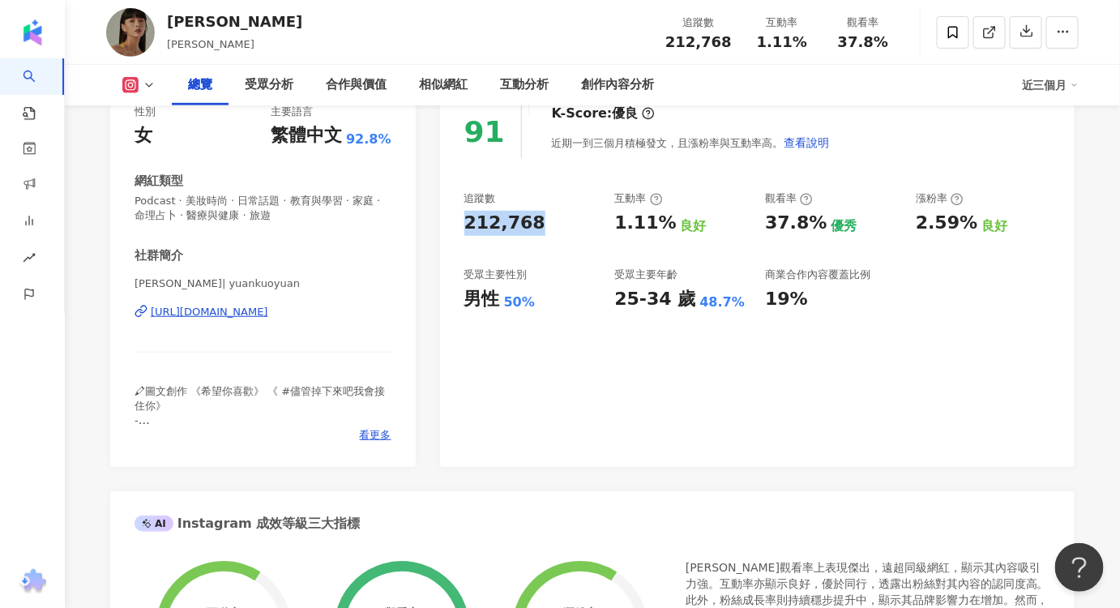
click at [543, 233] on div "212,768" at bounding box center [531, 223] width 135 height 25
click at [551, 259] on div "追蹤數 212,768 互動率 1.11% 良好 觀看率 37.8% 優秀 漲粉率 2.59% 良好 受眾主要性別 男性 50% 受眾主要年齡 25-34 歲…" at bounding box center [757, 251] width 586 height 120
click at [274, 90] on div "受眾分析" at bounding box center [269, 84] width 49 height 19
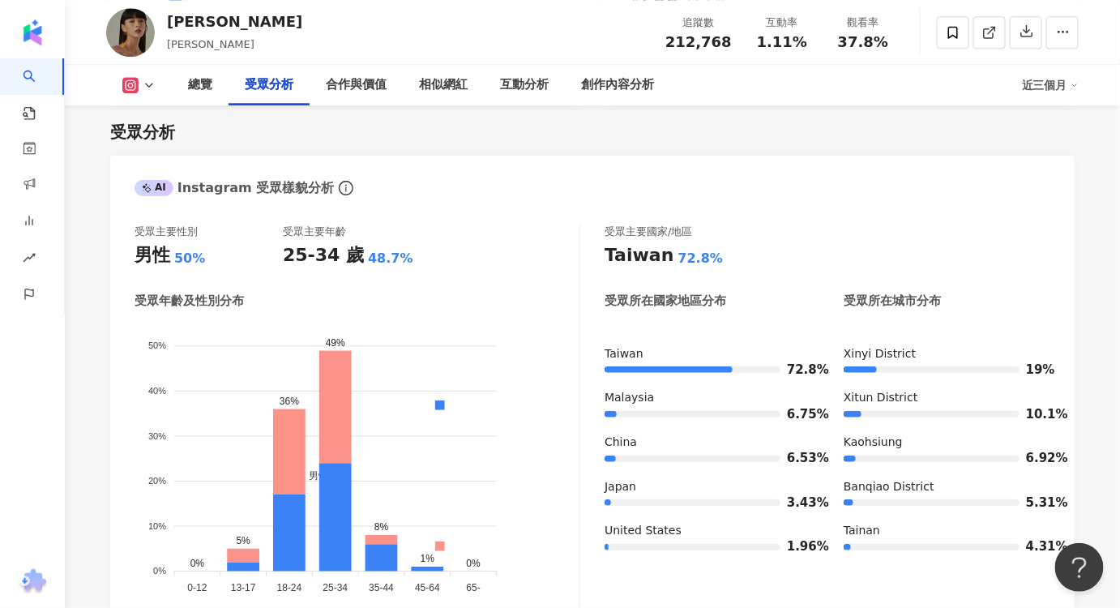
scroll to position [1474, 0]
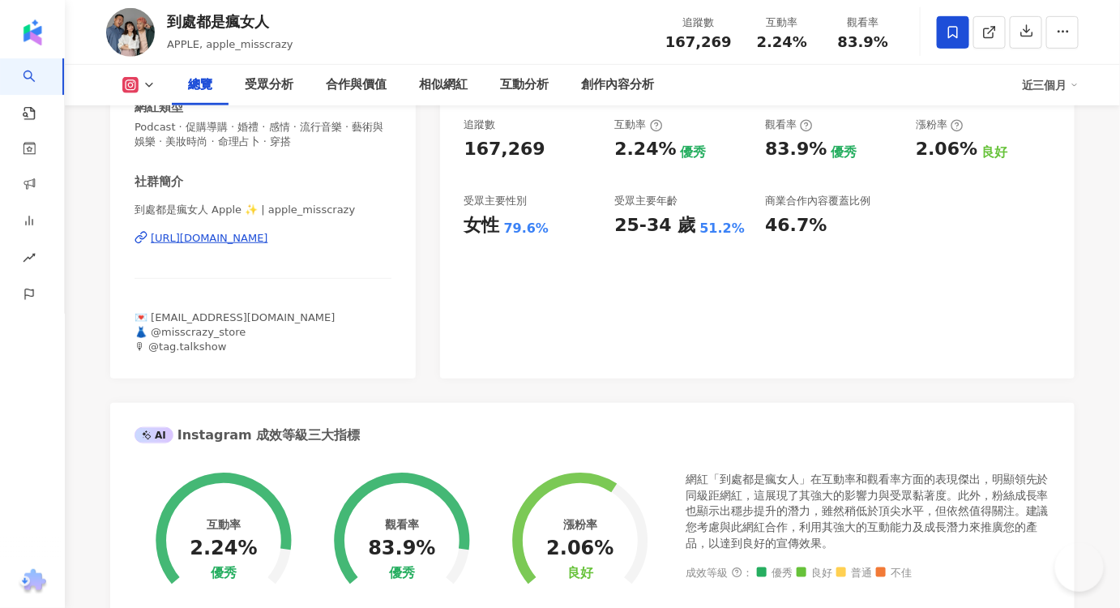
scroll to position [737, 0]
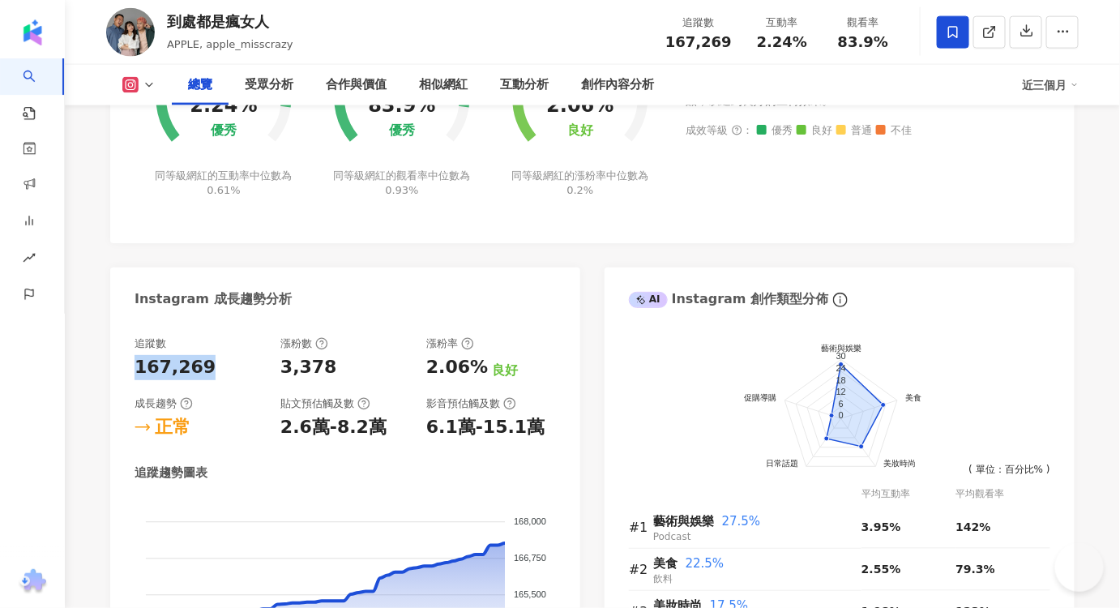
drag, startPoint x: 176, startPoint y: 365, endPoint x: 121, endPoint y: 369, distance: 55.3
click at [121, 369] on div "追蹤數 167,269 漲粉數 3,378 漲粉率 2.06% 良好 成長趨勢 正常 貼文預估觸及數 2.6萬-8.2萬 影音預估觸及數 6.1萬-15.1萬…" at bounding box center [345, 536] width 470 height 433
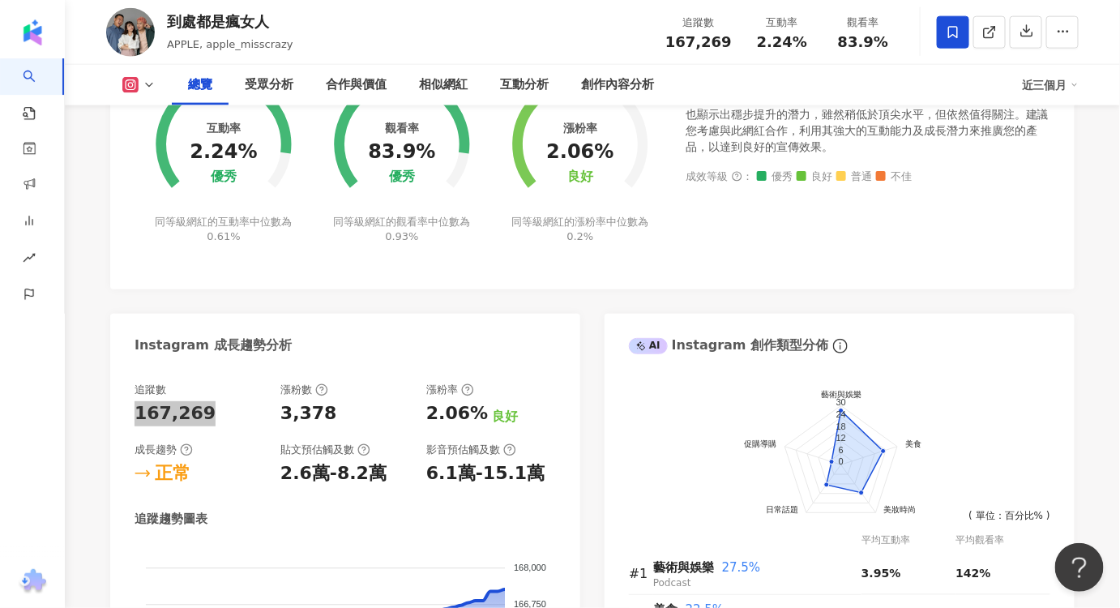
scroll to position [883, 0]
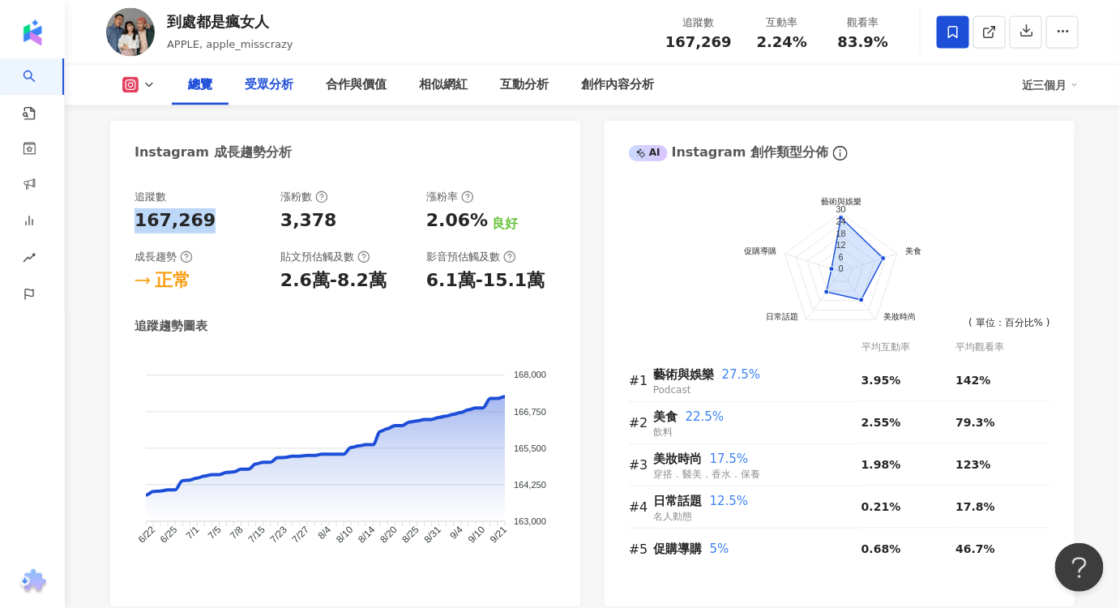
click at [270, 91] on div "受眾分析" at bounding box center [269, 84] width 49 height 19
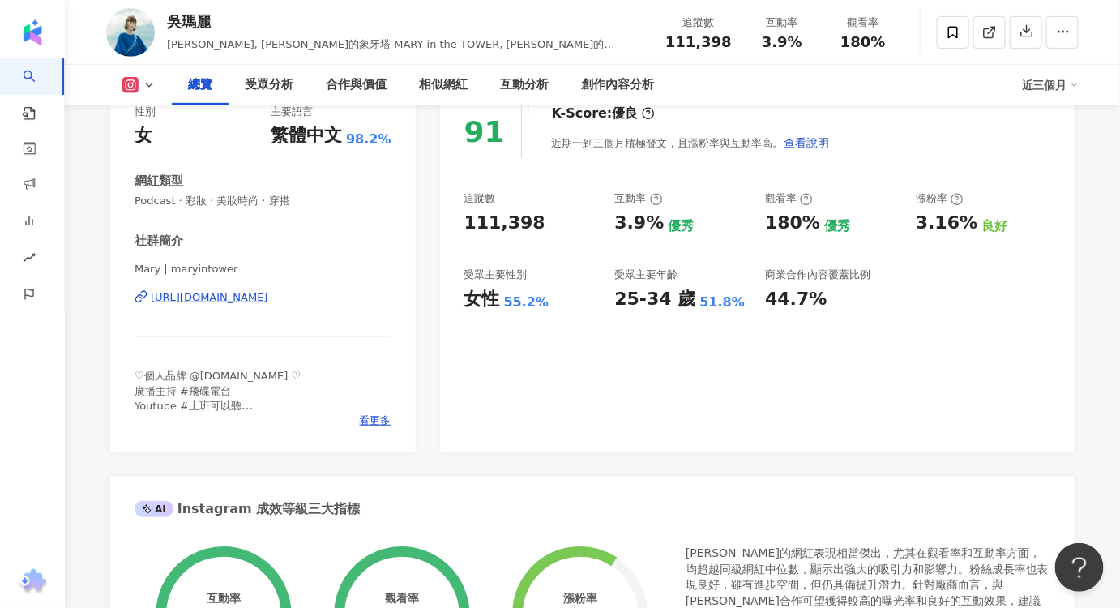
click at [204, 349] on div "Mary | maryintower https://www.instagram.com/maryintower/" at bounding box center [263, 309] width 257 height 95
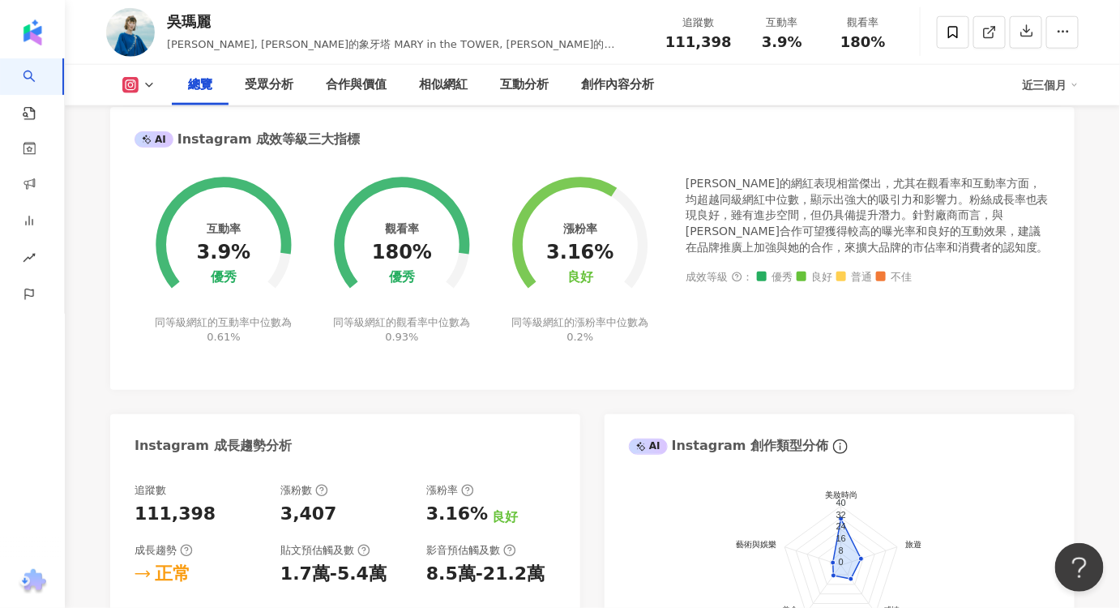
scroll to position [883, 0]
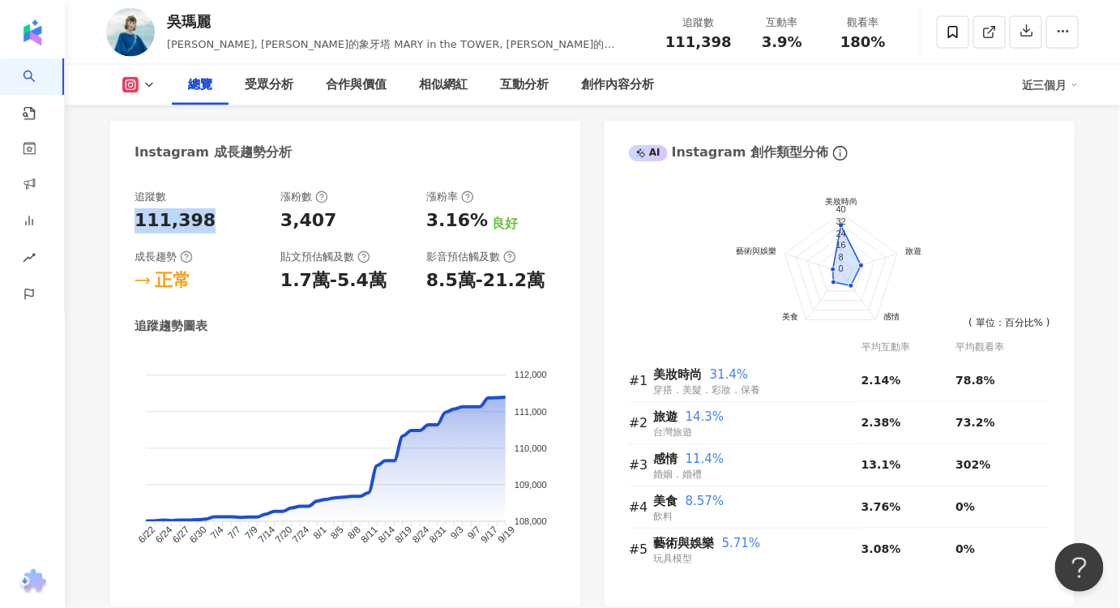
drag, startPoint x: 150, startPoint y: 224, endPoint x: 118, endPoint y: 227, distance: 32.6
click at [118, 227] on div "追蹤數 111,398 漲粉數 3,407 漲粉率 3.16% 良好 成長趨勢 正常 貼文預估觸及數 1.7萬-5.4萬 影音預估觸及數 8.5萬-21.2萬…" at bounding box center [345, 389] width 470 height 433
copy div "111,398"
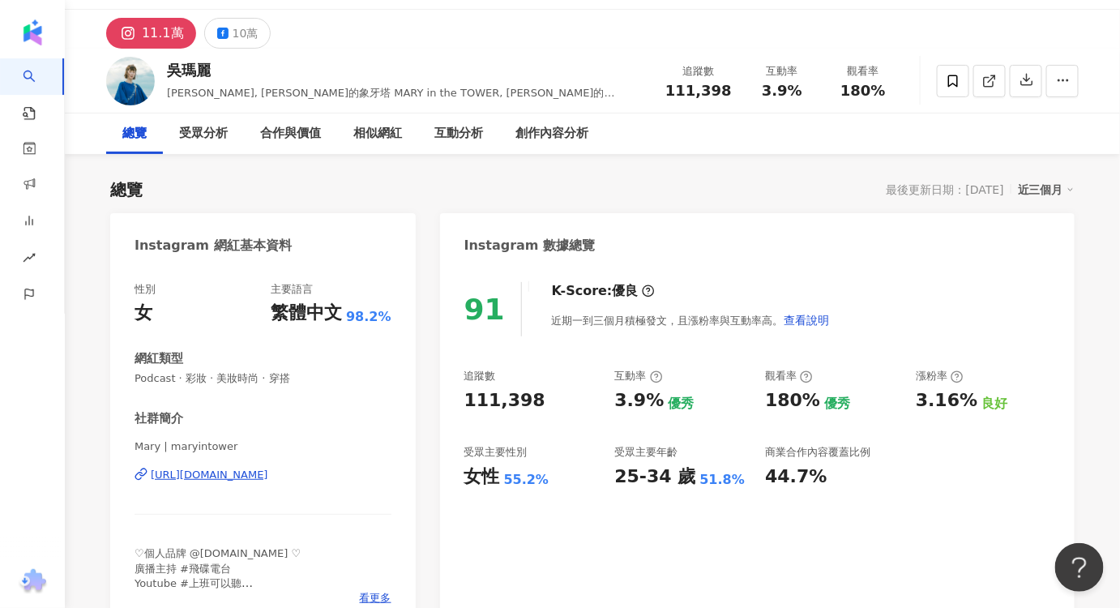
scroll to position [0, 0]
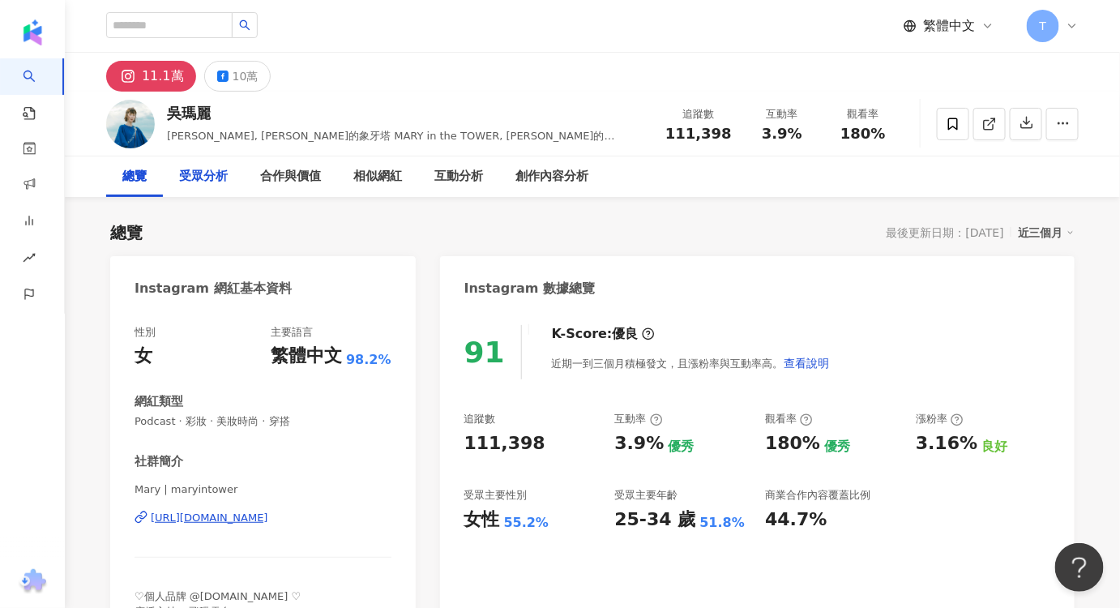
click at [200, 181] on div "受眾分析" at bounding box center [203, 176] width 49 height 19
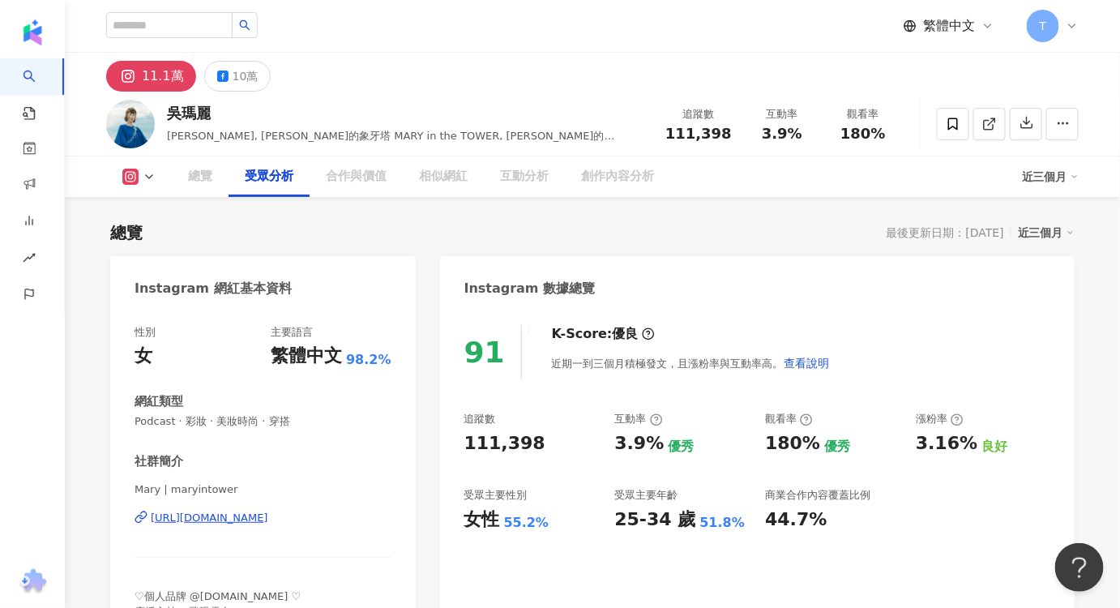
scroll to position [1384, 0]
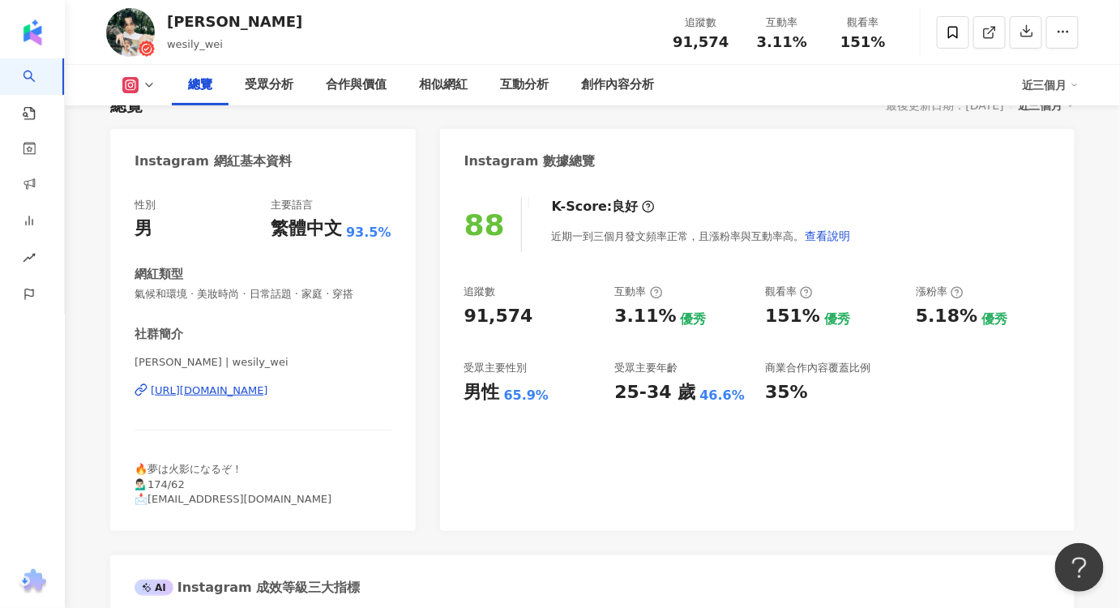
scroll to position [73, 0]
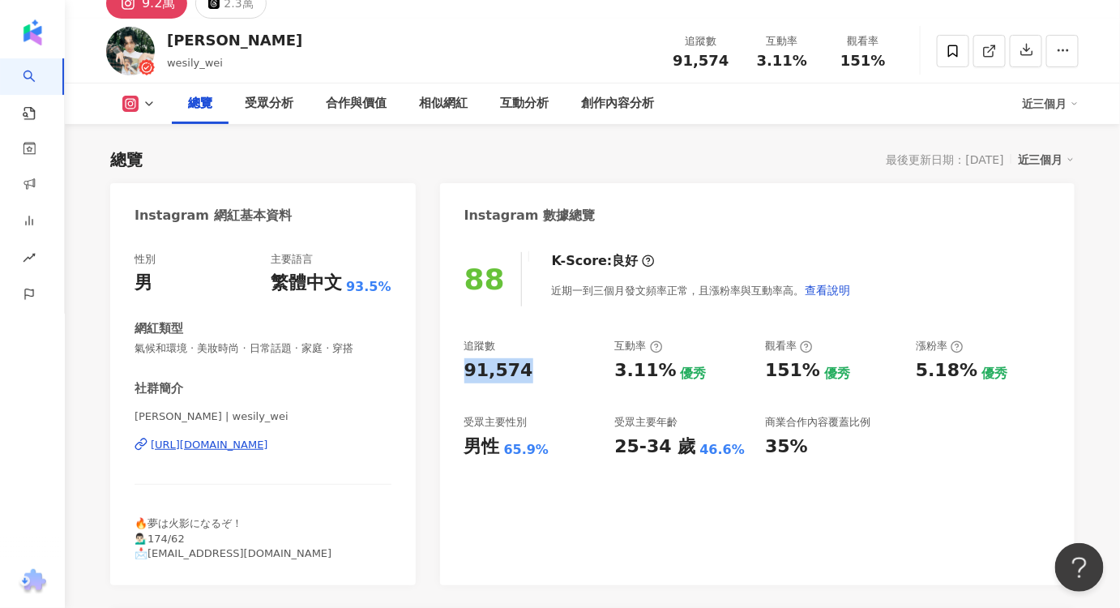
drag, startPoint x: 541, startPoint y: 364, endPoint x: 449, endPoint y: 368, distance: 91.7
click at [449, 368] on div "88 K-Score : 良好 近期一到三個月發文頻率正常，且漲粉率與互動率高。 查看說明 追蹤數 91,574 互動率 3.11% 優秀 觀看率 151% …" at bounding box center [757, 410] width 635 height 349
click at [532, 353] on div "追蹤數" at bounding box center [531, 346] width 135 height 15
